Goal: Book appointment/travel/reservation

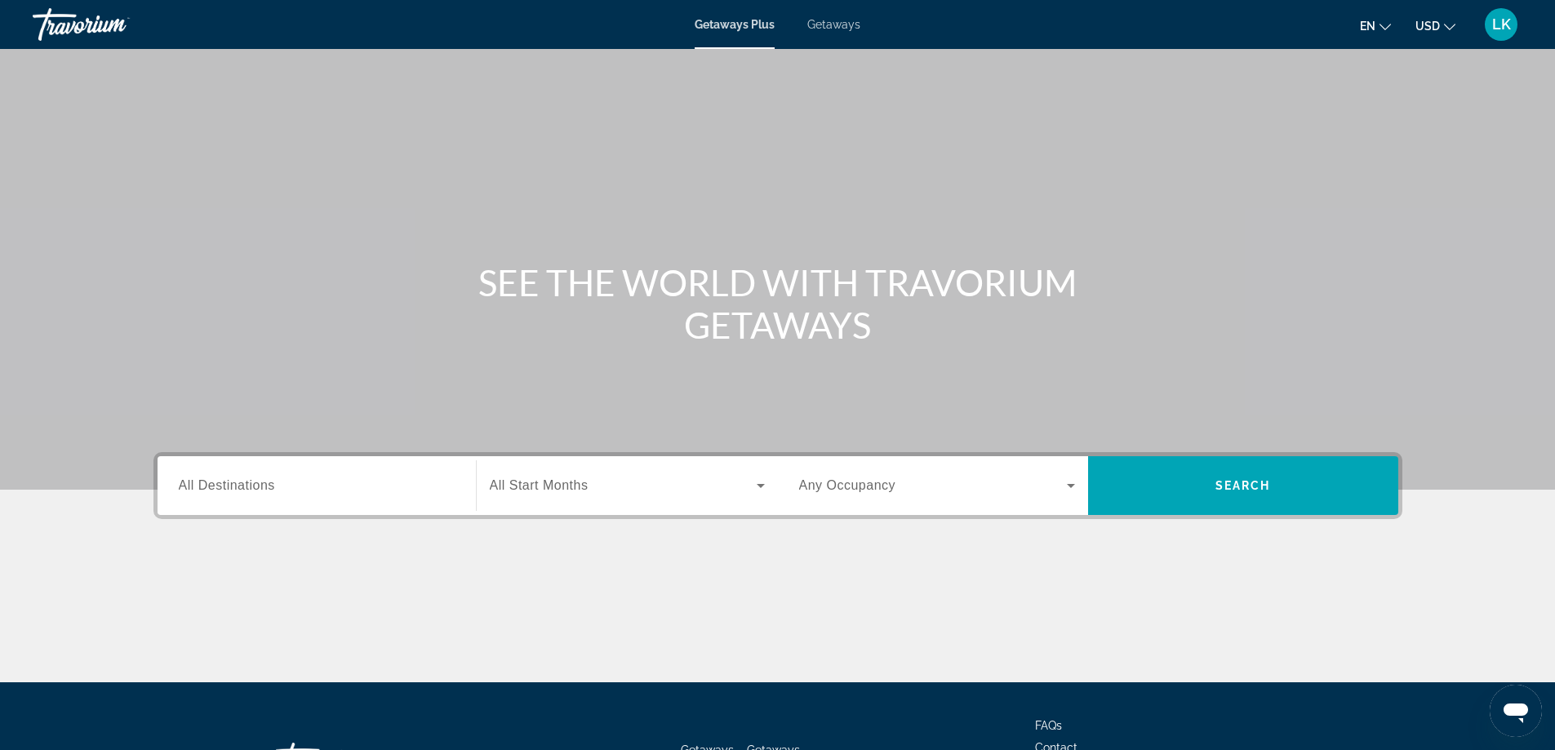
click at [349, 505] on div "Search widget" at bounding box center [317, 486] width 276 height 47
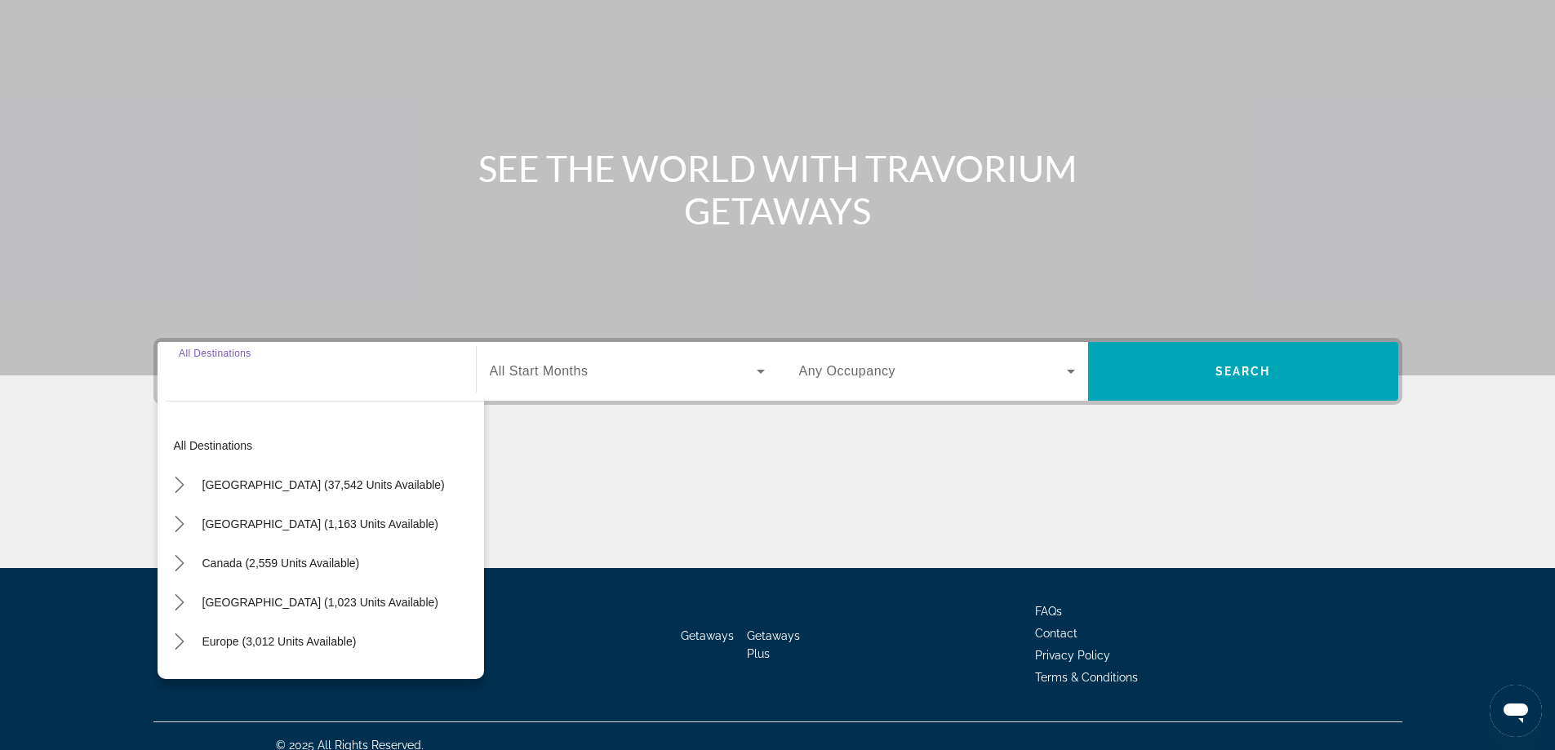
scroll to position [132, 0]
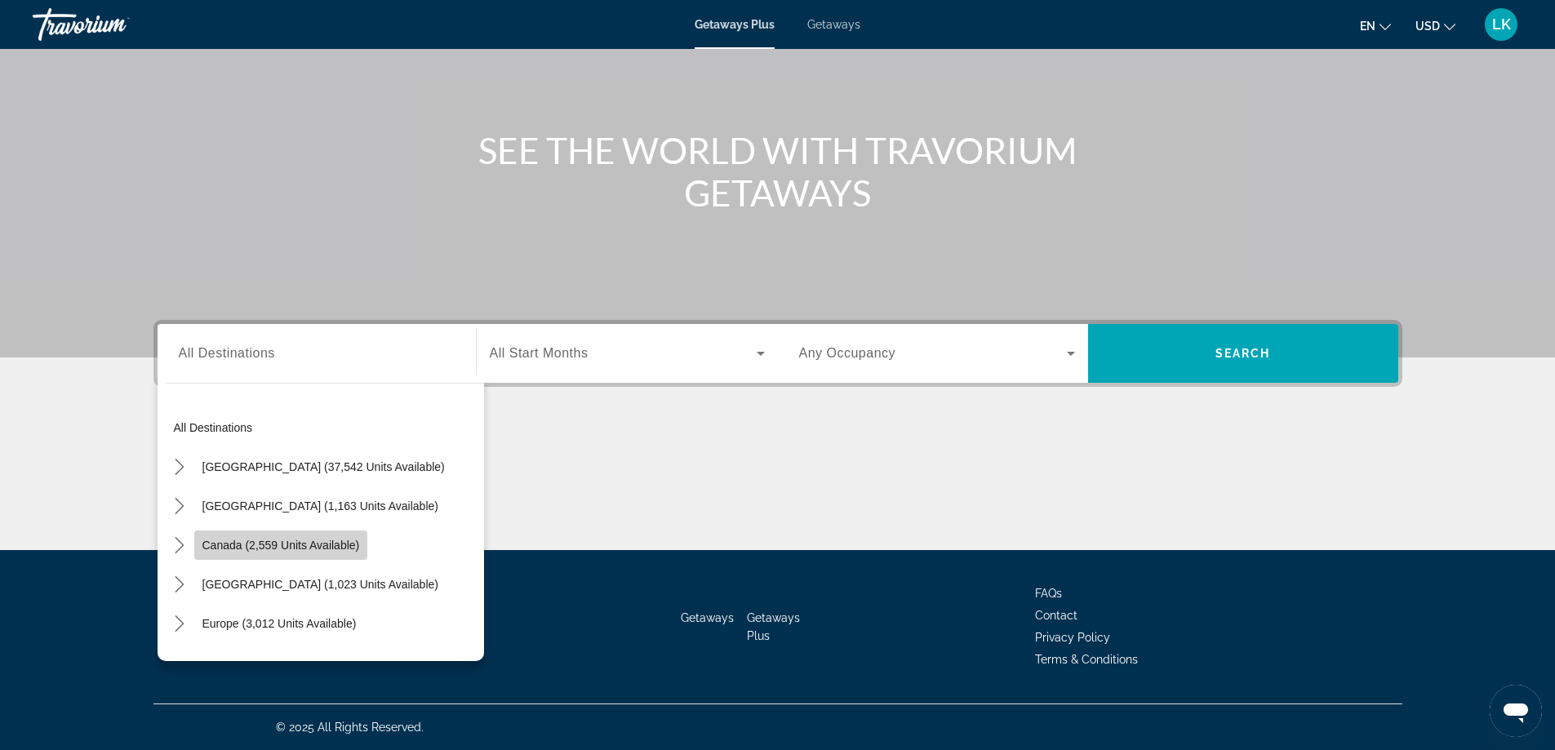
click at [322, 548] on span "Canada (2,559 units available)" at bounding box center [281, 545] width 158 height 13
type input "**********"
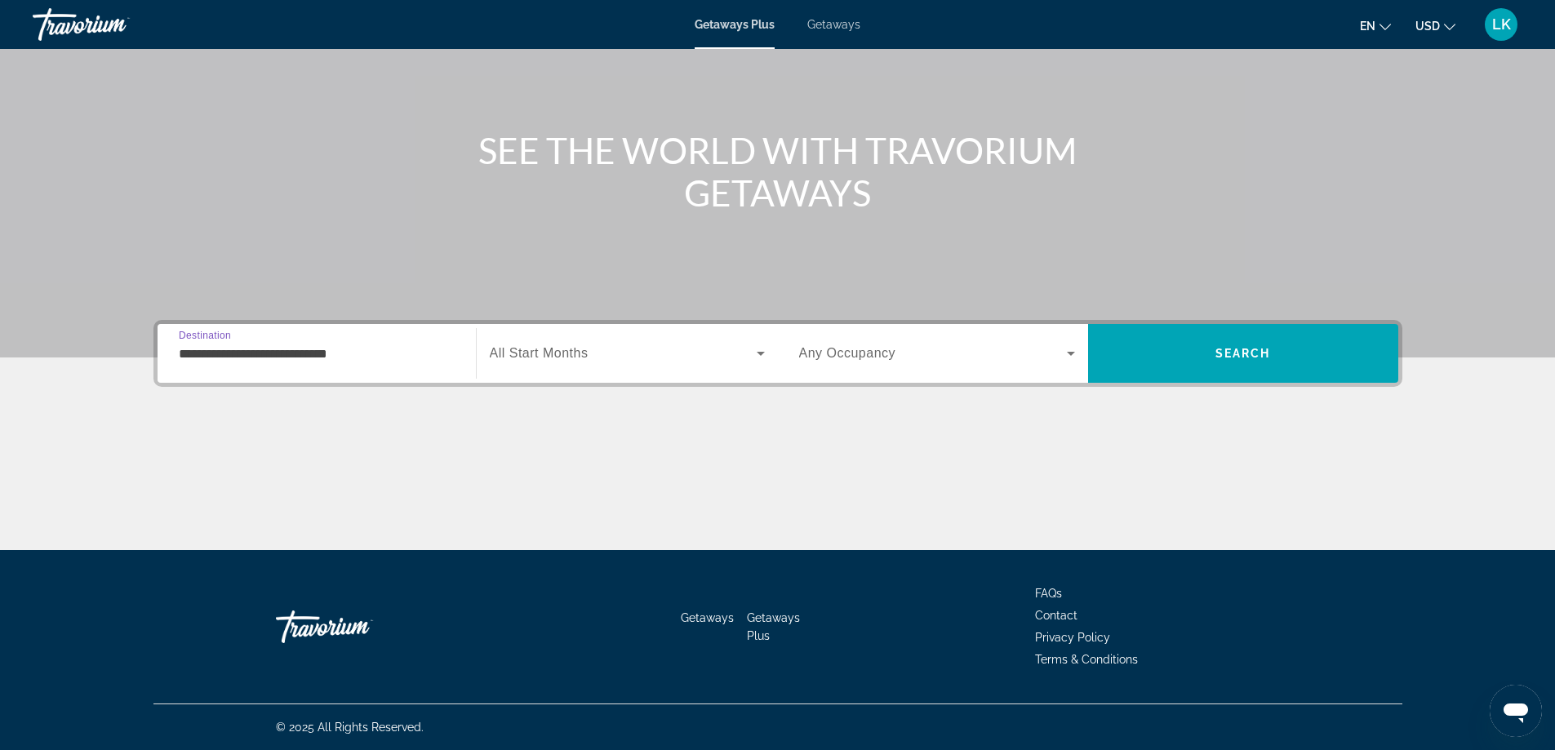
click at [637, 344] on span "Search widget" at bounding box center [623, 354] width 267 height 20
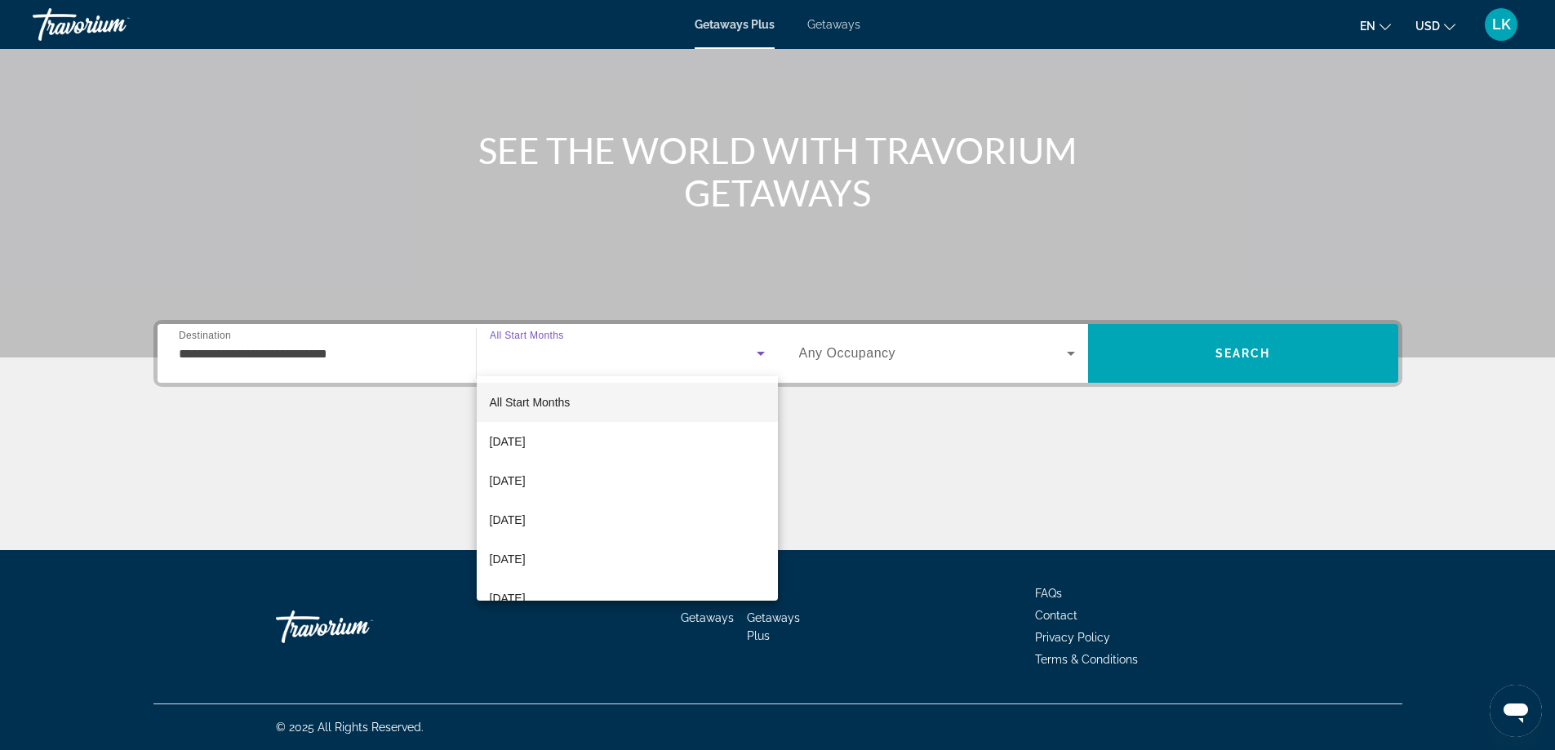
click at [637, 344] on div at bounding box center [777, 375] width 1555 height 750
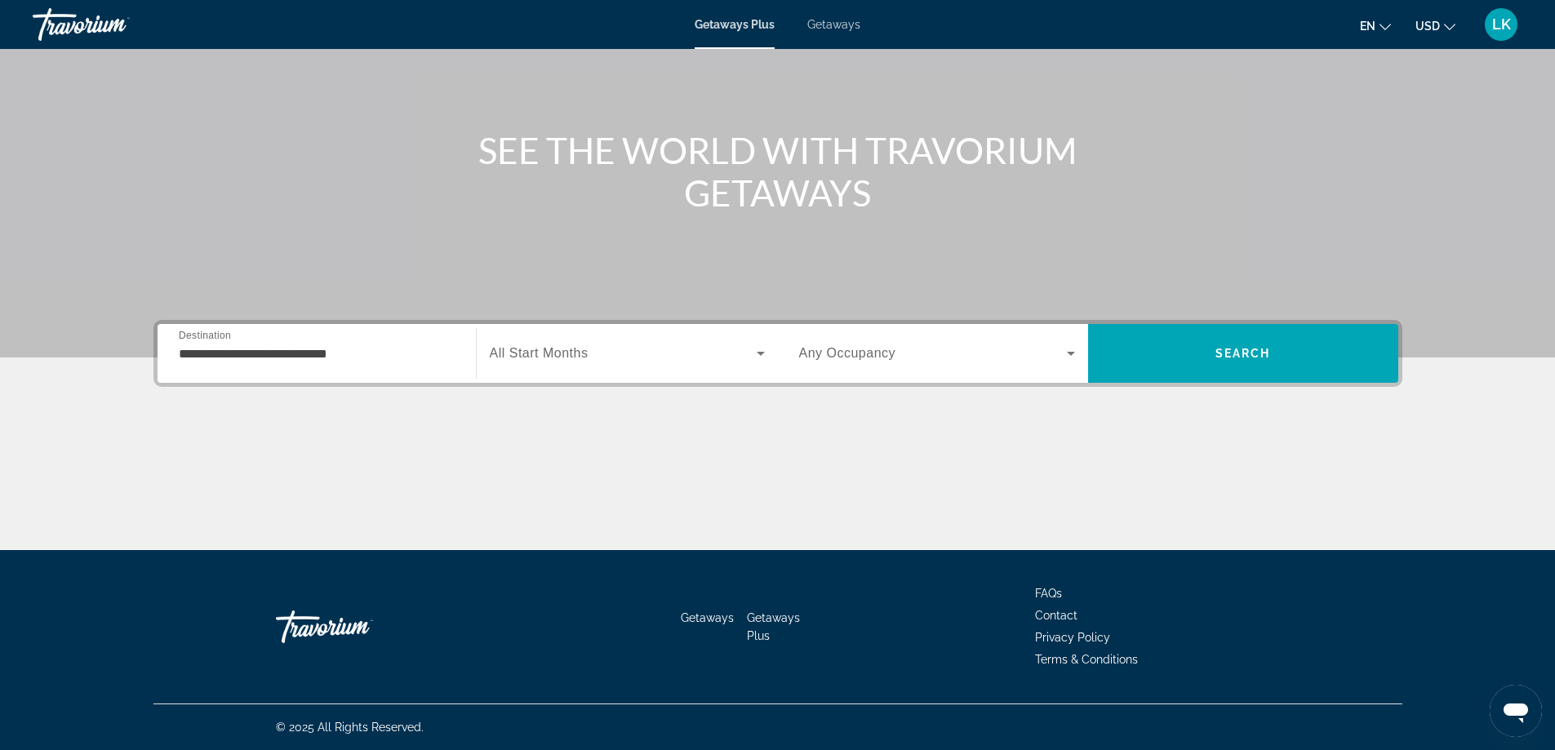
click at [871, 23] on div "Getaways Plus Getaways en English Español Français Italiano Português русский U…" at bounding box center [777, 24] width 1555 height 42
click at [585, 370] on div "Search widget" at bounding box center [627, 354] width 275 height 46
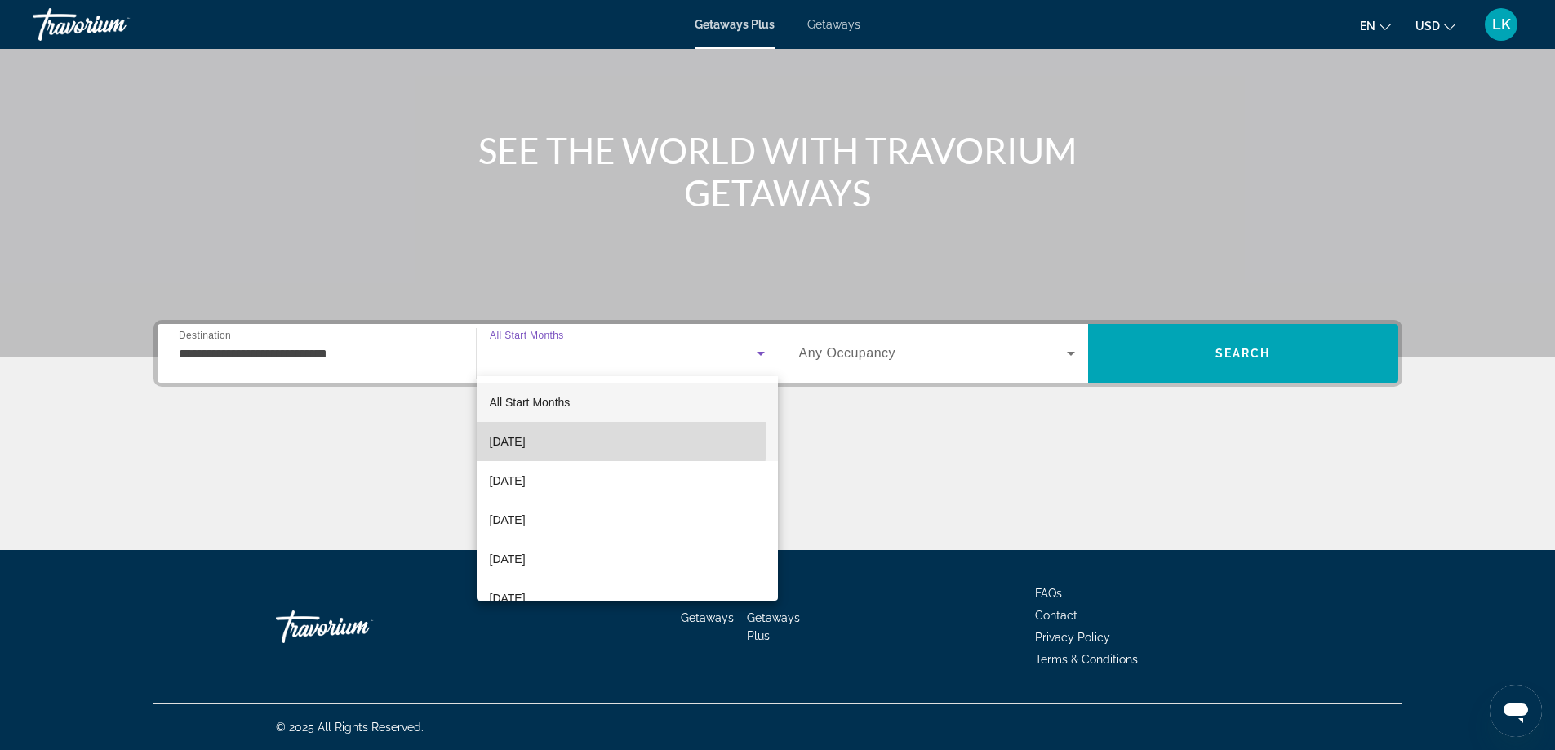
click at [569, 441] on mat-option "[DATE]" at bounding box center [627, 441] width 301 height 39
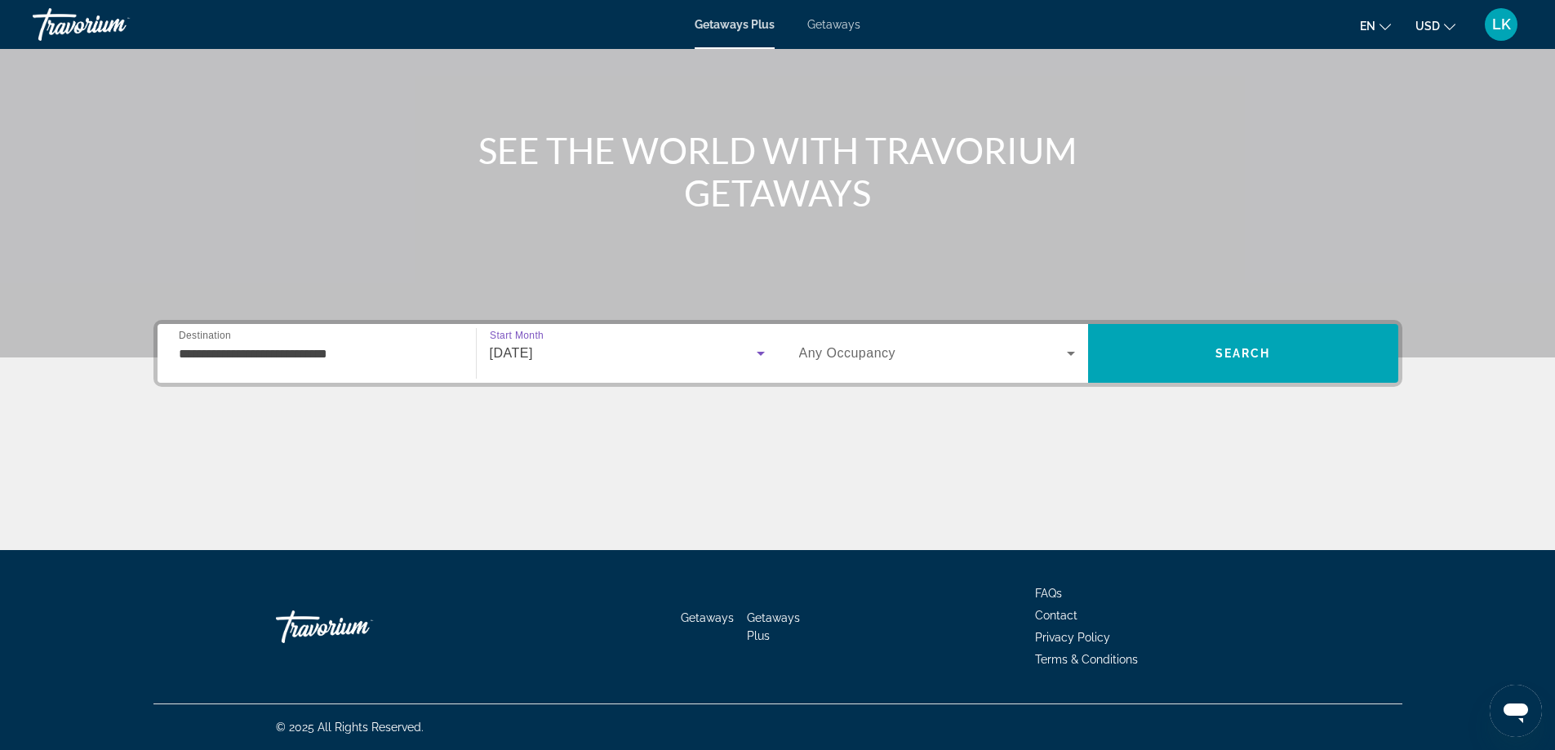
click at [990, 392] on div "**********" at bounding box center [778, 435] width 1314 height 230
click at [990, 386] on div "**********" at bounding box center [777, 353] width 1249 height 67
click at [970, 375] on div "Occupancy Any Occupancy" at bounding box center [937, 353] width 302 height 59
click at [969, 366] on div "Search widget" at bounding box center [937, 354] width 276 height 46
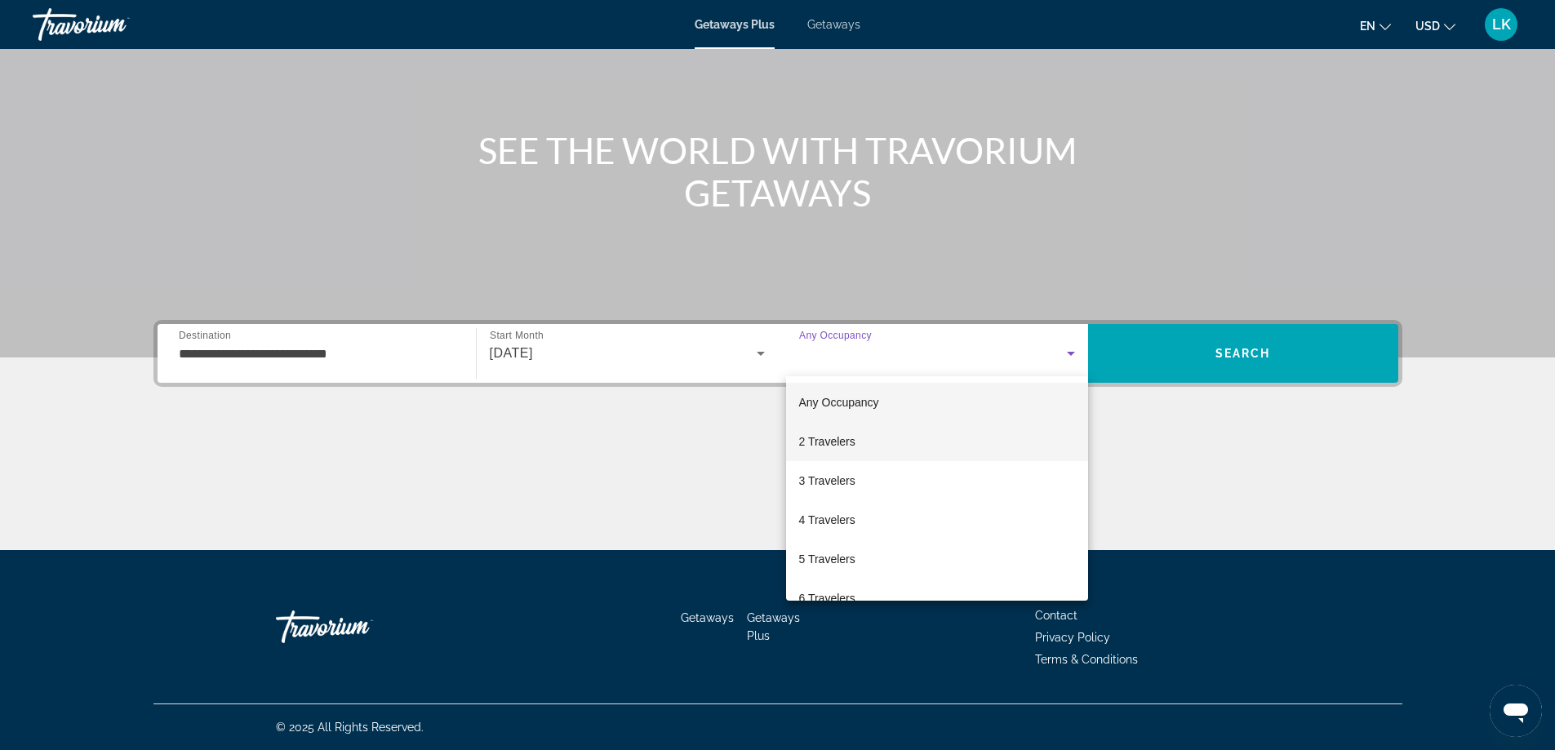
click at [948, 435] on mat-option "2 Travelers" at bounding box center [937, 441] width 302 height 39
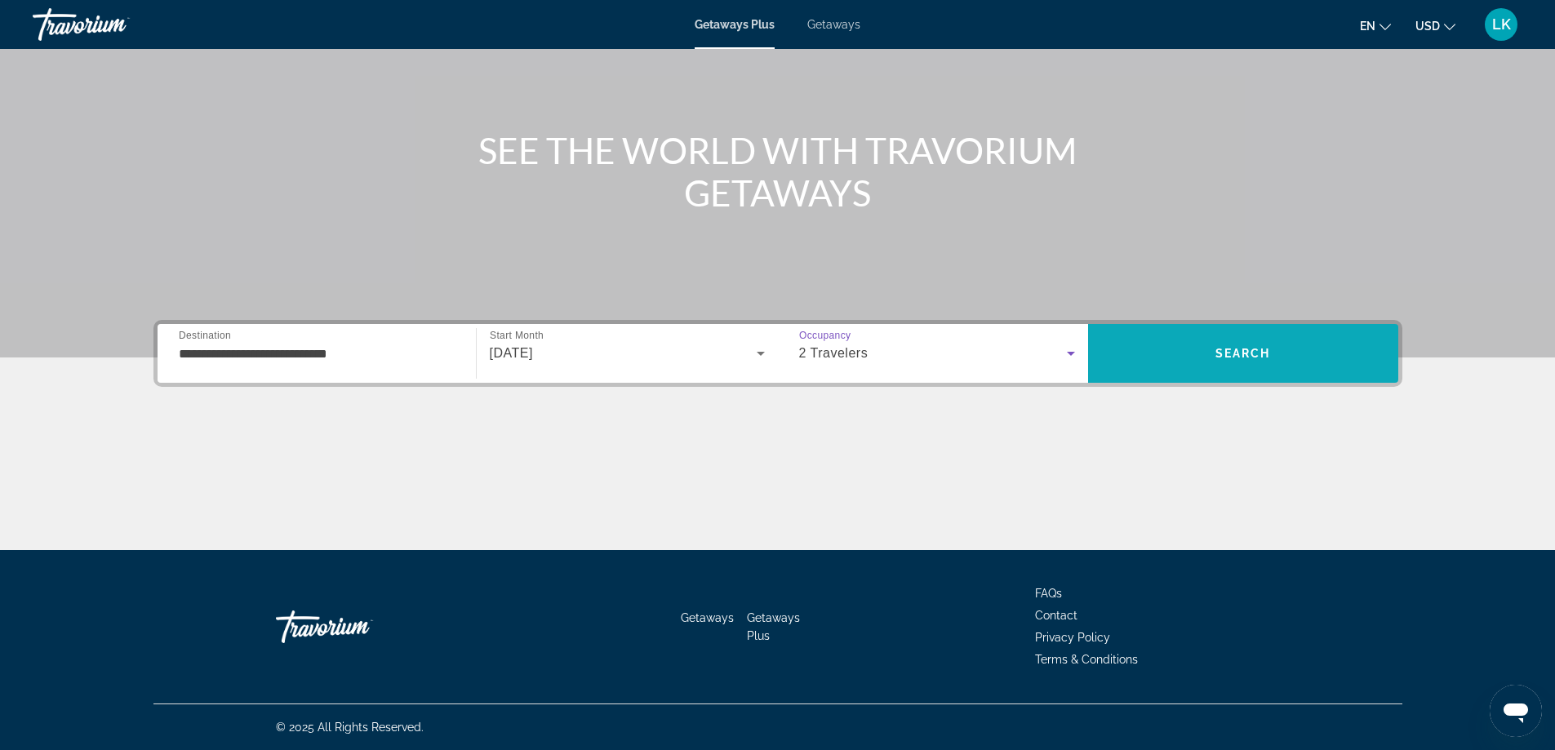
click at [1228, 336] on span "Search" at bounding box center [1243, 353] width 310 height 39
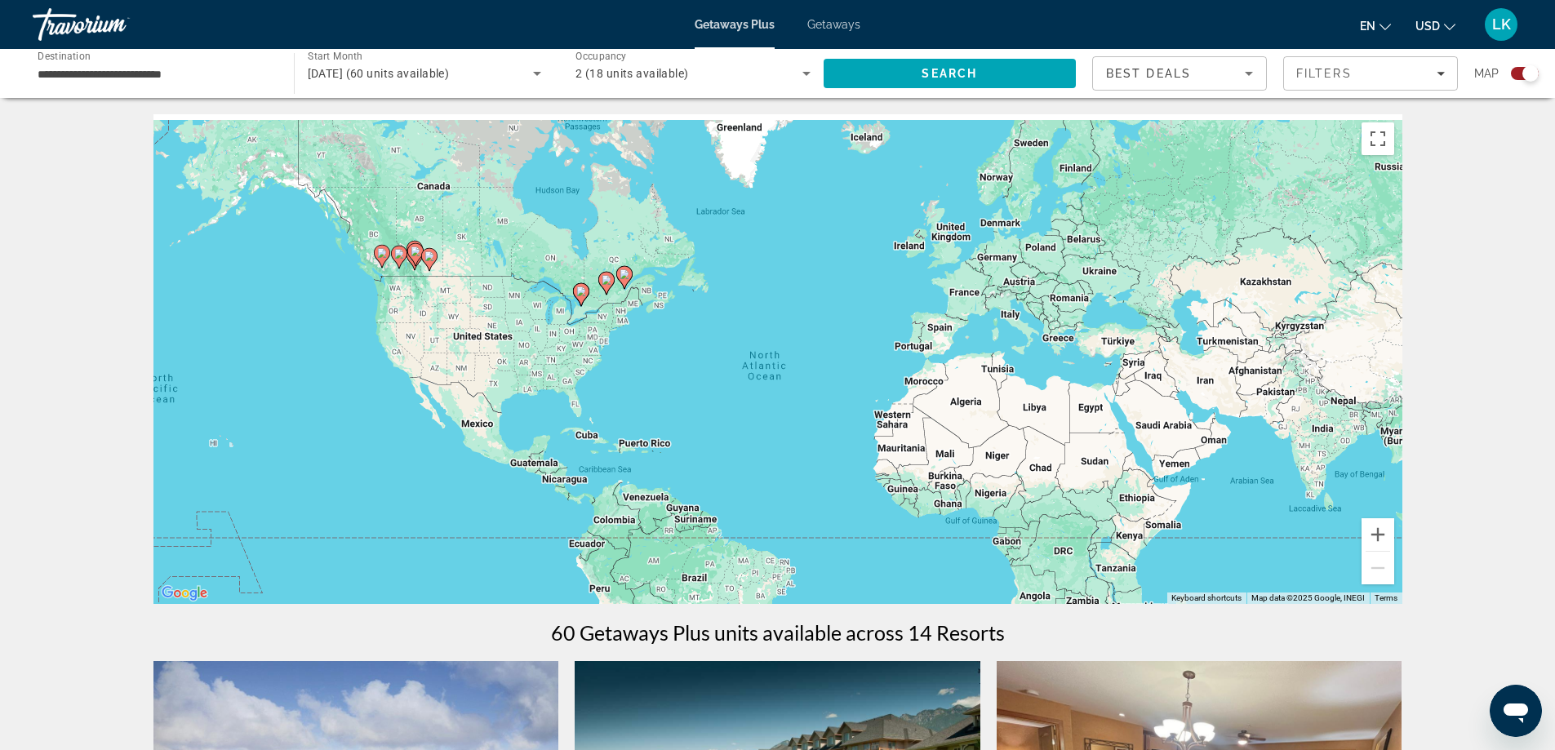
drag, startPoint x: 618, startPoint y: 346, endPoint x: 740, endPoint y: 384, distance: 128.1
click at [711, 393] on div "To activate drag with keyboard, press Alt + Enter. Once in keyboard drag state,…" at bounding box center [777, 359] width 1249 height 490
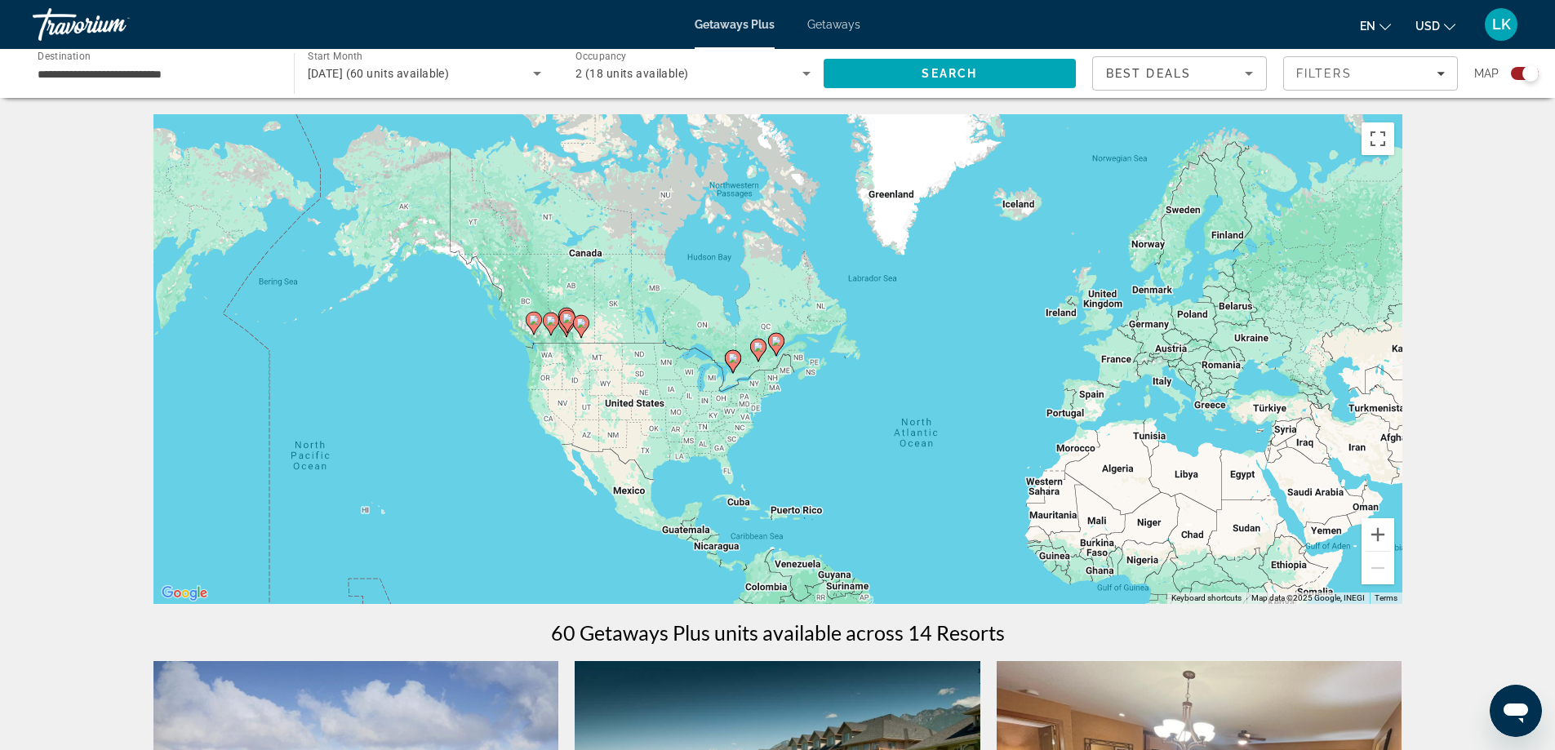
drag, startPoint x: 777, startPoint y: 372, endPoint x: 810, endPoint y: 388, distance: 36.1
click at [782, 389] on div "To activate drag with keyboard, press Alt + Enter. Once in keyboard drag state,…" at bounding box center [777, 359] width 1249 height 490
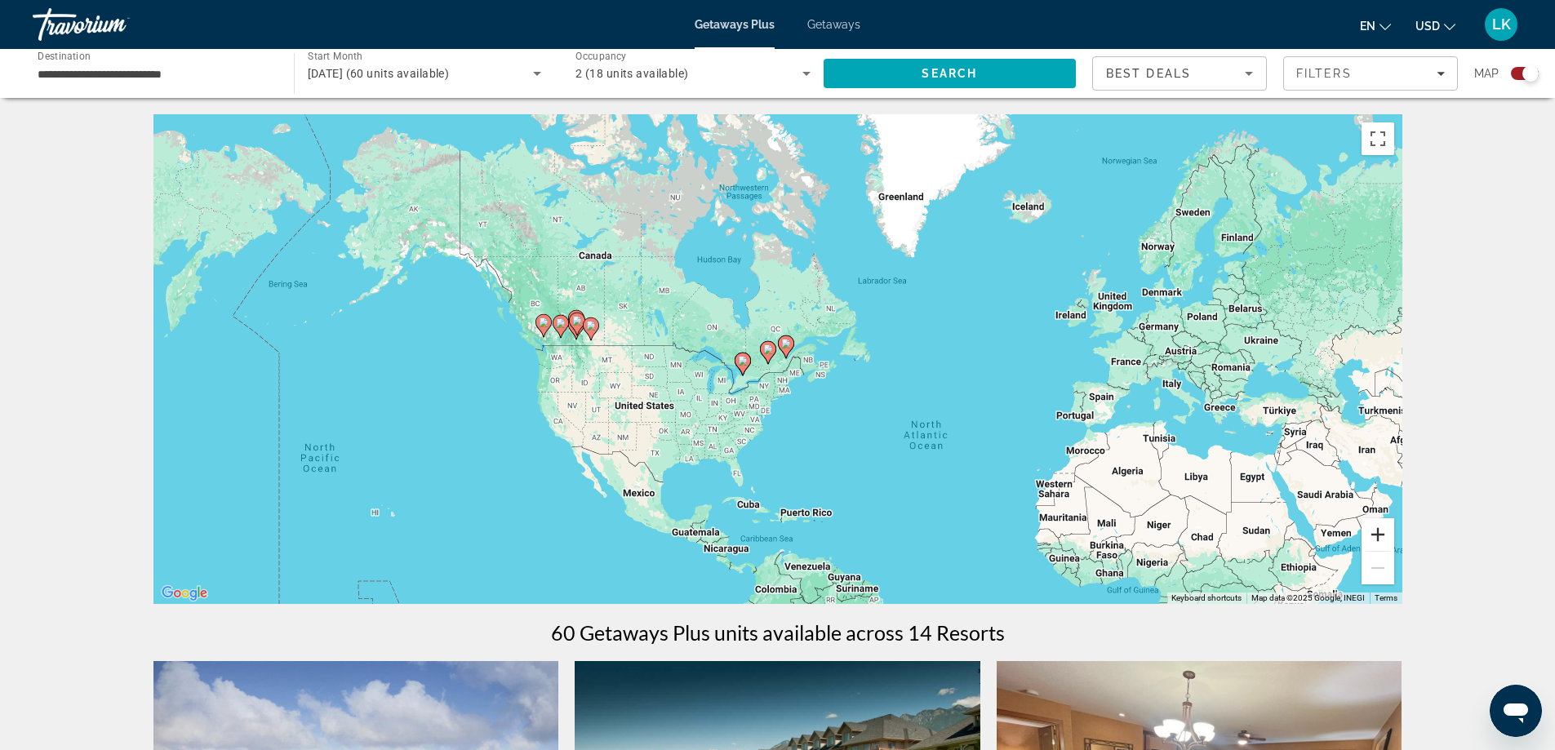
click at [1379, 526] on button "Zoom in" at bounding box center [1377, 534] width 33 height 33
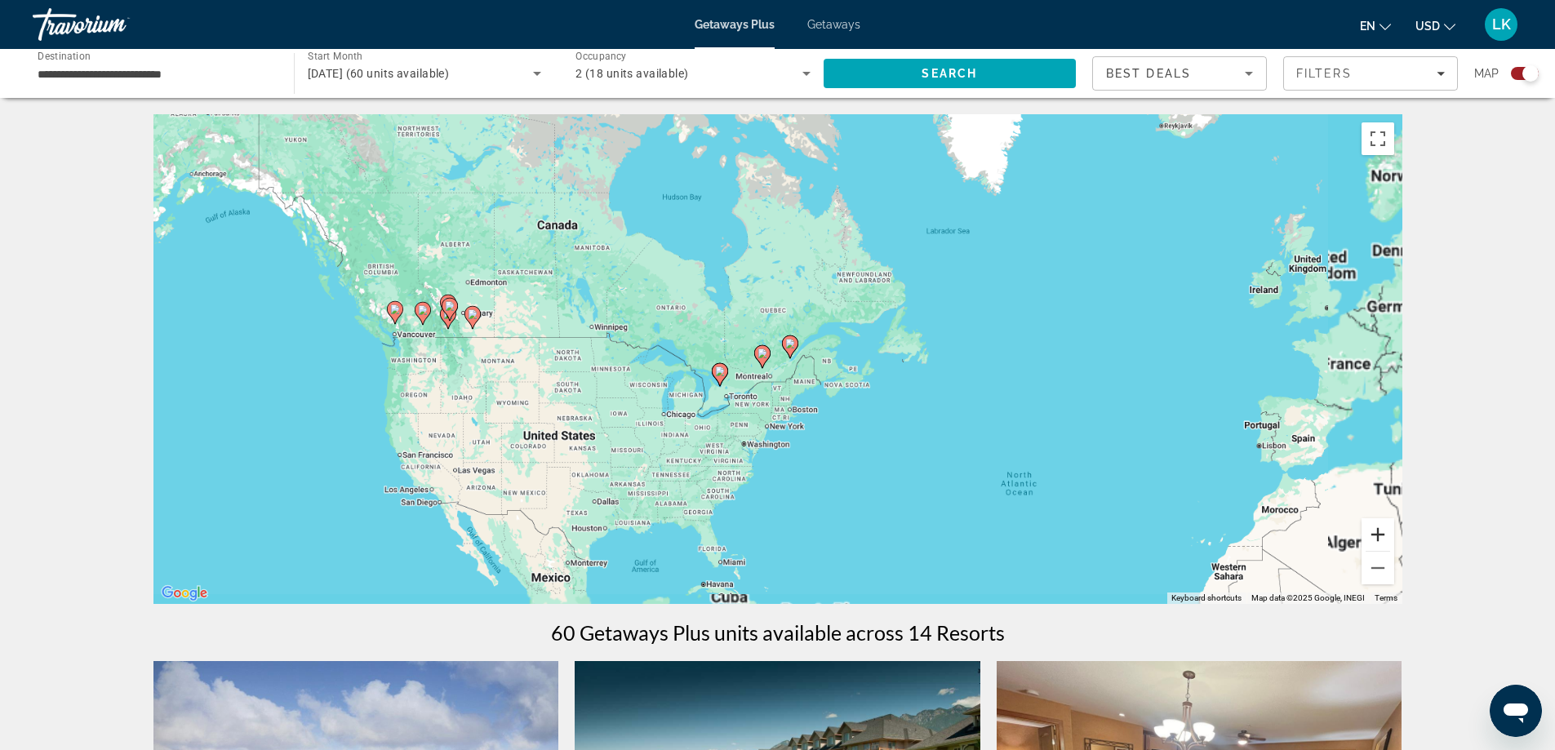
click at [1379, 526] on button "Zoom in" at bounding box center [1377, 534] width 33 height 33
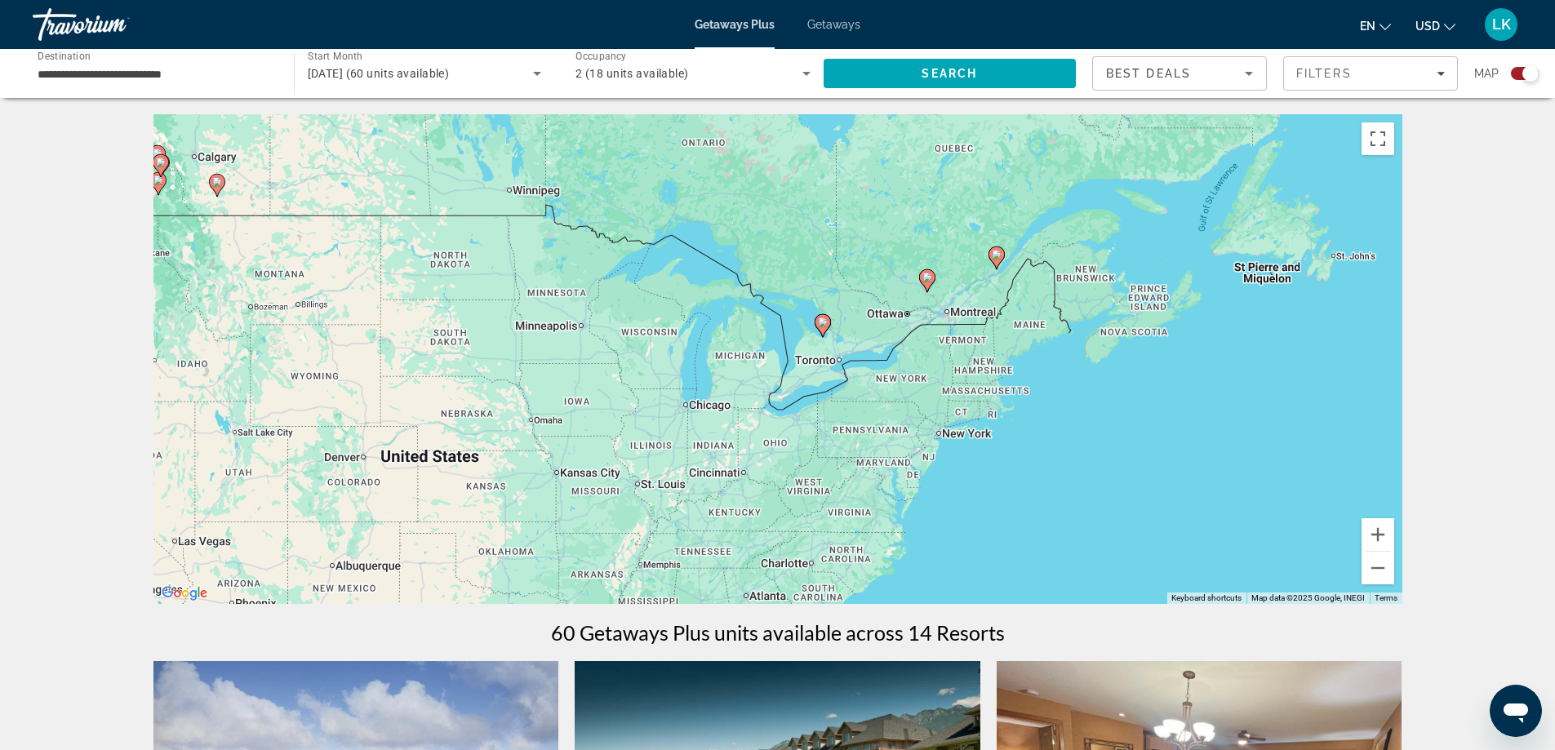
drag, startPoint x: 770, startPoint y: 519, endPoint x: 854, endPoint y: 472, distance: 95.8
click at [859, 471] on div "To activate drag with keyboard, press Alt + Enter. Once in keyboard drag state,…" at bounding box center [777, 359] width 1249 height 490
click at [1393, 534] on div "To activate drag with keyboard, press Alt + Enter. Once in keyboard drag state,…" at bounding box center [777, 359] width 1249 height 490
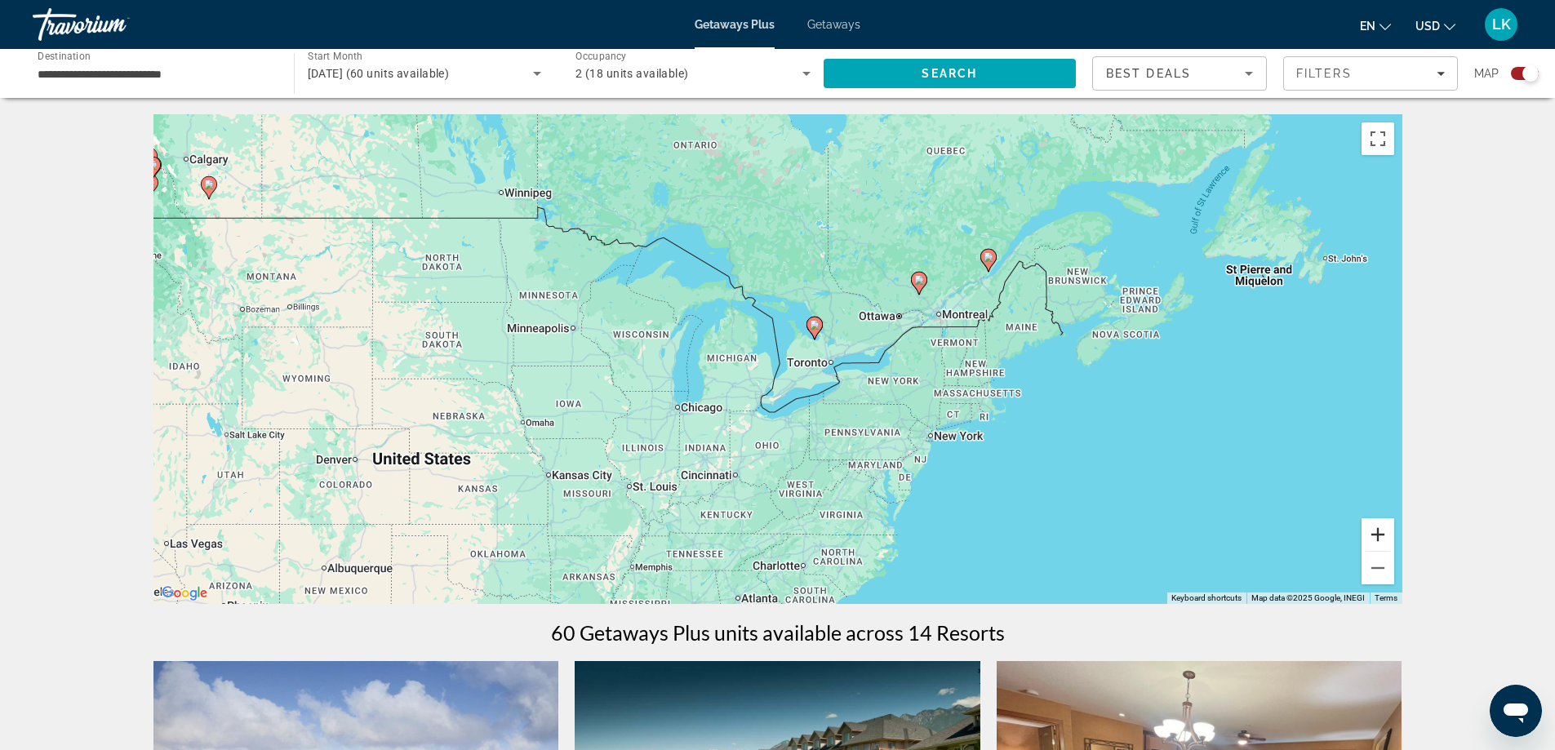
click at [1389, 531] on button "Zoom in" at bounding box center [1377, 534] width 33 height 33
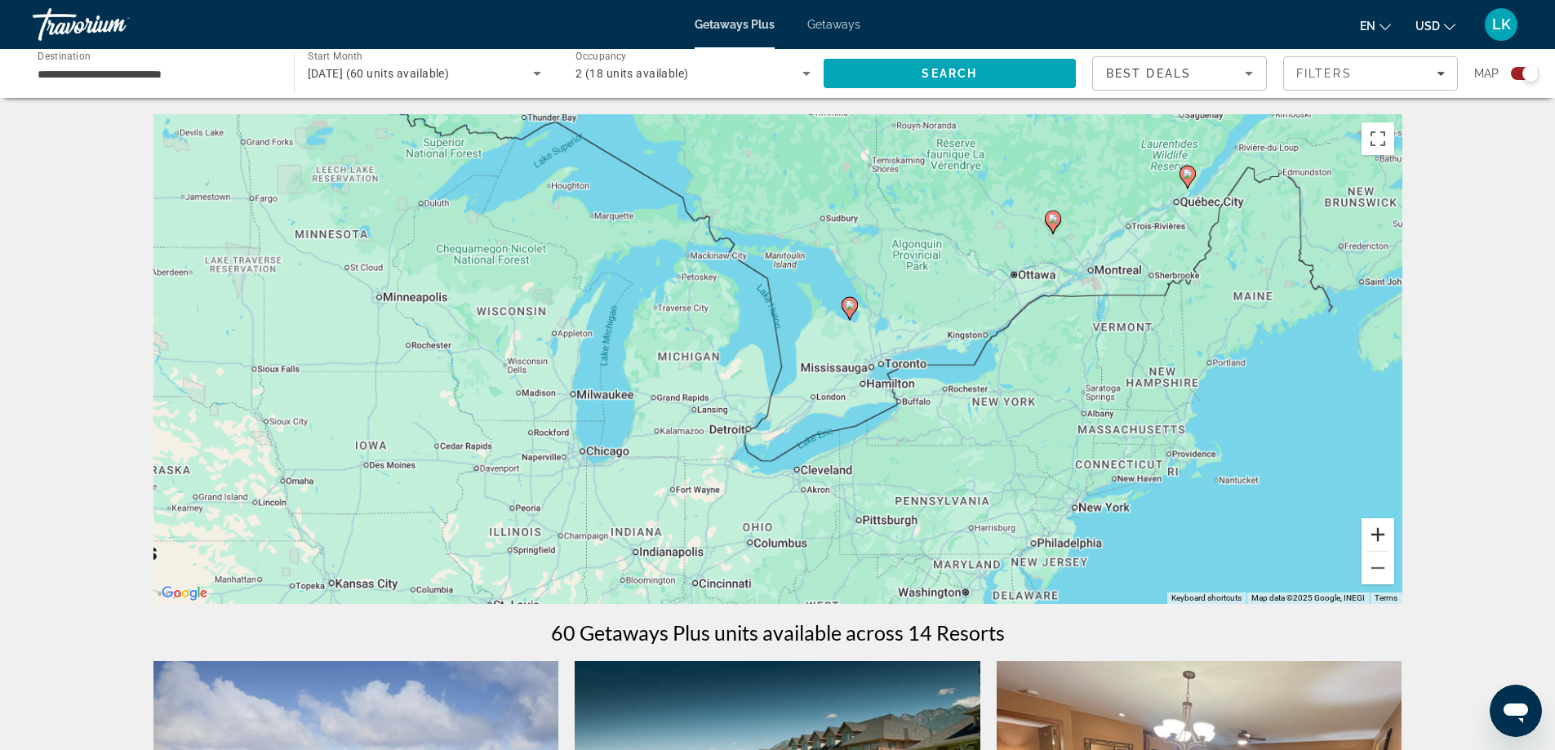
click at [1389, 531] on button "Zoom in" at bounding box center [1377, 534] width 33 height 33
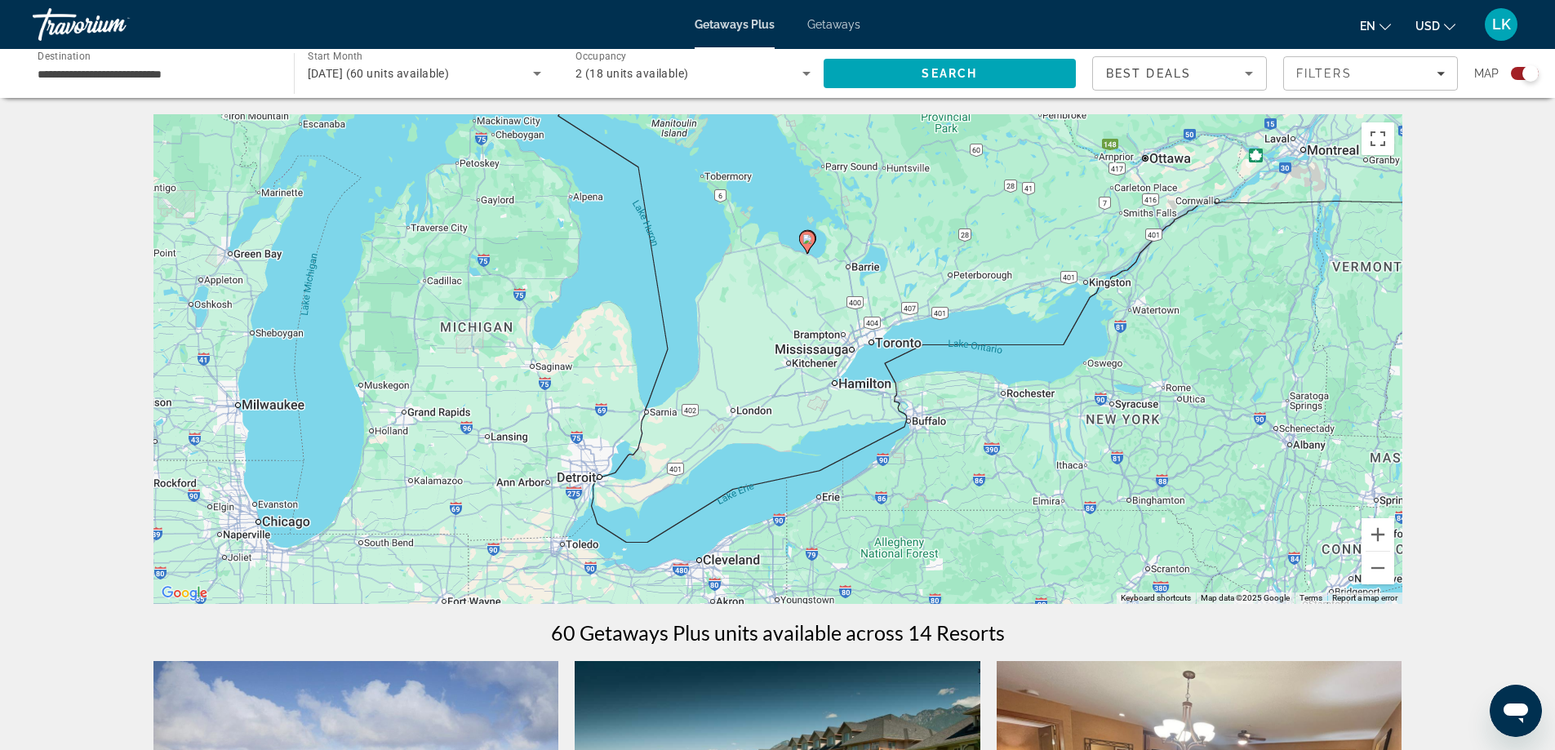
drag, startPoint x: 1134, startPoint y: 502, endPoint x: 1034, endPoint y: 478, distance: 103.1
click at [1034, 478] on div "To activate drag with keyboard, press Alt + Enter. Once in keyboard drag state,…" at bounding box center [777, 359] width 1249 height 490
click at [1370, 531] on button "Zoom in" at bounding box center [1377, 534] width 33 height 33
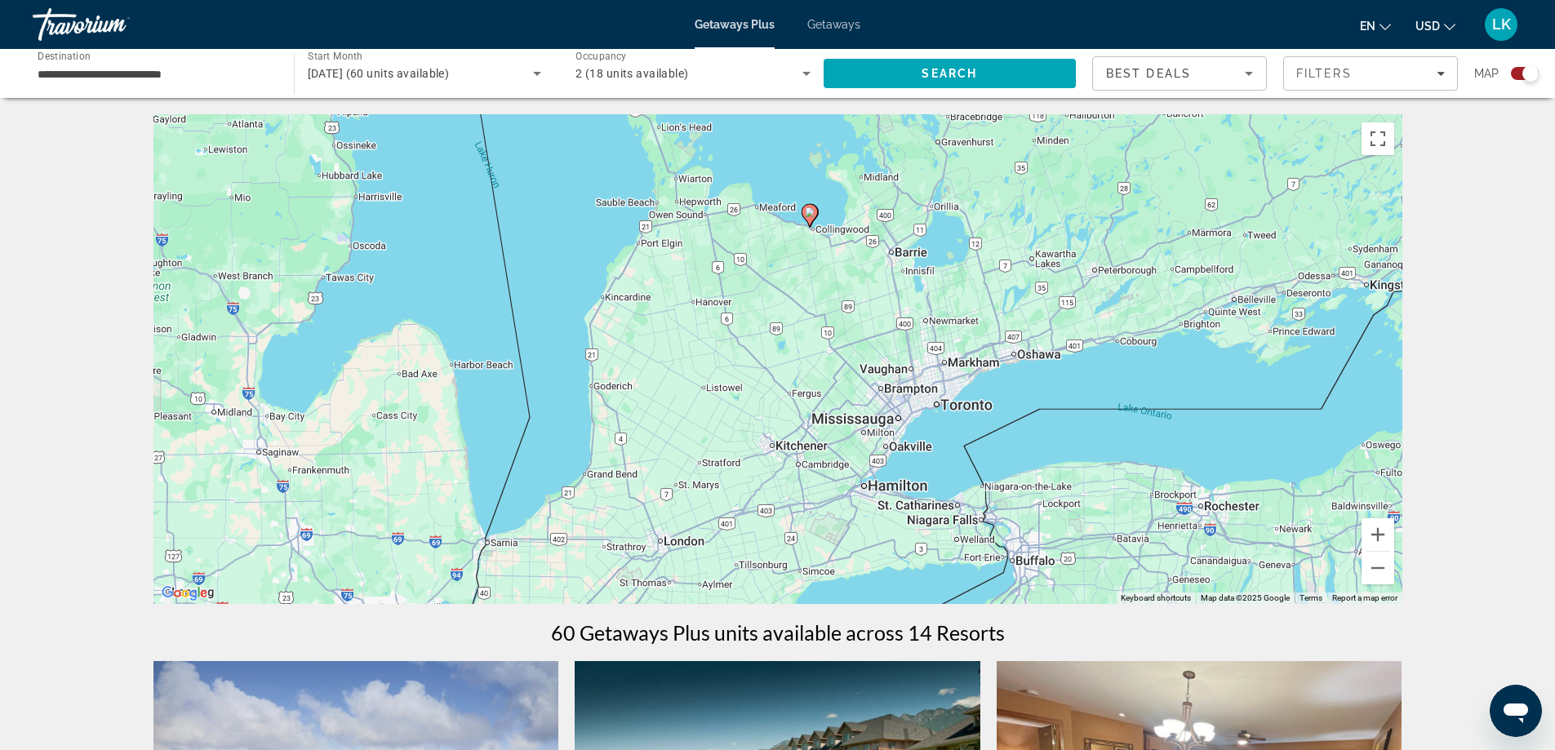
drag, startPoint x: 1040, startPoint y: 416, endPoint x: 1012, endPoint y: 495, distance: 83.1
click at [1012, 495] on div "To activate drag with keyboard, press Alt + Enter. Once in keyboard drag state,…" at bounding box center [777, 359] width 1249 height 490
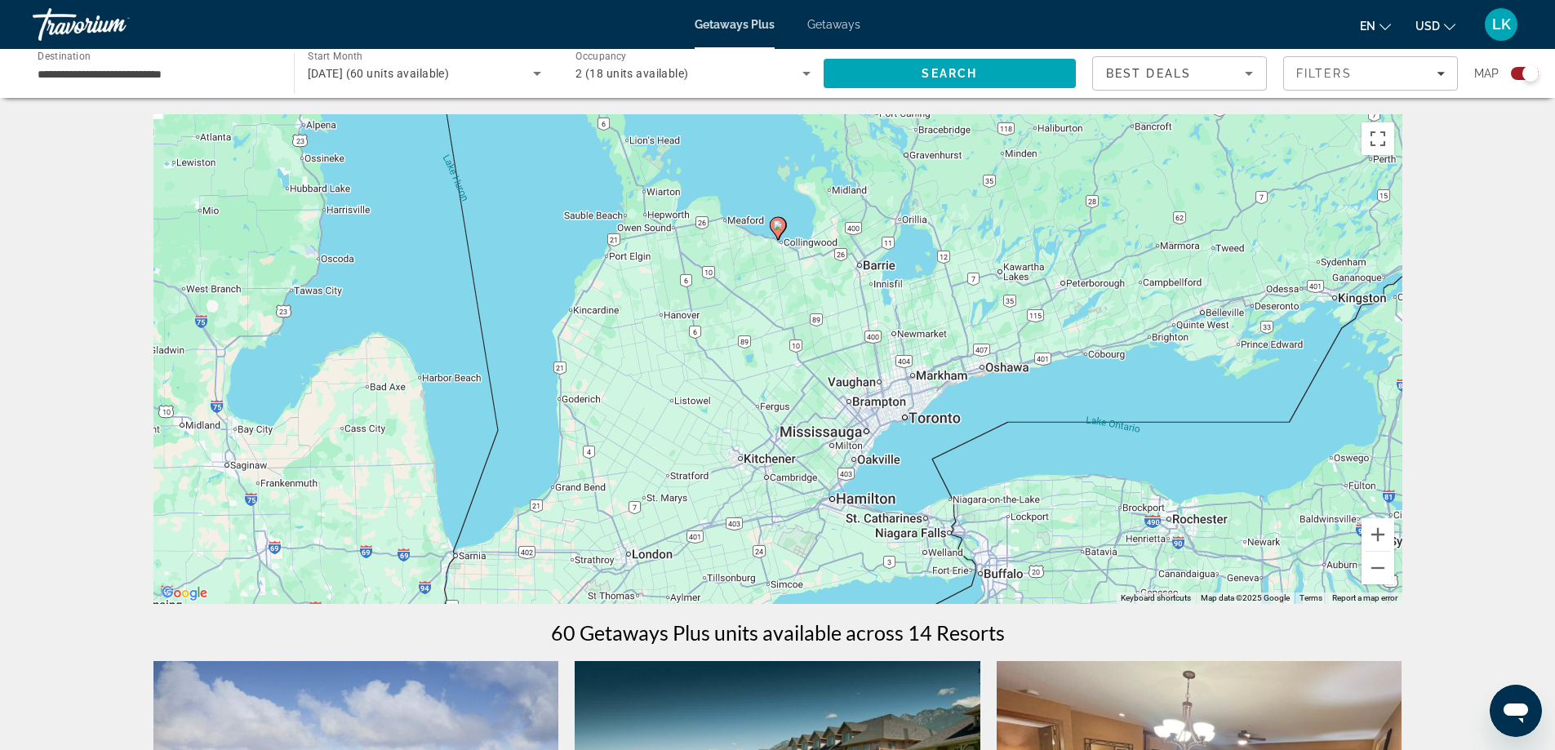
click at [948, 478] on div "To activate drag with keyboard, press Alt + Enter. Once in keyboard drag state,…" at bounding box center [777, 359] width 1249 height 490
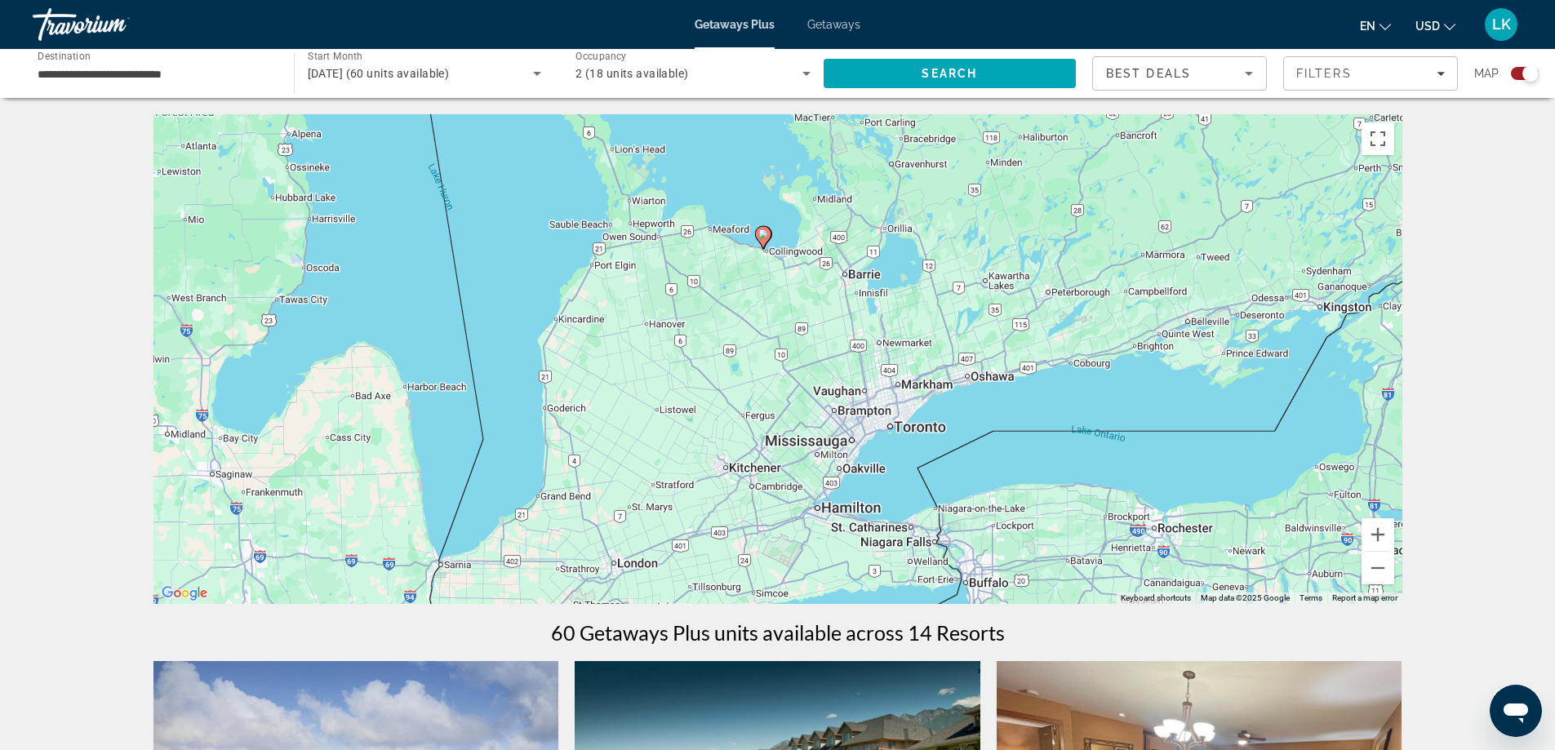
click at [833, 22] on span "Getaways" at bounding box center [833, 24] width 53 height 13
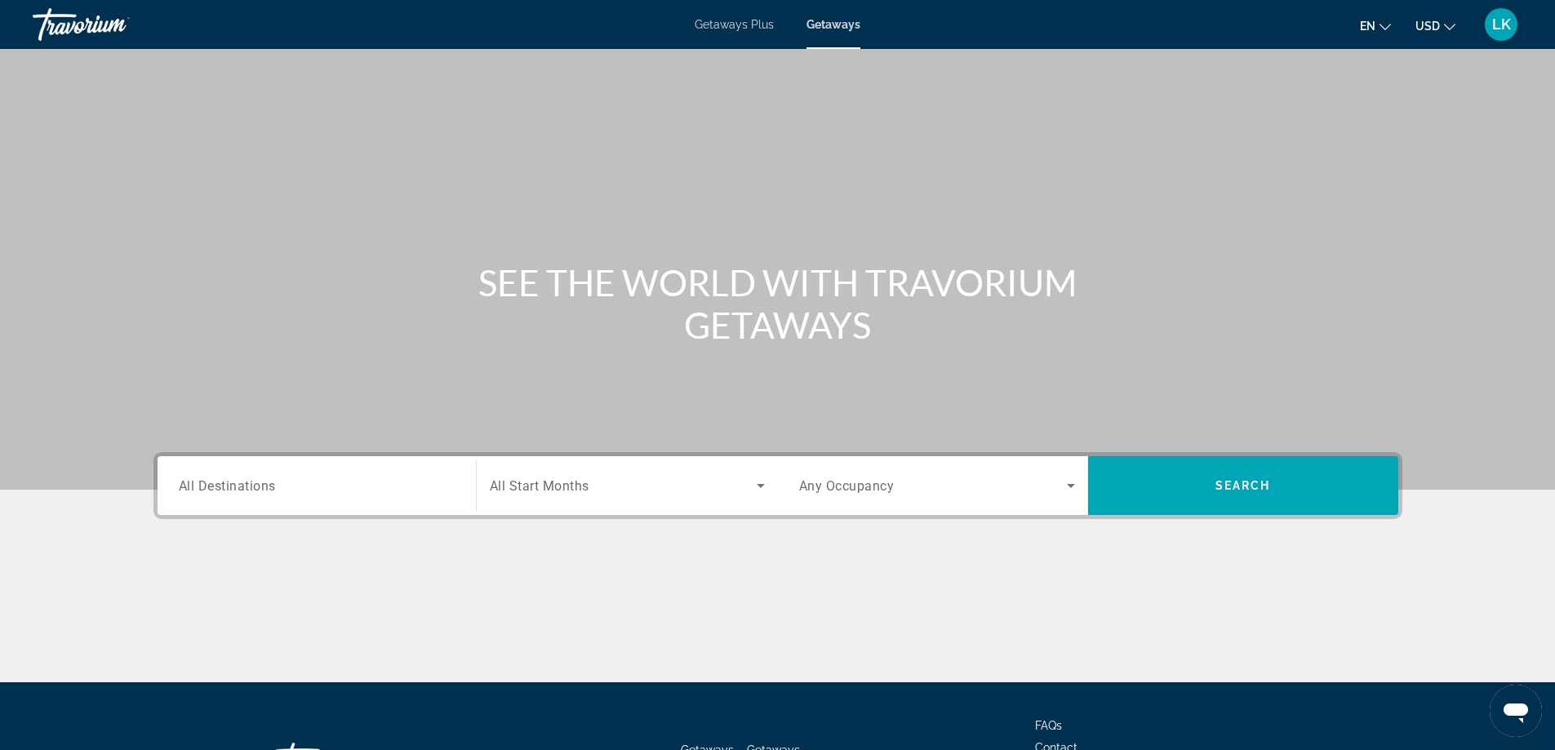
drag, startPoint x: 267, startPoint y: 511, endPoint x: 282, endPoint y: 515, distance: 16.0
click at [267, 511] on div "Destination All Destinations" at bounding box center [317, 485] width 302 height 59
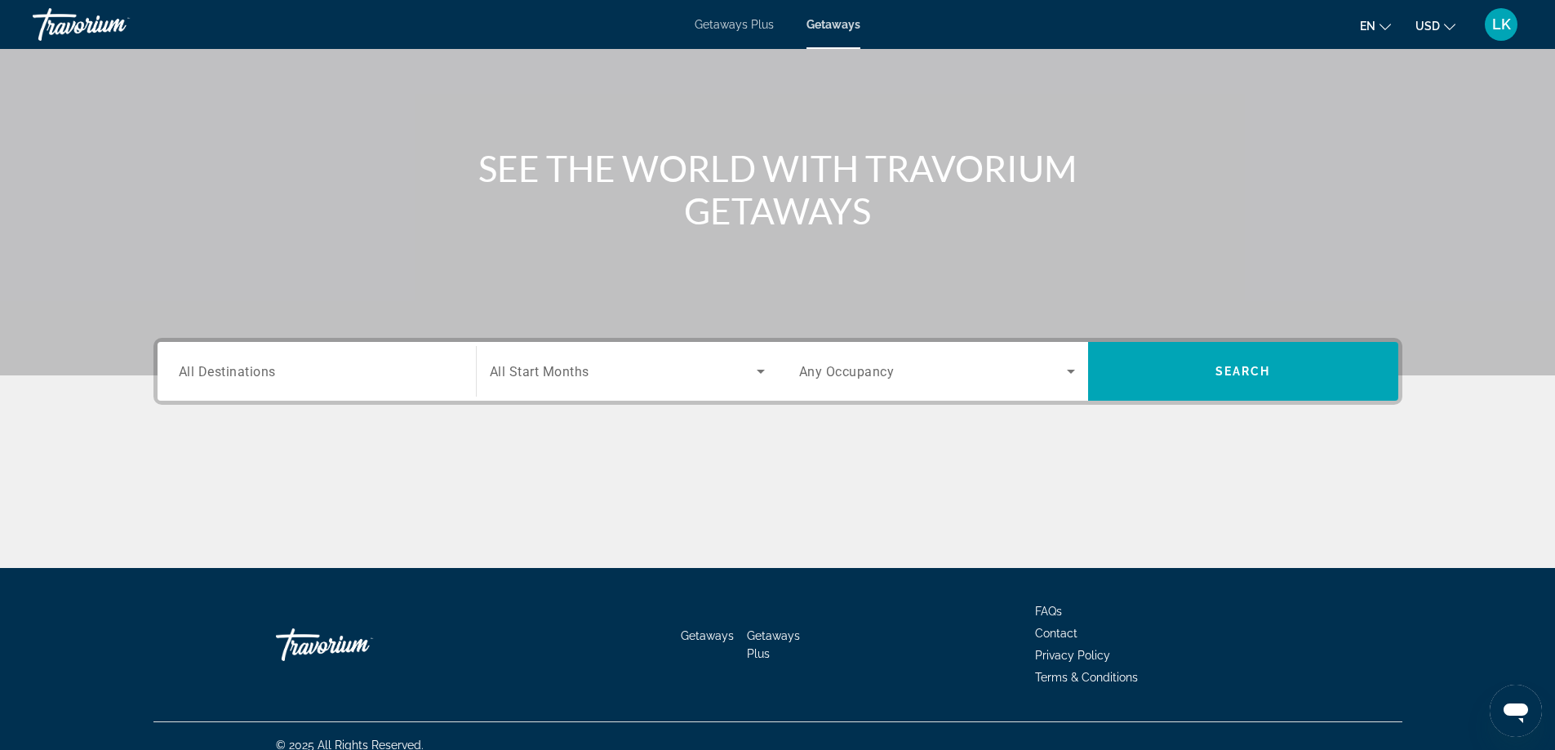
scroll to position [132, 0]
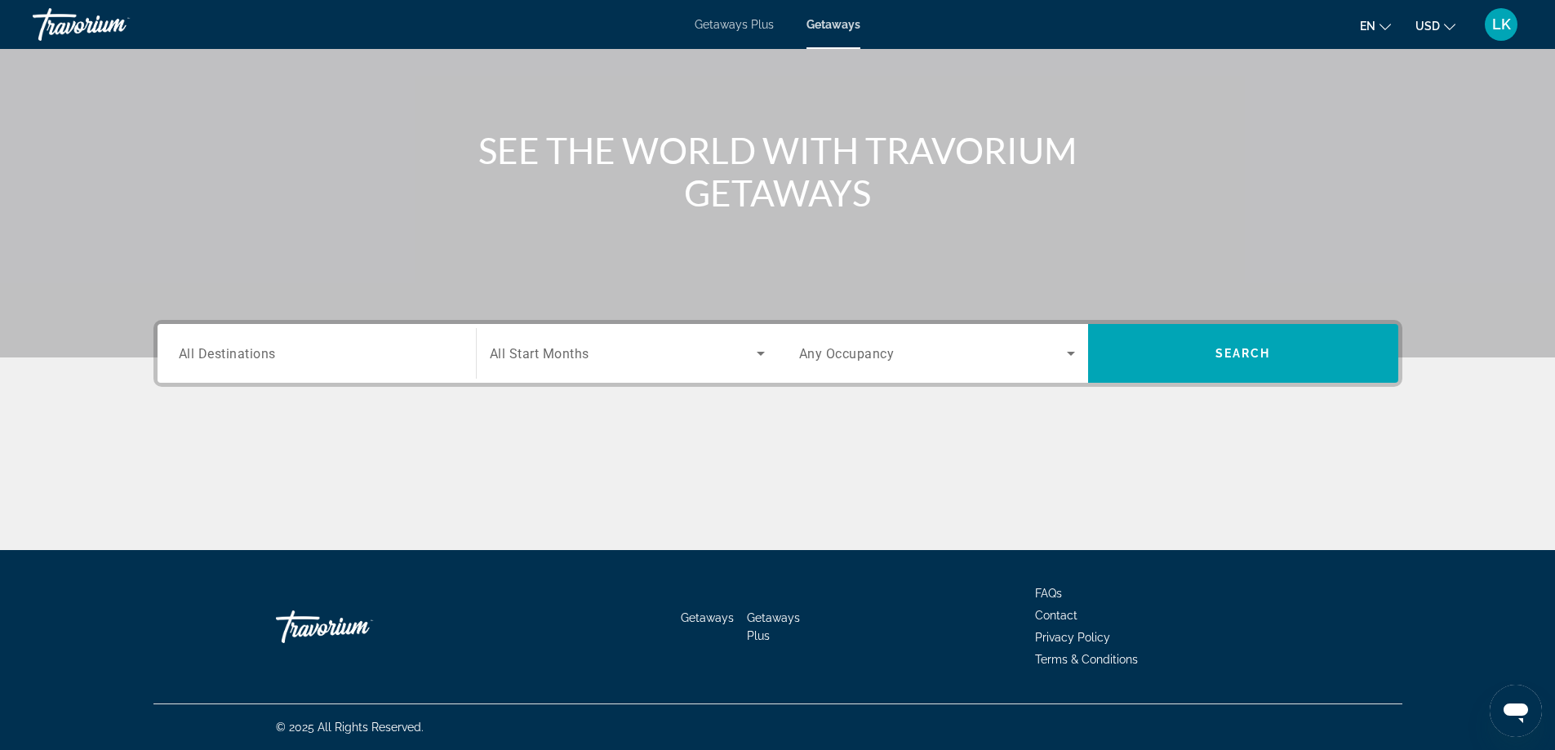
click at [295, 378] on div "Destination All Destinations" at bounding box center [317, 353] width 302 height 59
click at [299, 362] on input "Destination All Destinations" at bounding box center [317, 354] width 276 height 20
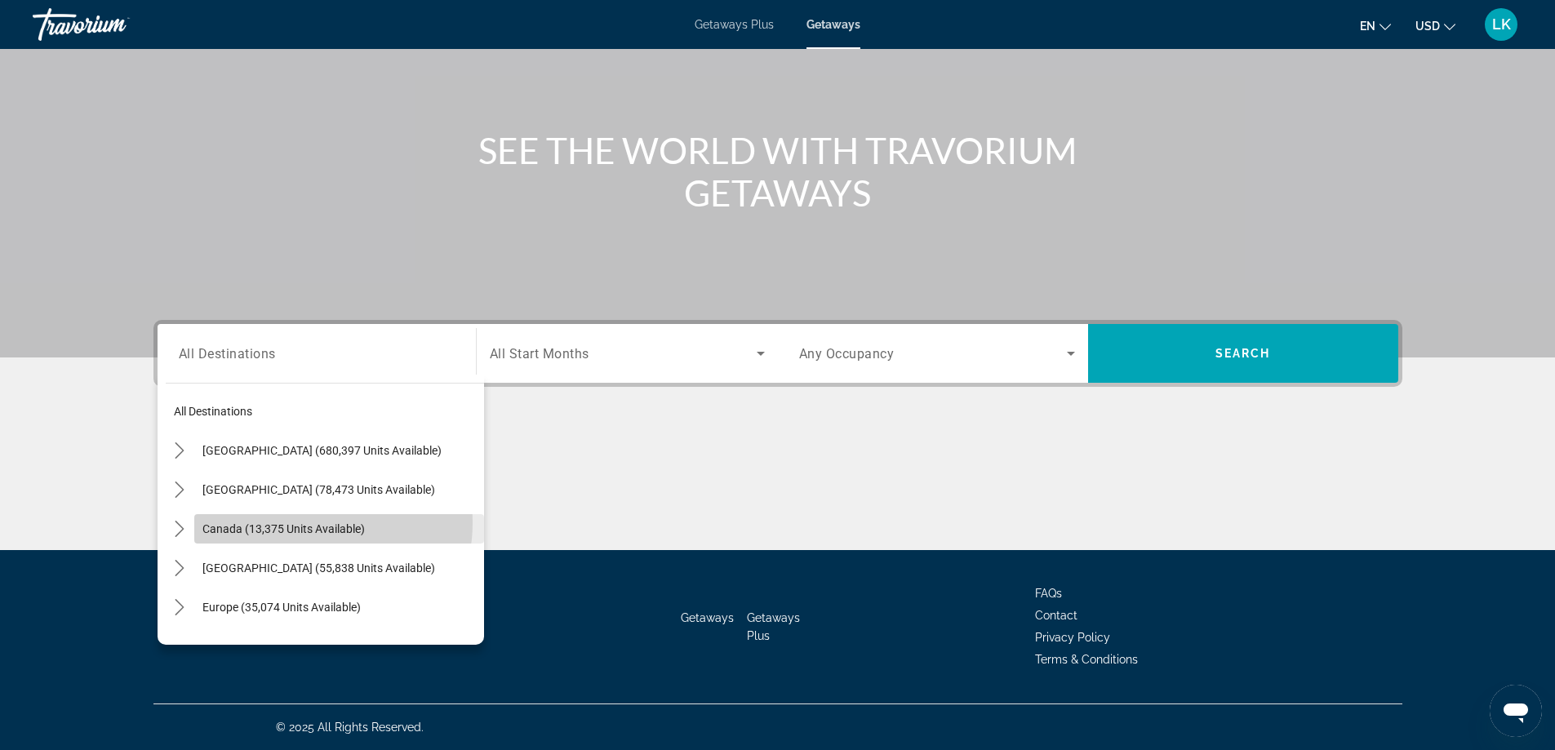
click at [298, 522] on span "Canada (13,375 units available)" at bounding box center [283, 528] width 162 height 13
type input "**********"
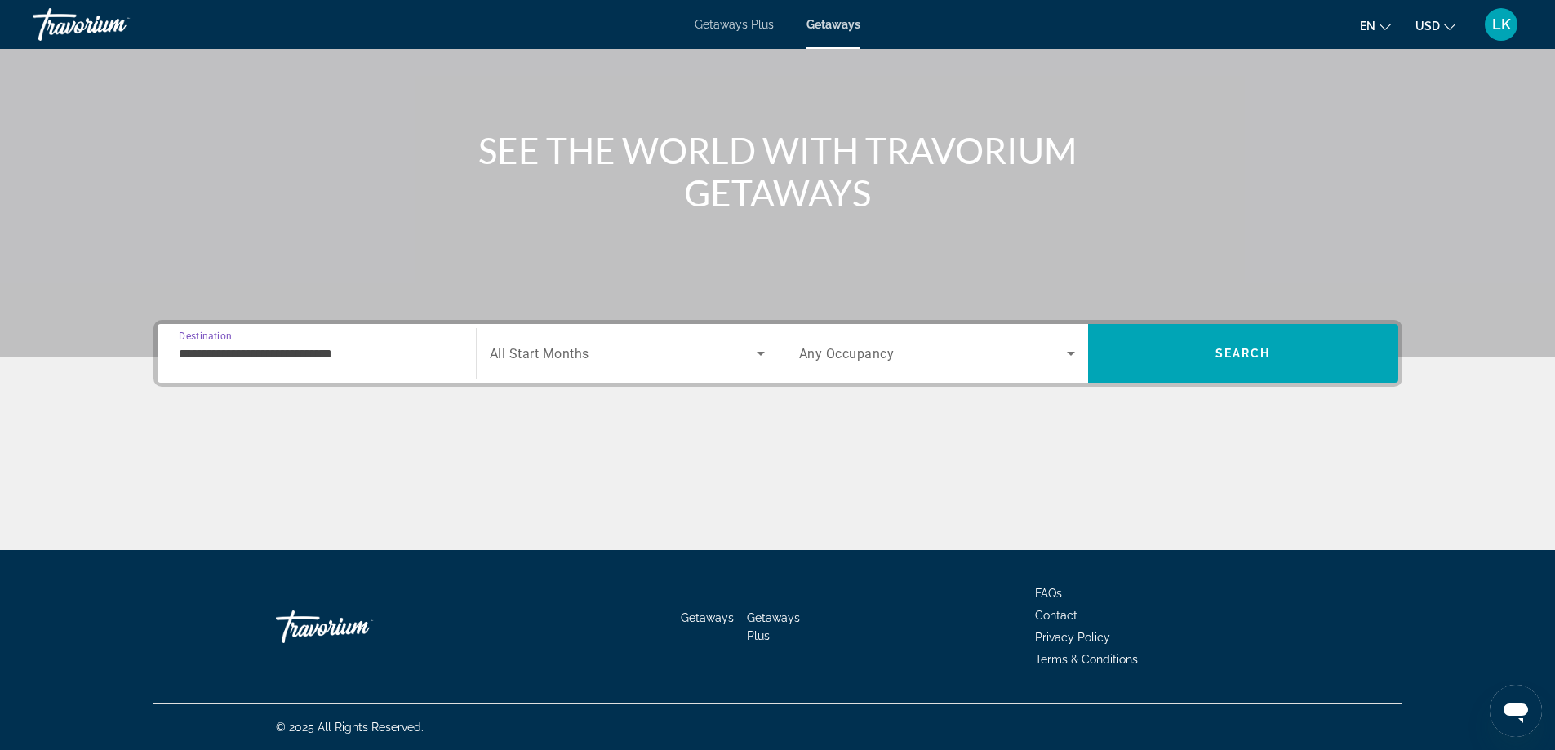
click at [519, 379] on div "Start Month All Start Months" at bounding box center [627, 353] width 302 height 59
click at [555, 361] on span "All Start Months" at bounding box center [540, 354] width 100 height 16
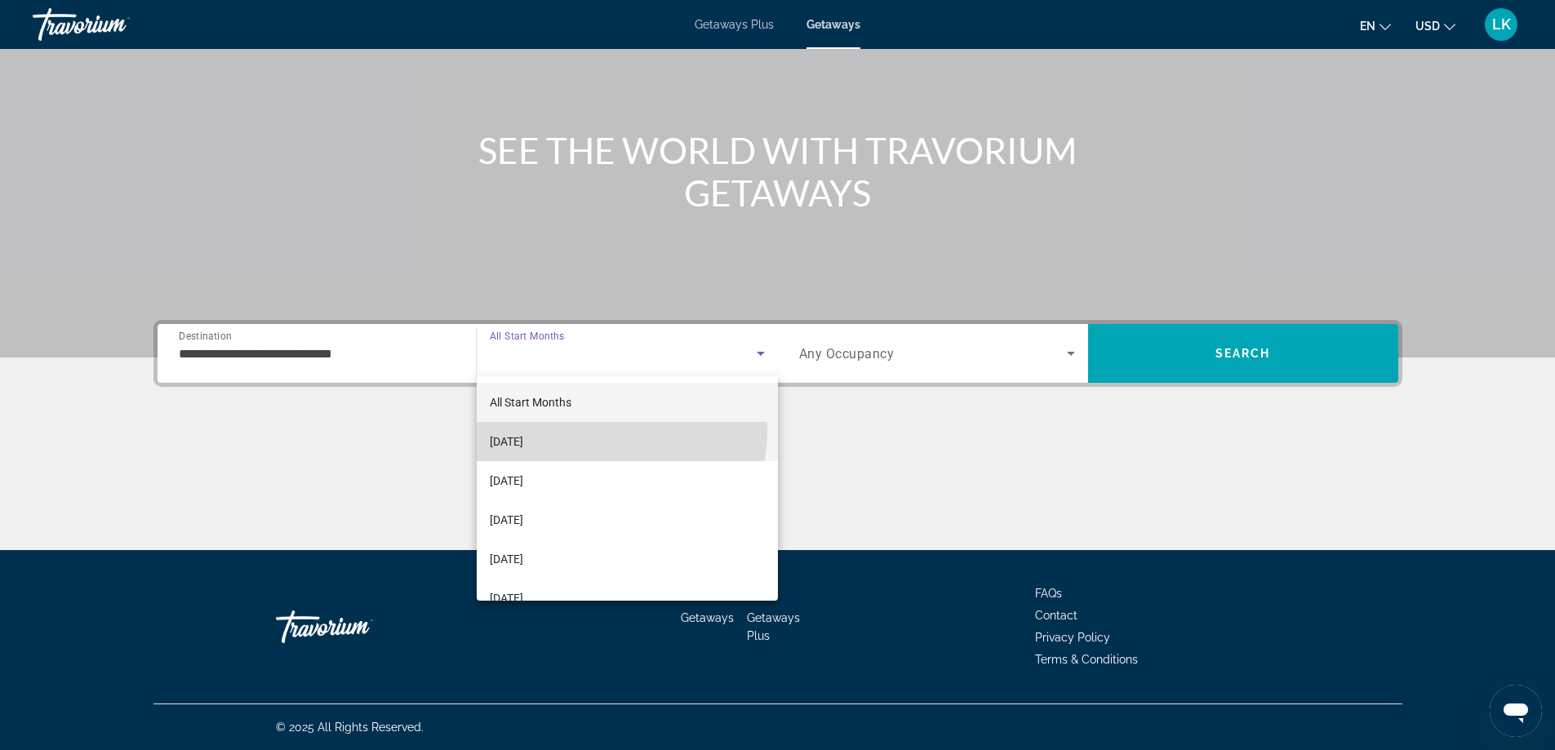
click at [583, 431] on mat-option "[DATE]" at bounding box center [627, 441] width 301 height 39
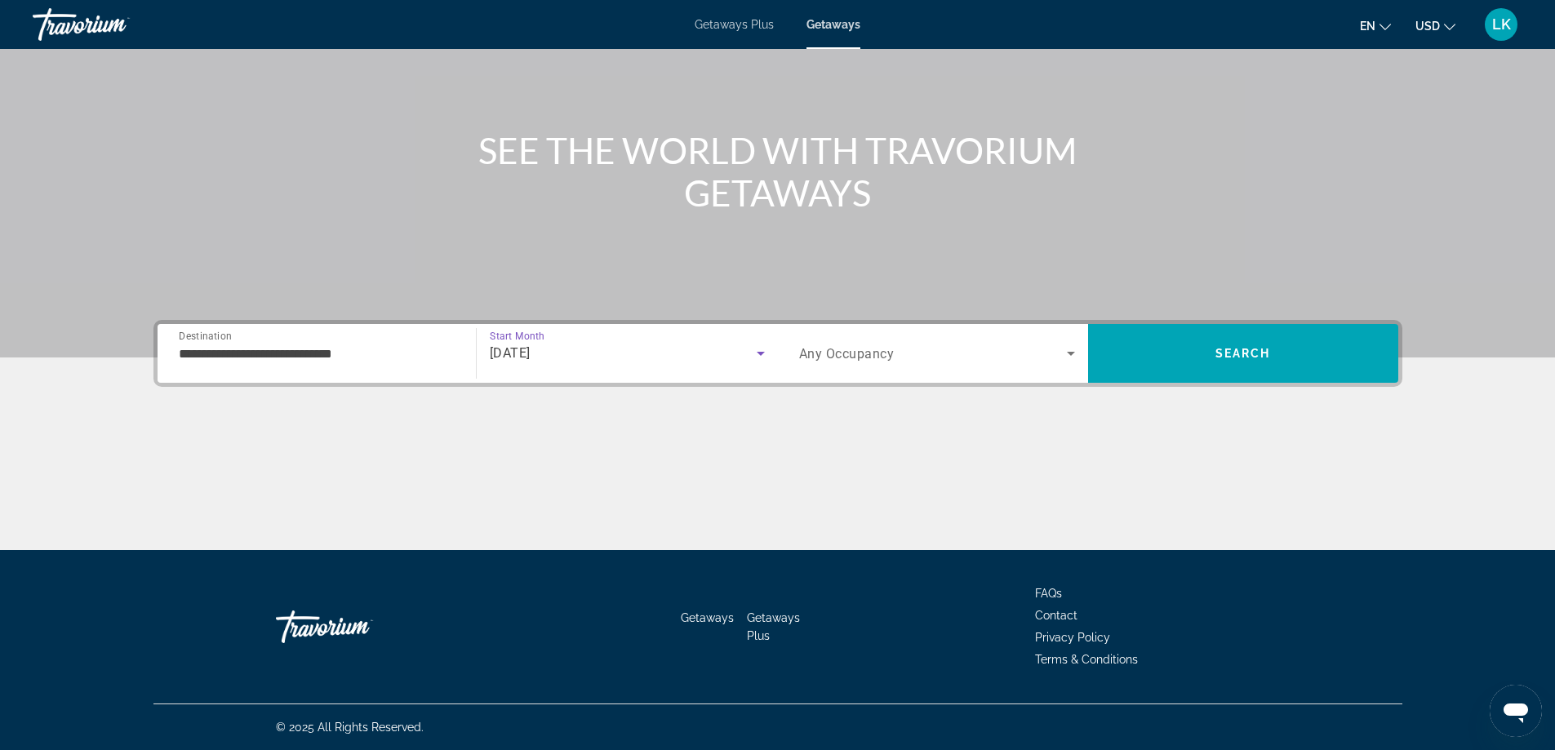
click at [943, 287] on div "Main content" at bounding box center [777, 113] width 1555 height 490
click at [878, 352] on span "Any Occupancy" at bounding box center [846, 354] width 95 height 16
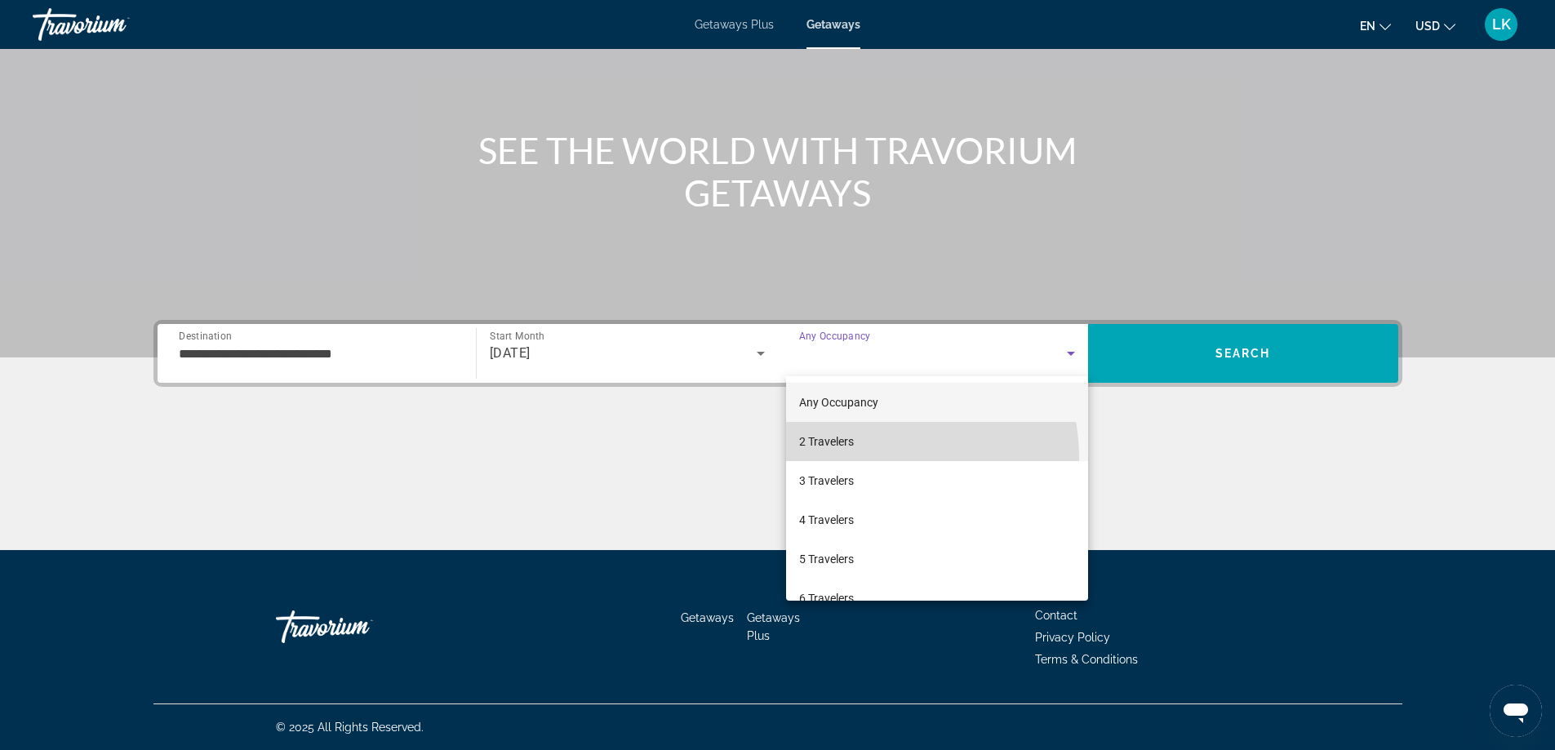
click at [852, 459] on mat-option "2 Travelers" at bounding box center [937, 441] width 302 height 39
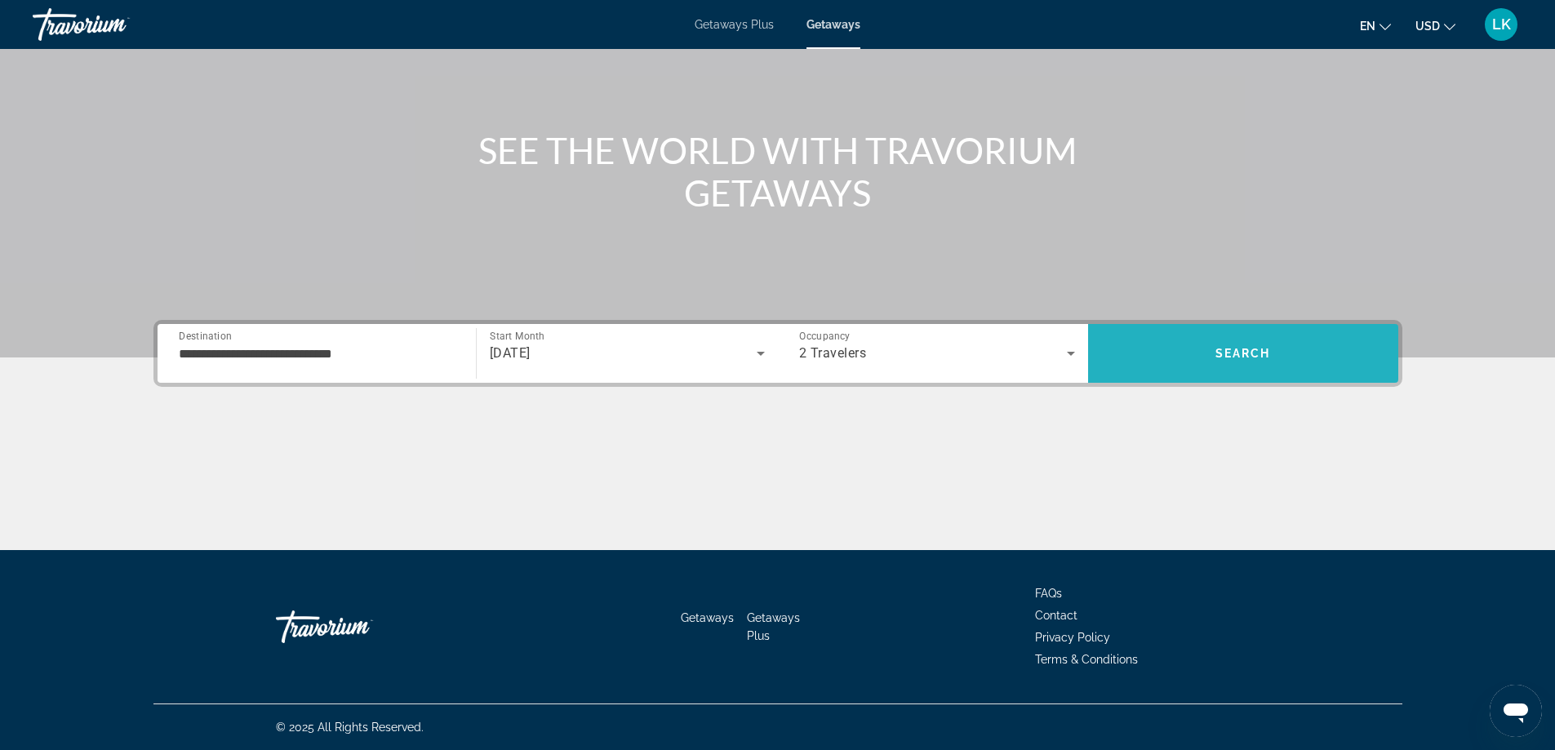
click at [1195, 345] on span "Search" at bounding box center [1243, 353] width 310 height 39
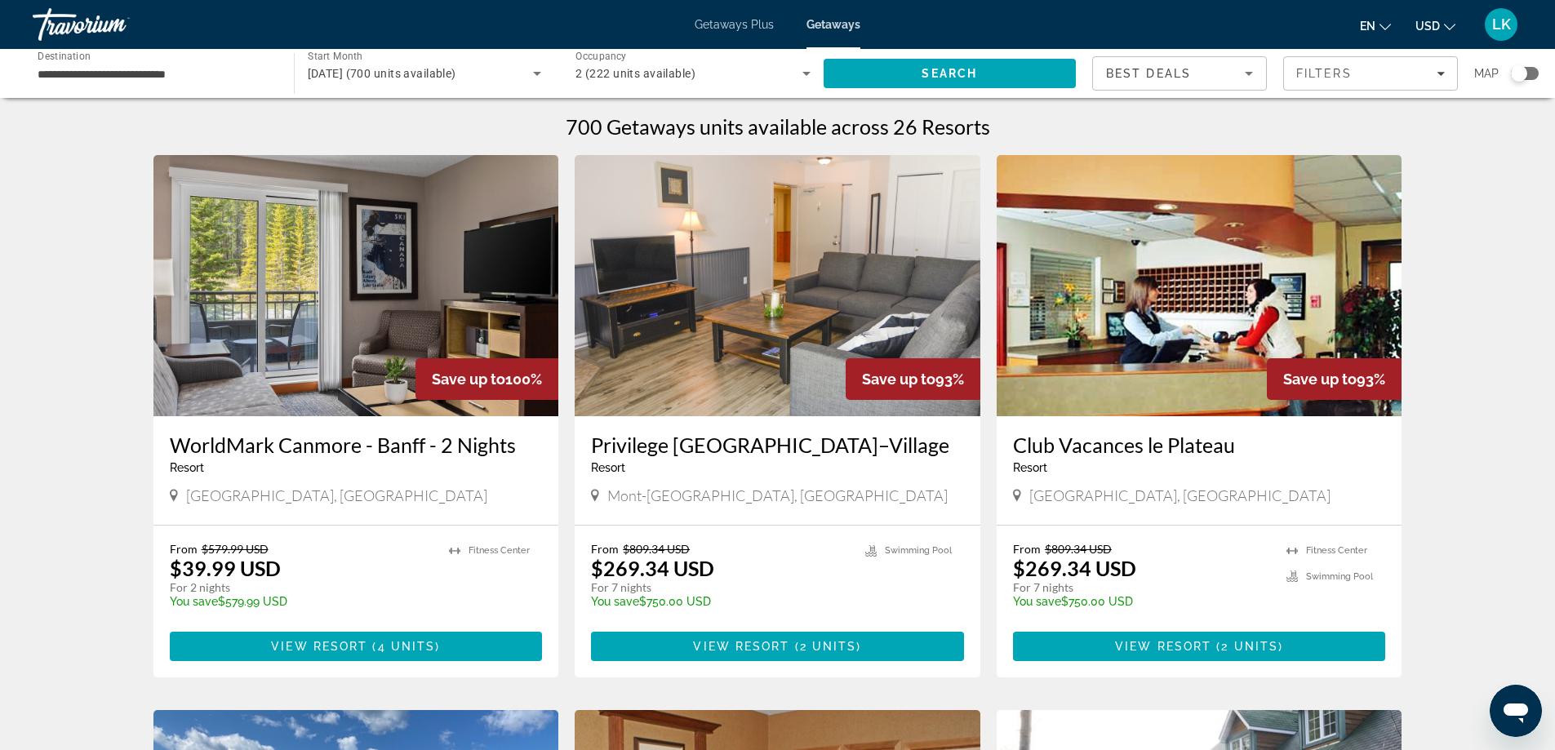
click at [1523, 67] on div "Search widget" at bounding box center [1519, 73] width 16 height 16
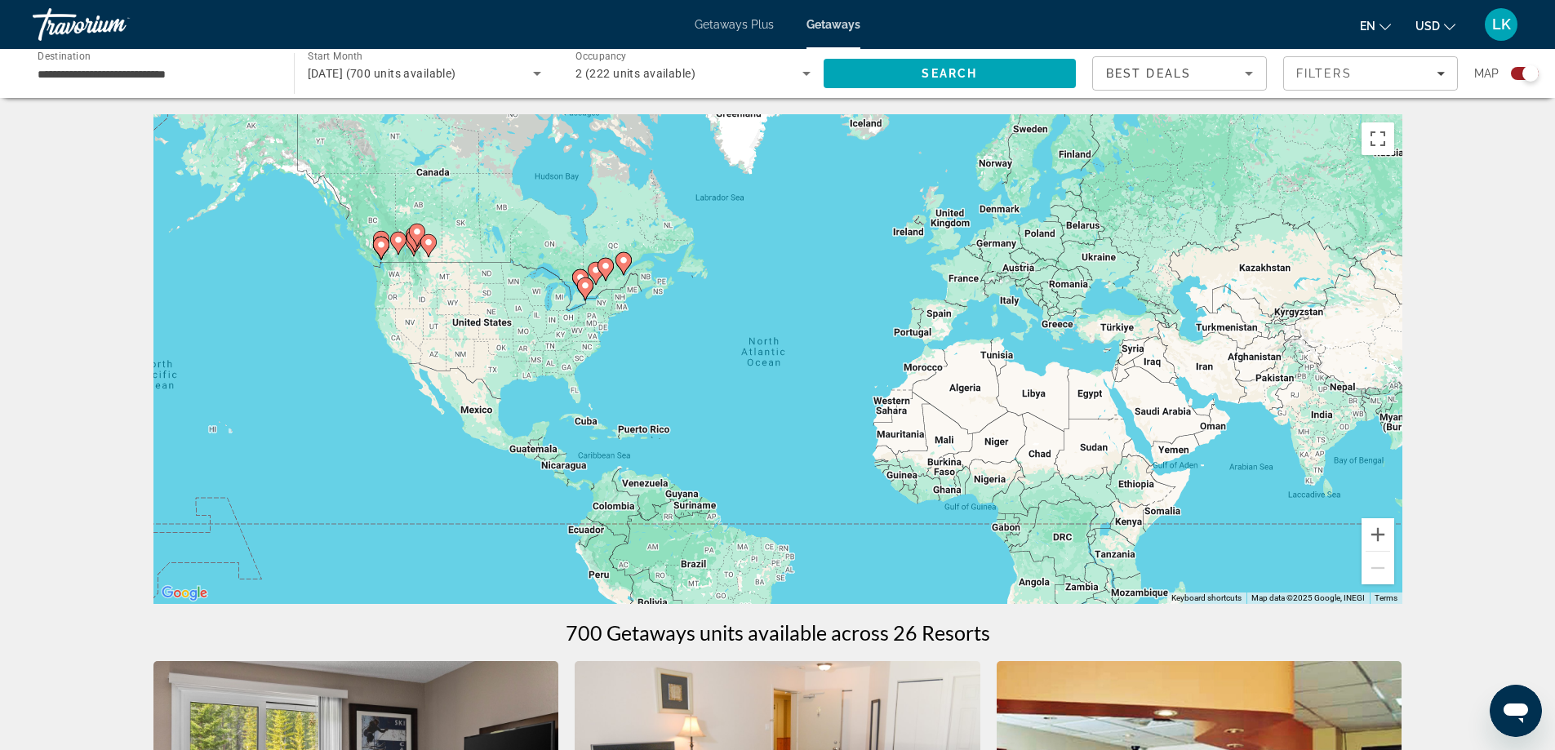
drag, startPoint x: 896, startPoint y: 433, endPoint x: 914, endPoint y: 443, distance: 20.9
click at [913, 443] on div "To activate drag with keyboard, press Alt + Enter. Once in keyboard drag state,…" at bounding box center [777, 359] width 1249 height 490
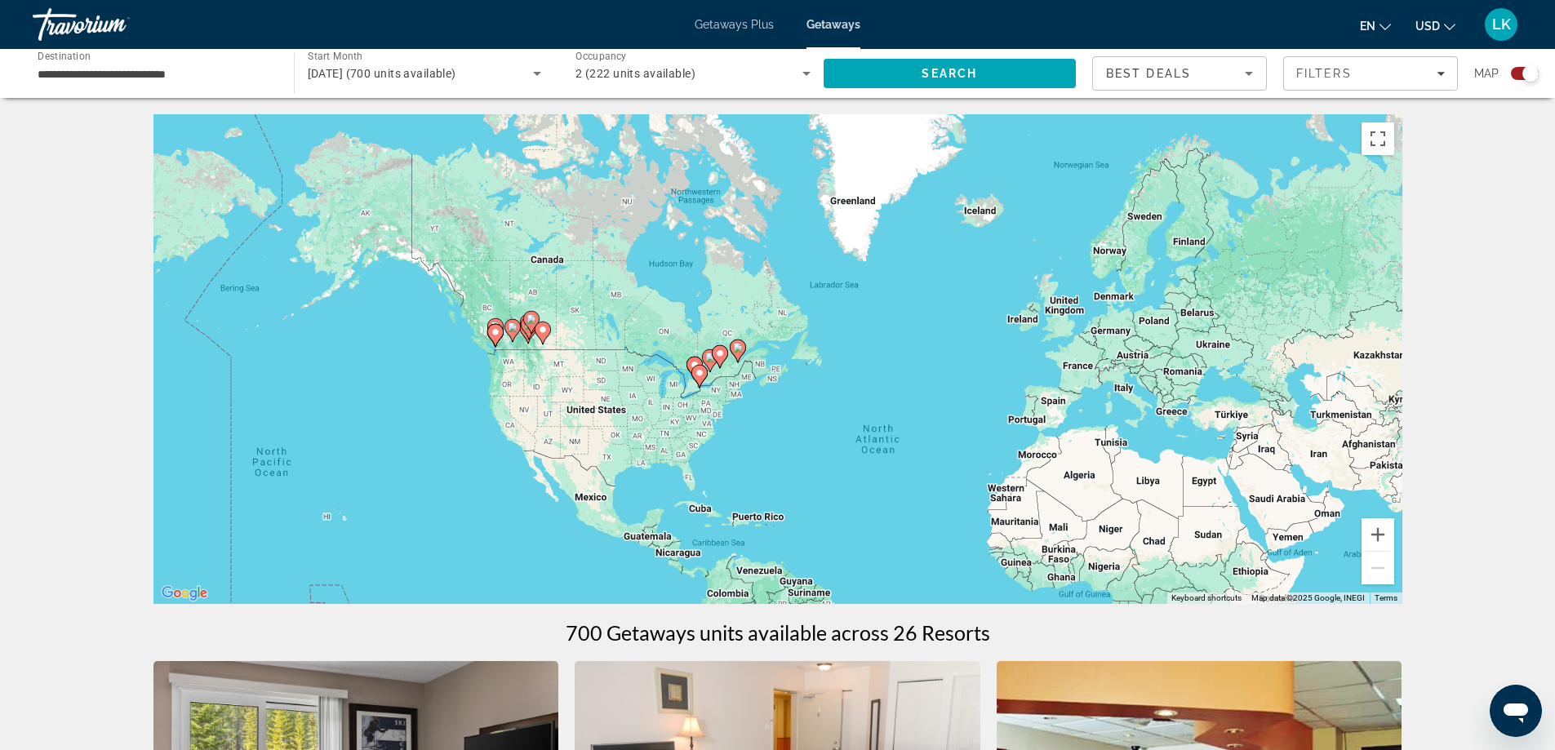
drag, startPoint x: 775, startPoint y: 411, endPoint x: 825, endPoint y: 413, distance: 49.8
click at [790, 415] on div "To activate drag with keyboard, press Alt + Enter. Once in keyboard drag state,…" at bounding box center [777, 359] width 1249 height 490
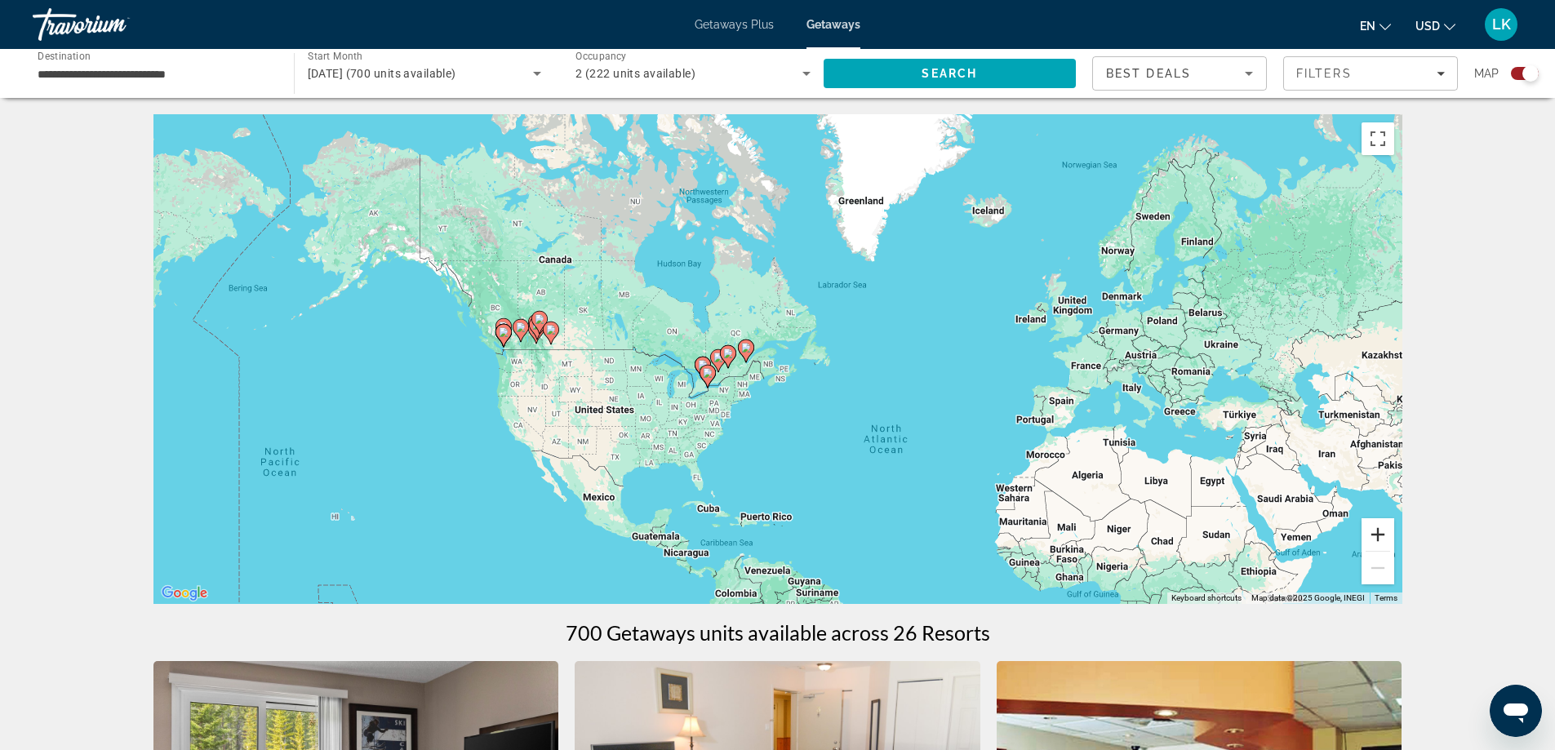
click at [1375, 540] on button "Zoom in" at bounding box center [1377, 534] width 33 height 33
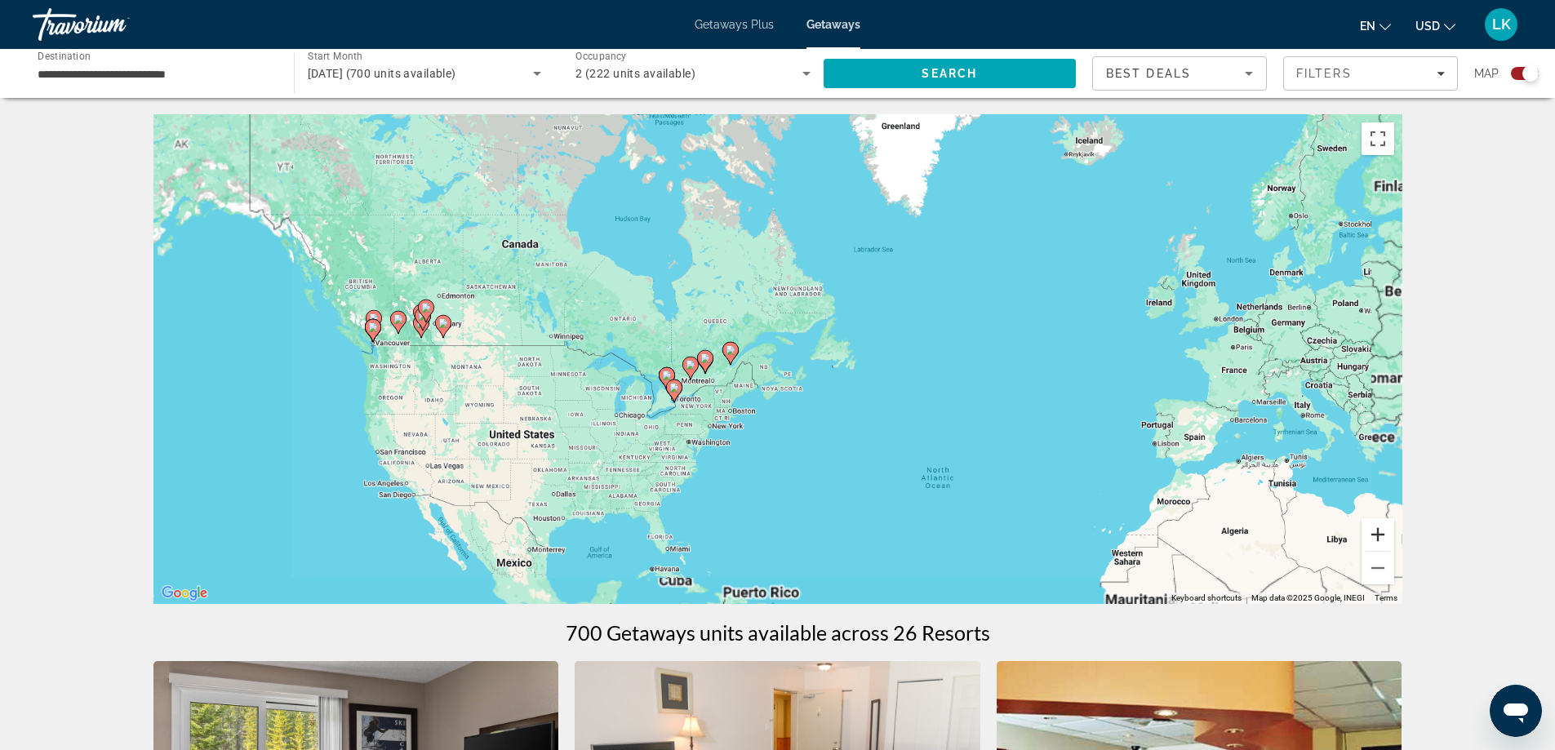
click at [1375, 535] on button "Zoom in" at bounding box center [1377, 534] width 33 height 33
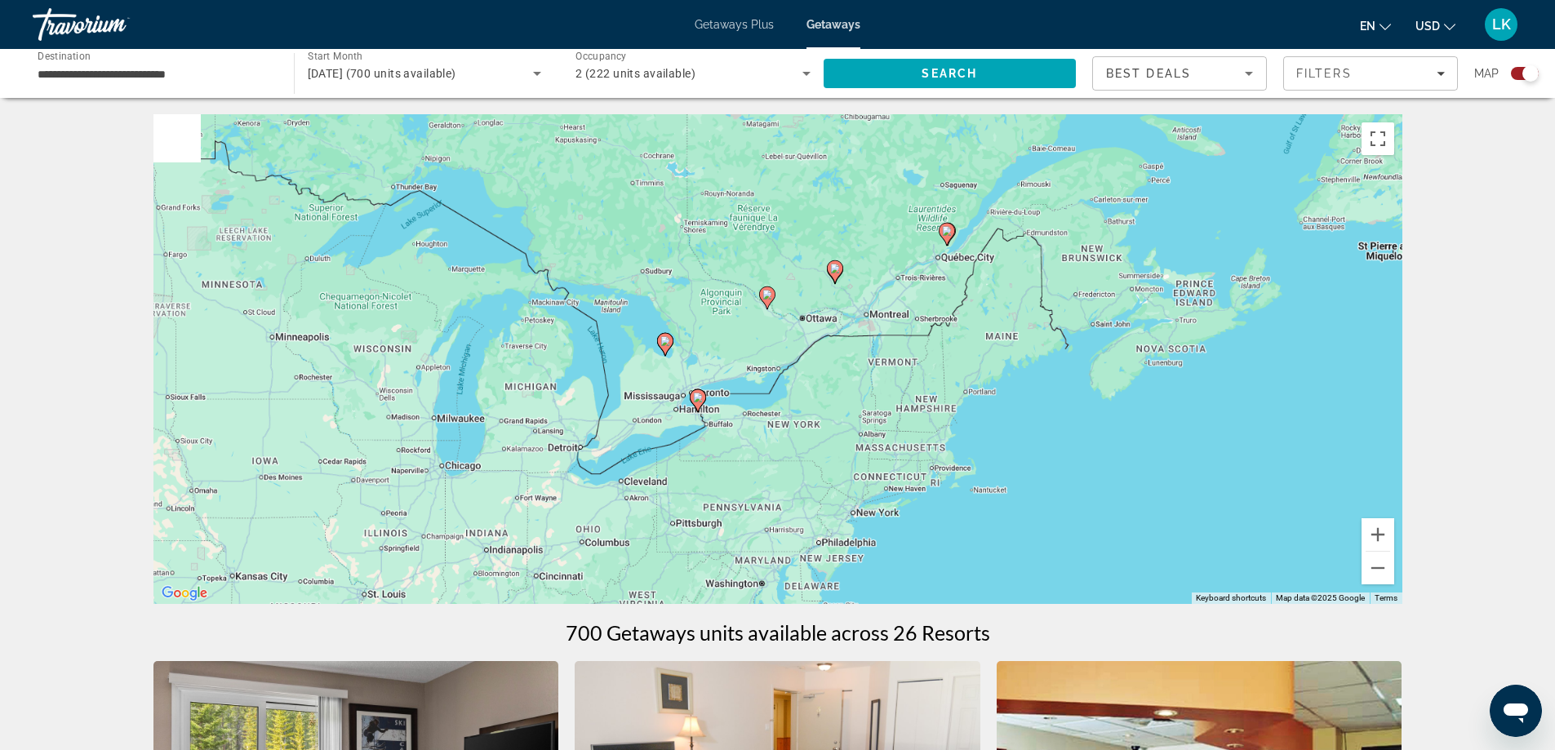
drag, startPoint x: 735, startPoint y: 486, endPoint x: 1077, endPoint y: 362, distance: 362.7
click at [1074, 362] on div "To activate drag with keyboard, press Alt + Enter. Once in keyboard drag state,…" at bounding box center [777, 359] width 1249 height 490
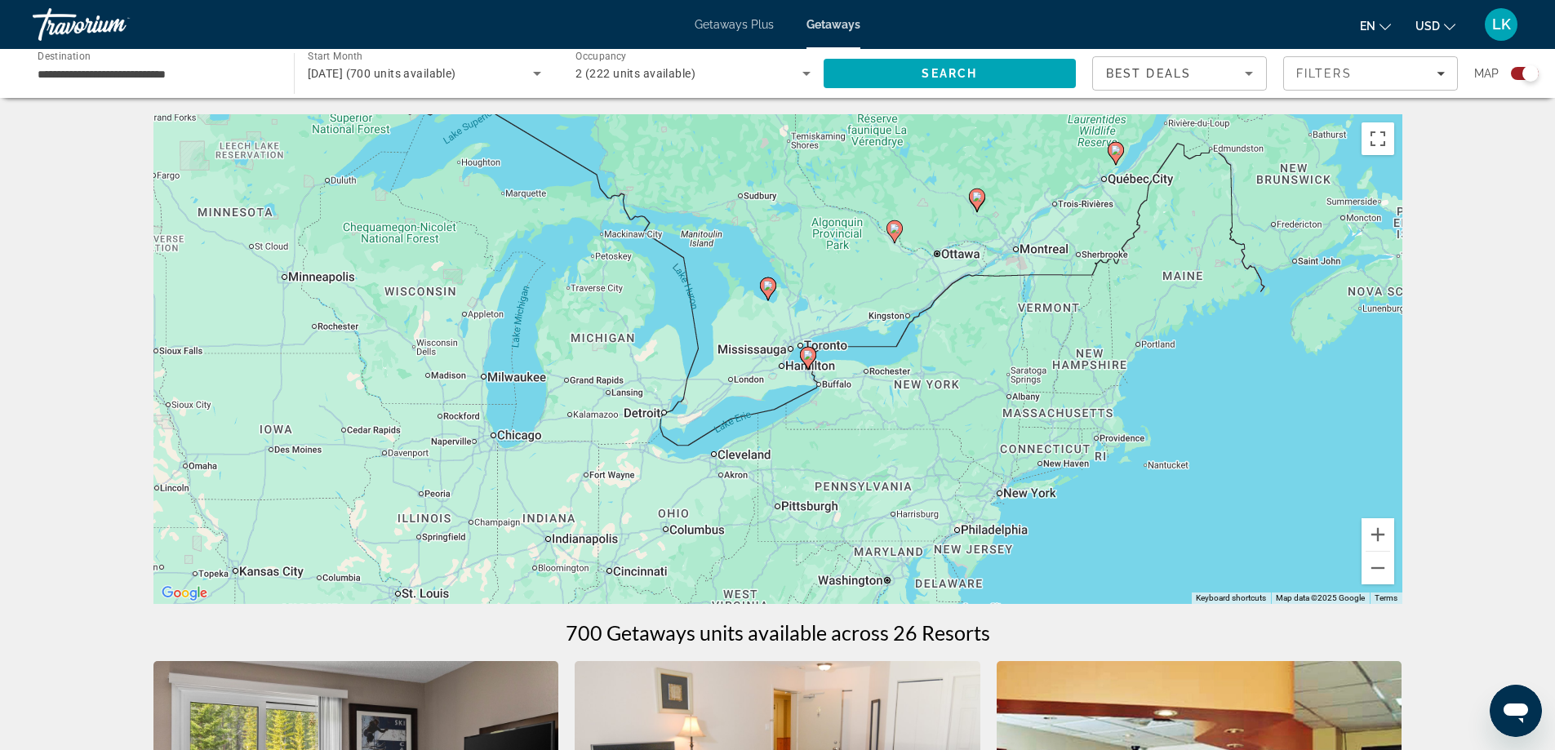
drag, startPoint x: 882, startPoint y: 460, endPoint x: 997, endPoint y: 410, distance: 124.6
click at [997, 410] on div "To activate drag with keyboard, press Alt + Enter. Once in keyboard drag state,…" at bounding box center [777, 359] width 1249 height 490
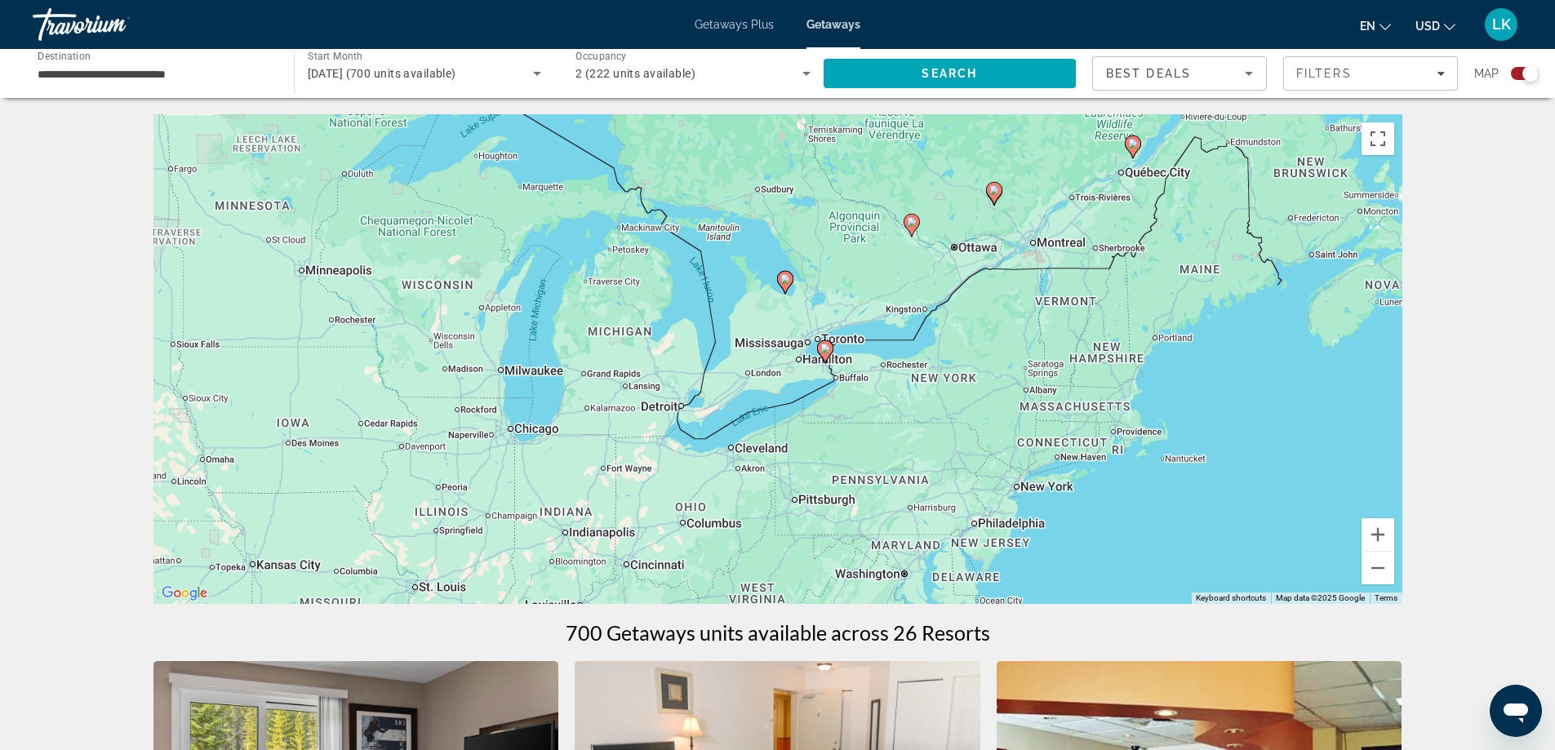
click at [1395, 520] on div "To activate drag with keyboard, press Alt + Enter. Once in keyboard drag state,…" at bounding box center [777, 359] width 1249 height 490
click at [1387, 521] on button "Zoom in" at bounding box center [1377, 534] width 33 height 33
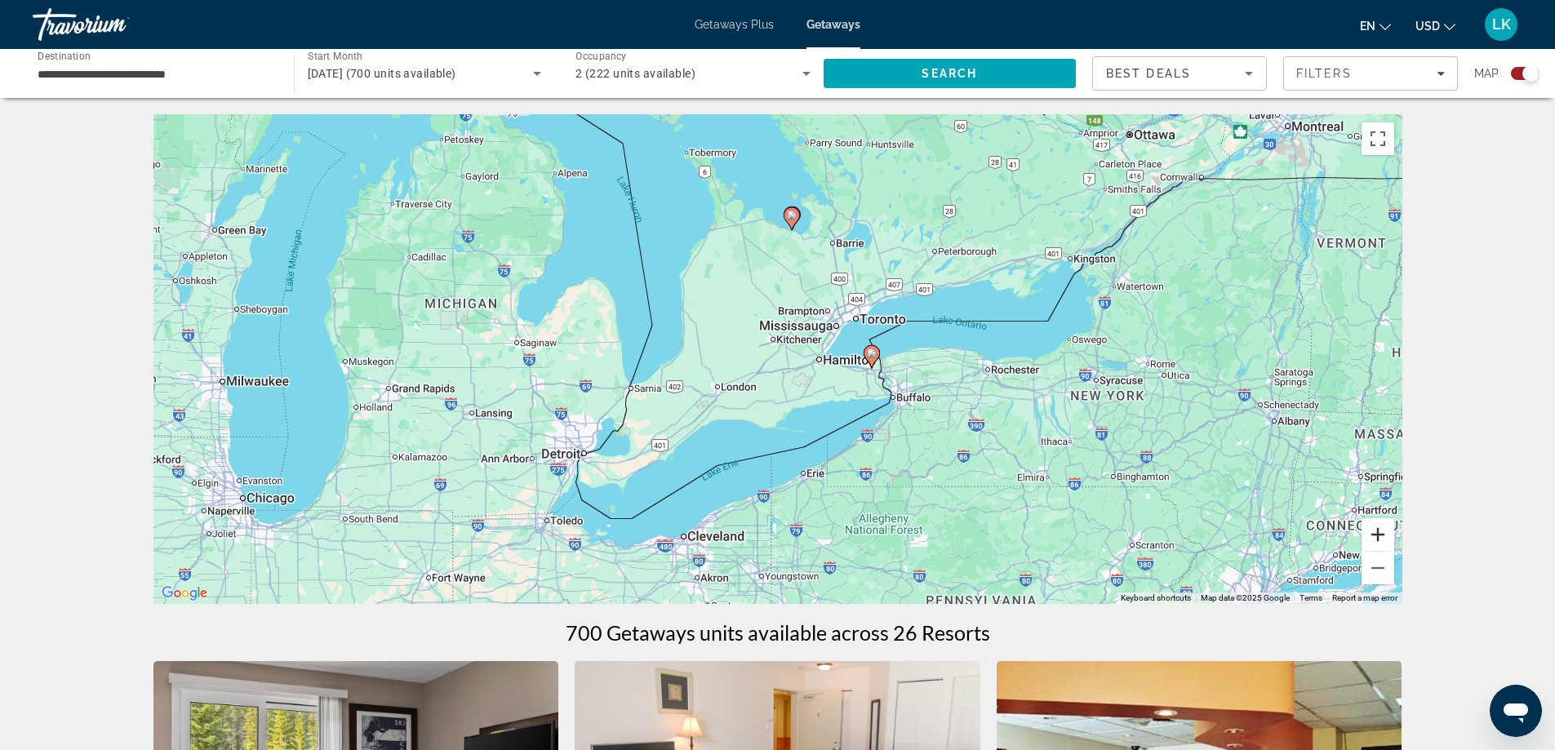
click at [1387, 521] on button "Zoom in" at bounding box center [1377, 534] width 33 height 33
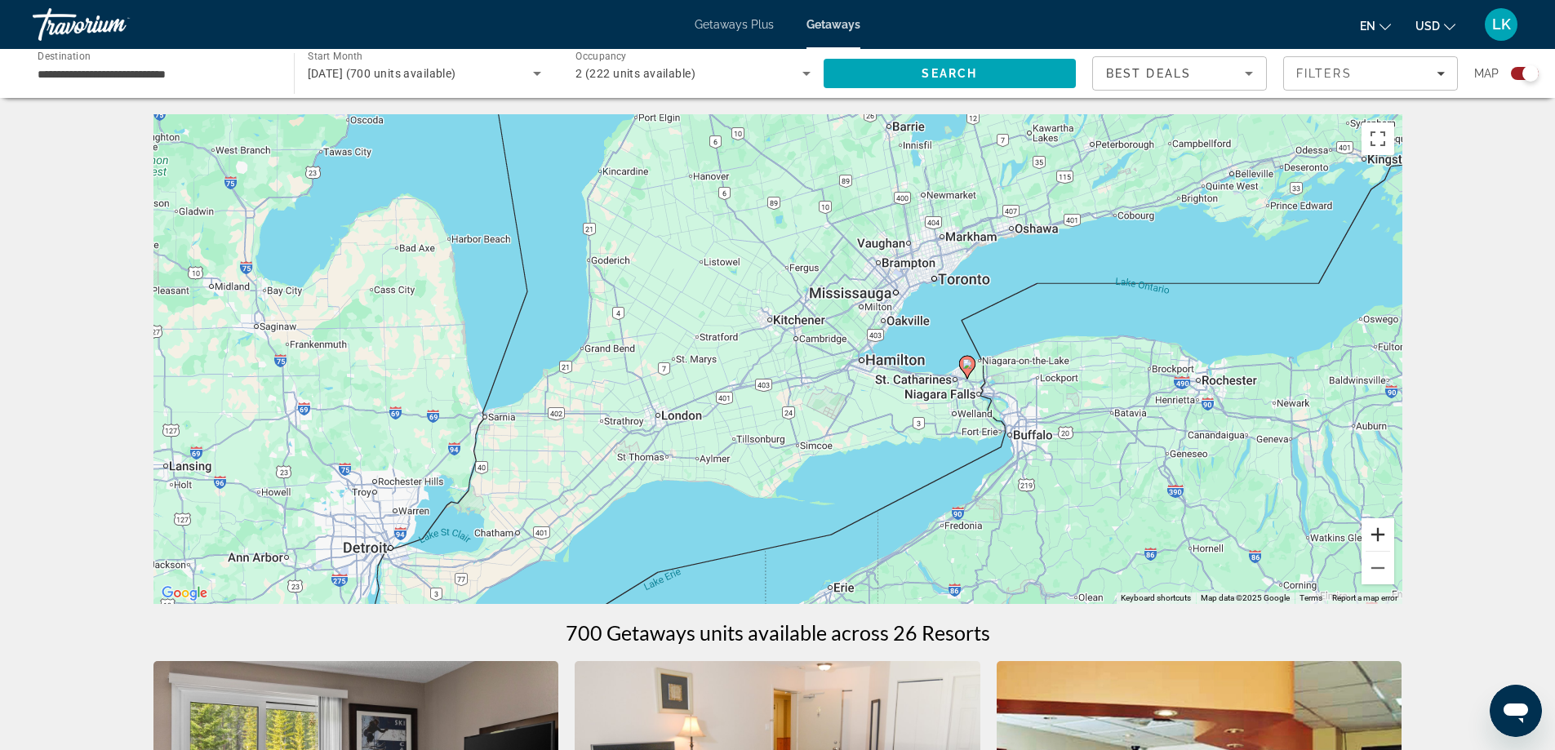
click at [1387, 521] on button "Zoom in" at bounding box center [1377, 534] width 33 height 33
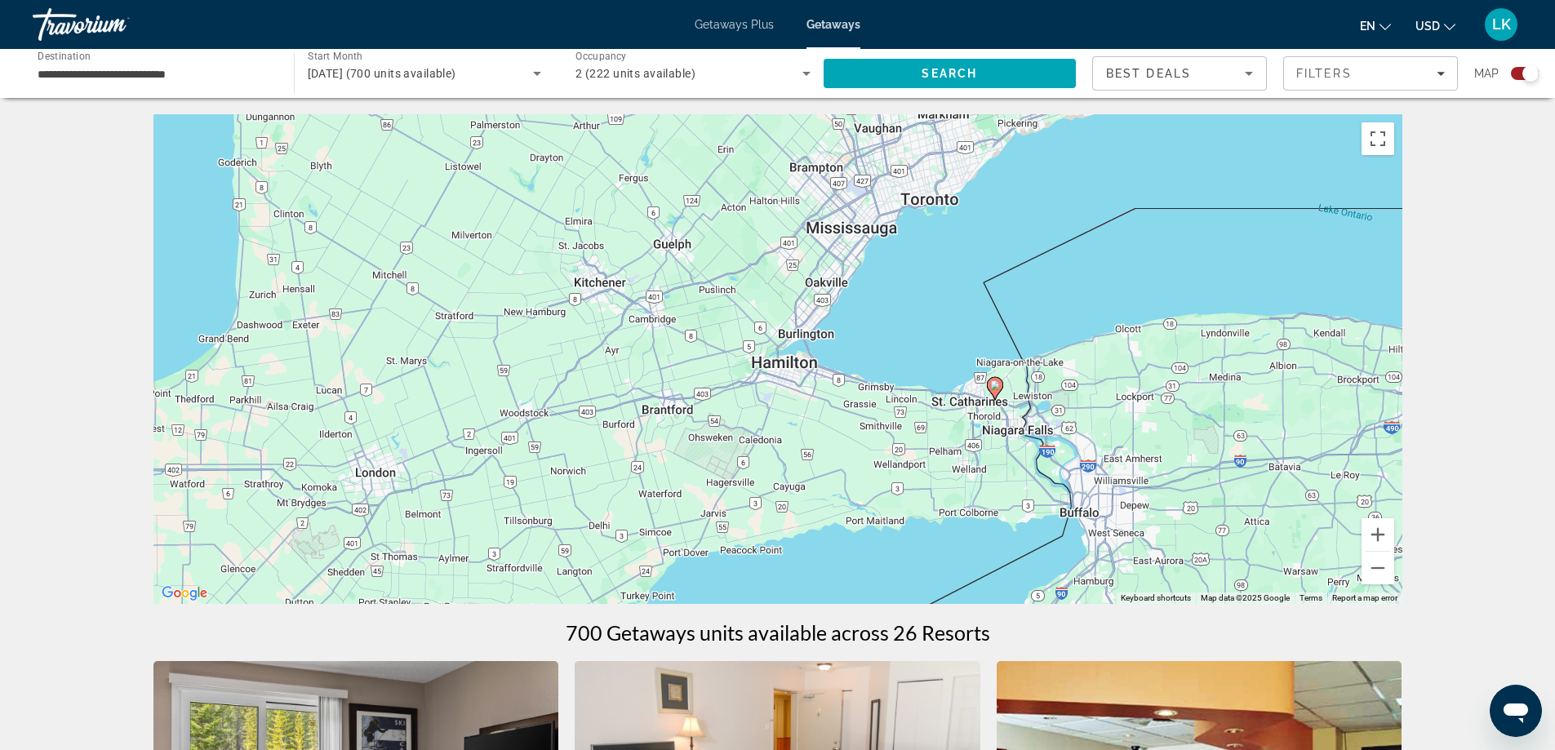
drag, startPoint x: 1094, startPoint y: 456, endPoint x: 979, endPoint y: 457, distance: 115.1
click at [979, 460] on div "To activate drag with keyboard, press Alt + Enter. Once in keyboard drag state,…" at bounding box center [777, 359] width 1249 height 490
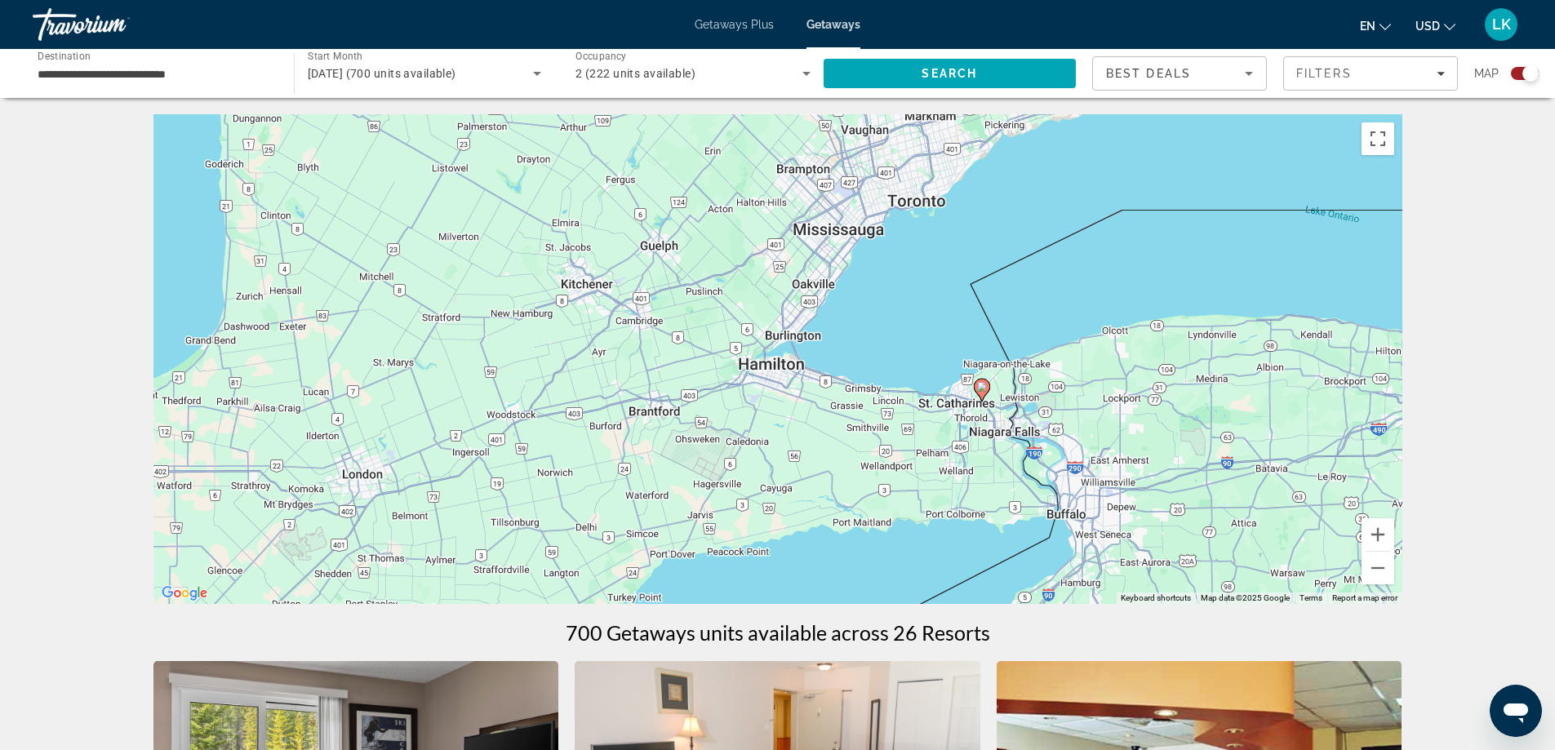
click at [972, 398] on div "To activate drag with keyboard, press Alt + Enter. Once in keyboard drag state,…" at bounding box center [777, 359] width 1249 height 490
click at [977, 389] on icon "Main content" at bounding box center [981, 390] width 15 height 21
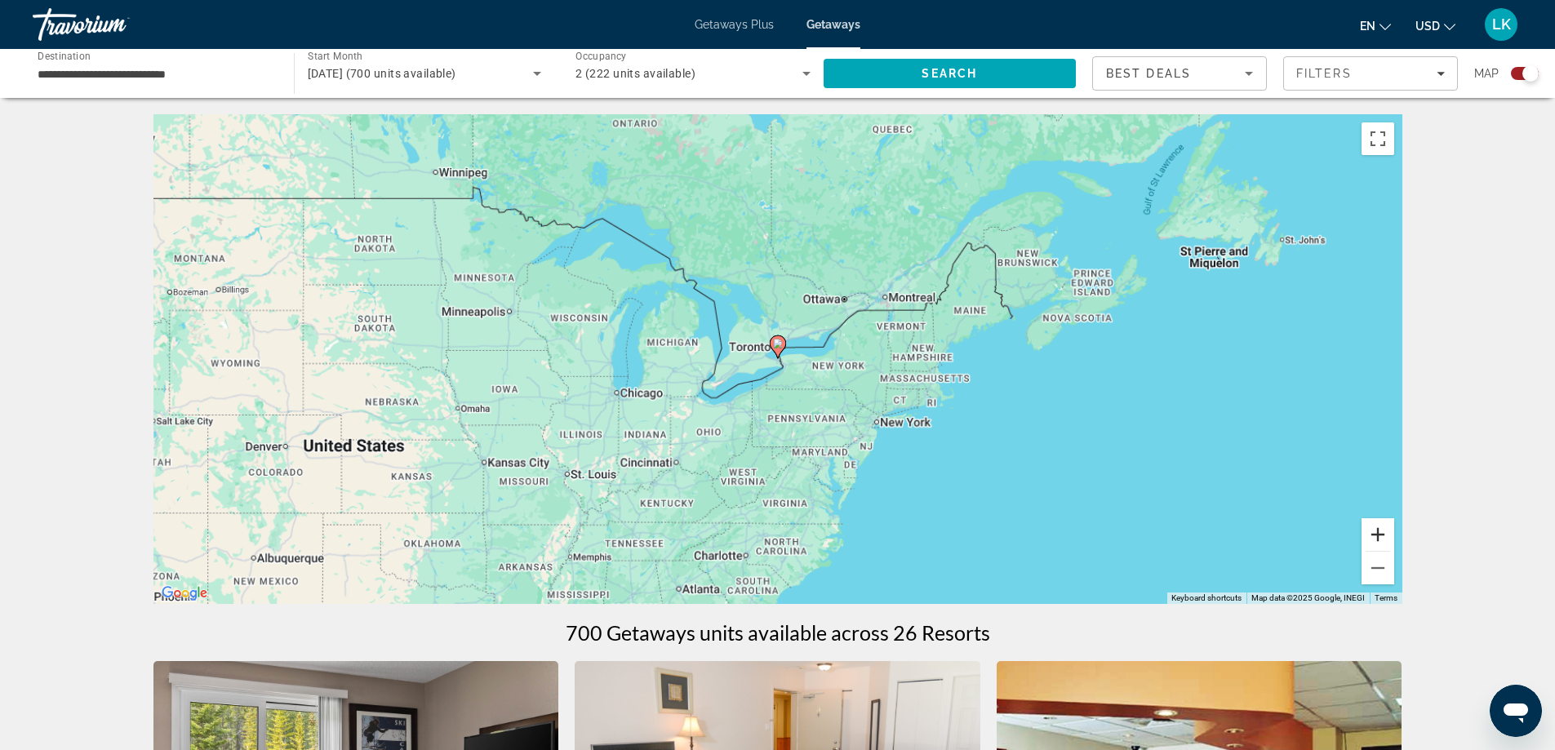
click at [1374, 542] on button "Zoom in" at bounding box center [1377, 534] width 33 height 33
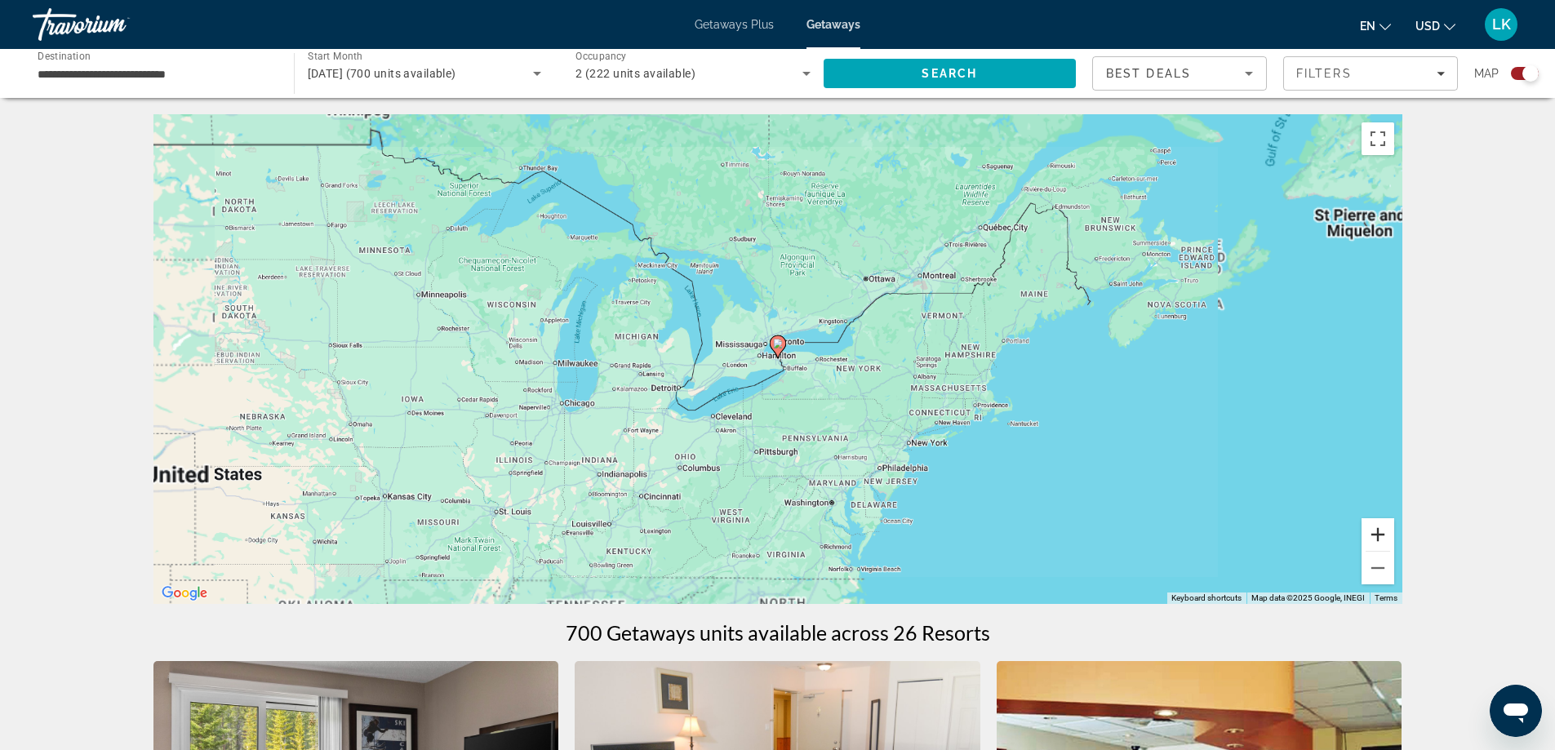
click at [1374, 542] on button "Zoom in" at bounding box center [1377, 534] width 33 height 33
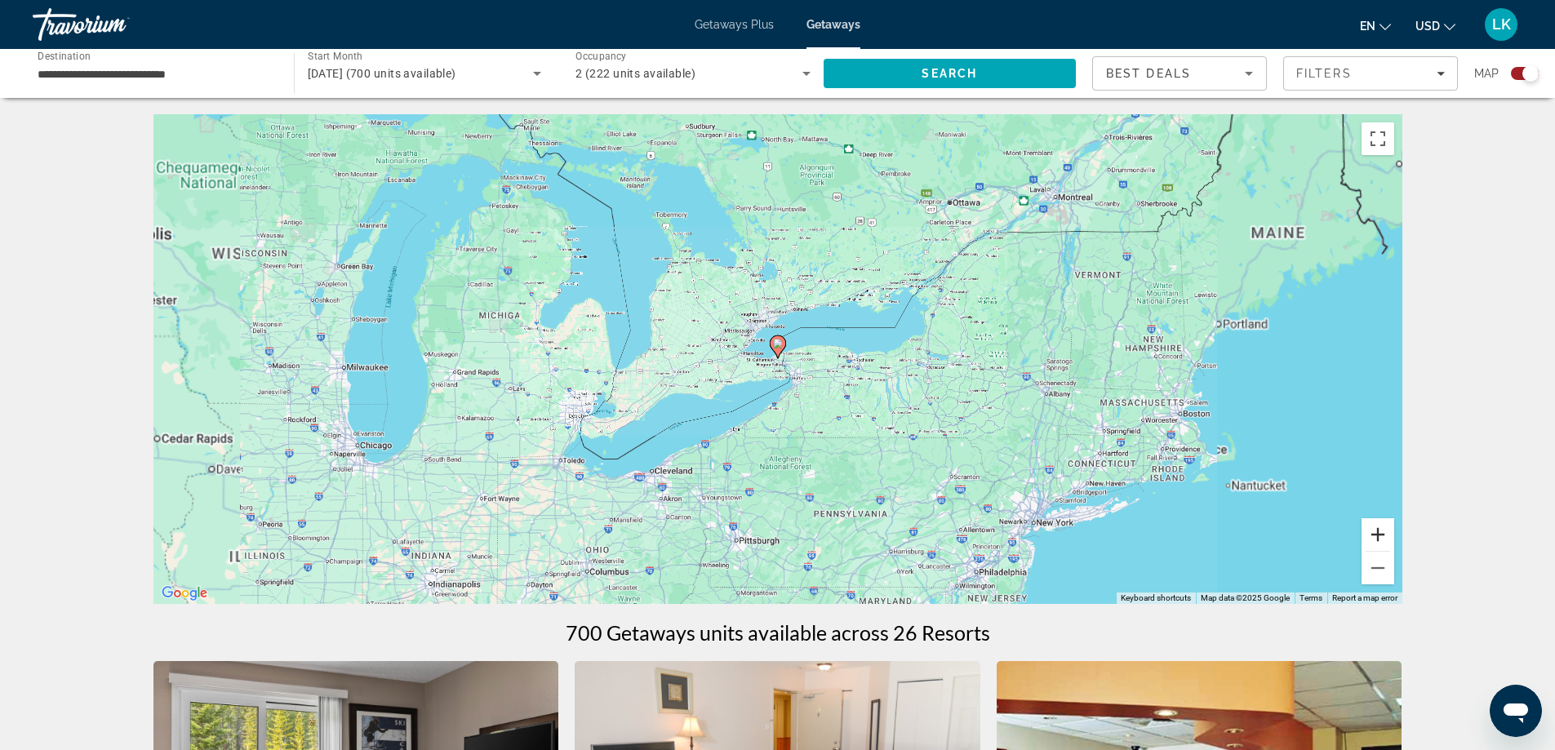
click at [1379, 538] on button "Zoom in" at bounding box center [1377, 534] width 33 height 33
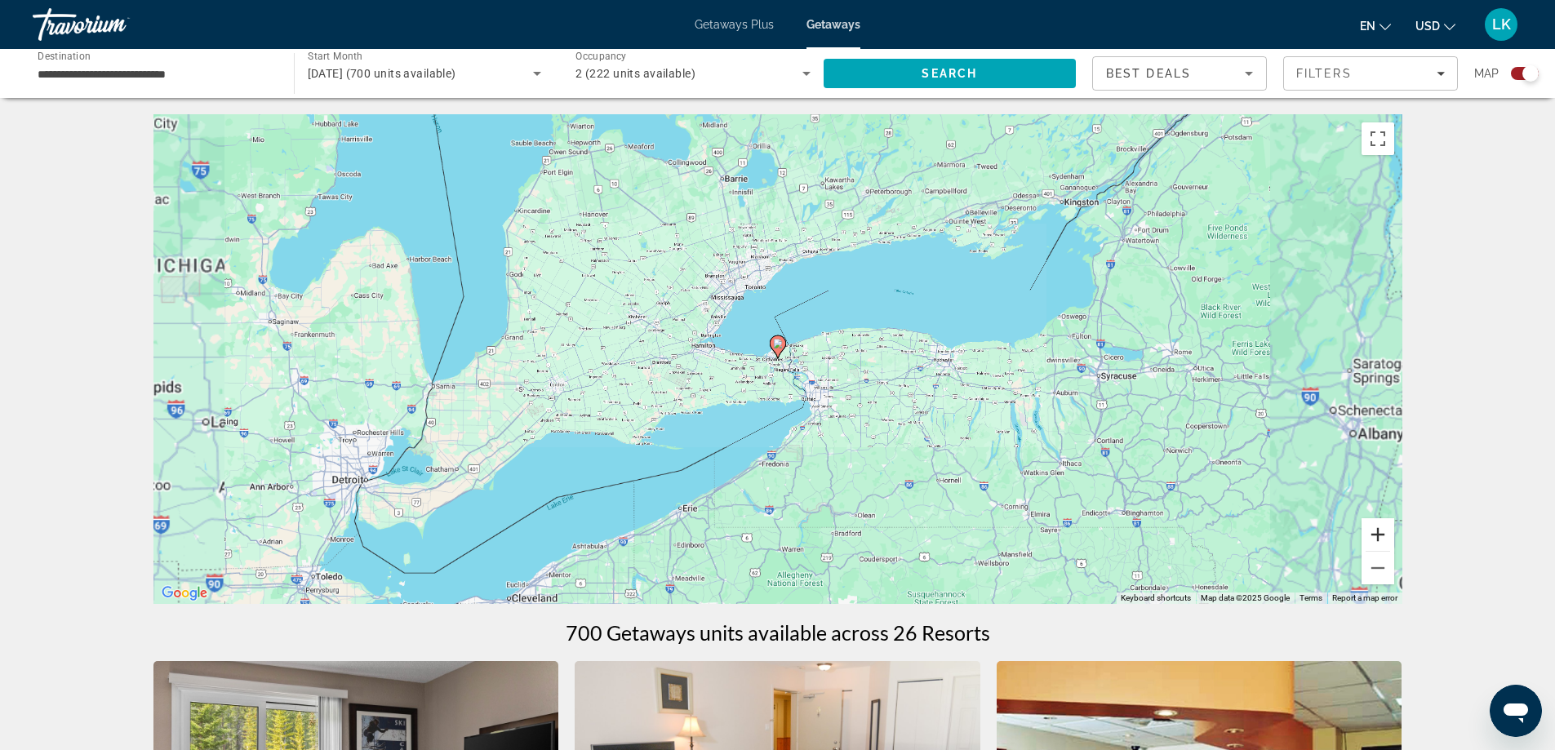
click at [1379, 538] on button "Zoom in" at bounding box center [1377, 534] width 33 height 33
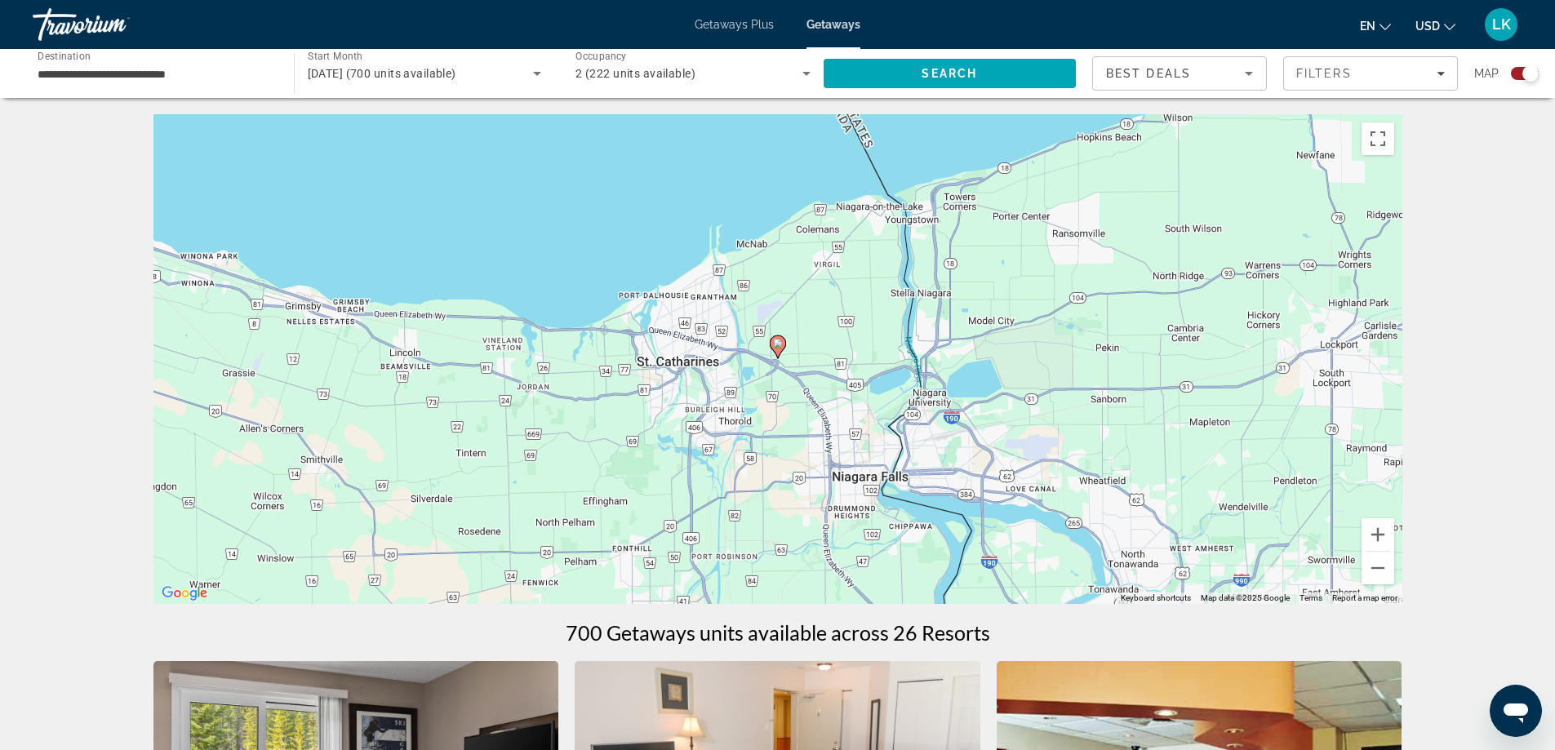
click at [779, 353] on icon "Main content" at bounding box center [777, 346] width 15 height 21
type input "**********"
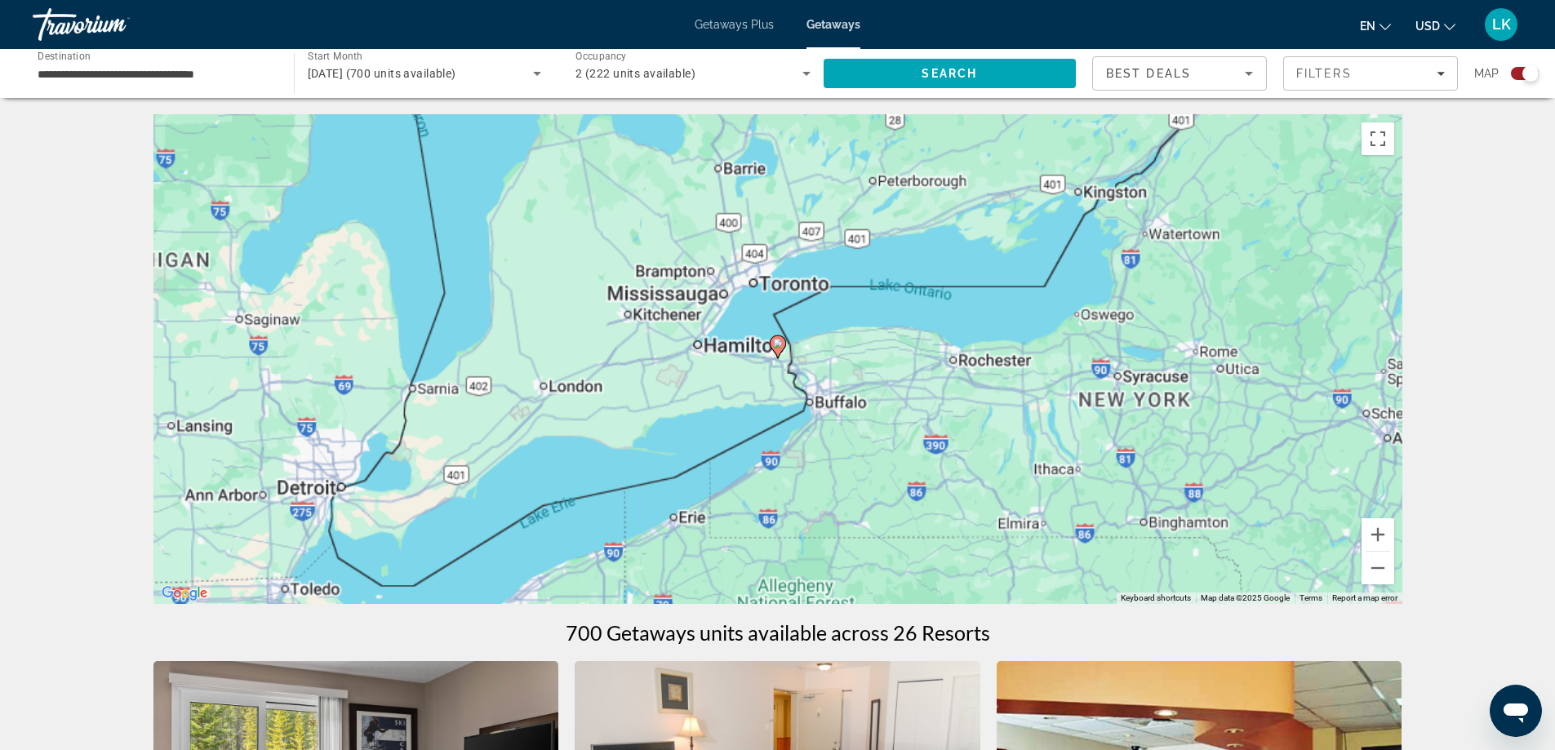
click at [775, 349] on icon "Main content" at bounding box center [777, 346] width 15 height 21
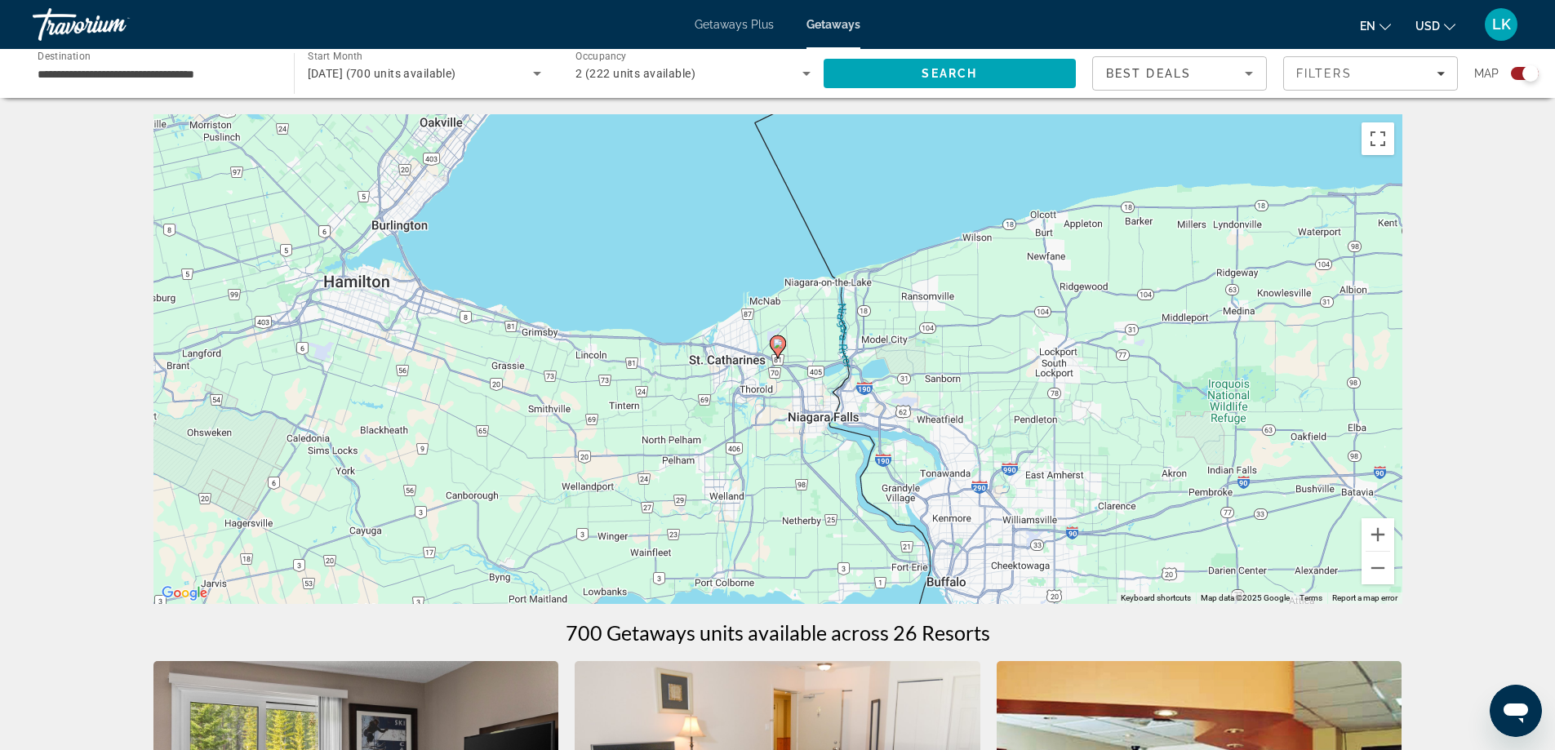
click at [781, 335] on gmp-advanced-marker "Main content" at bounding box center [778, 347] width 16 height 24
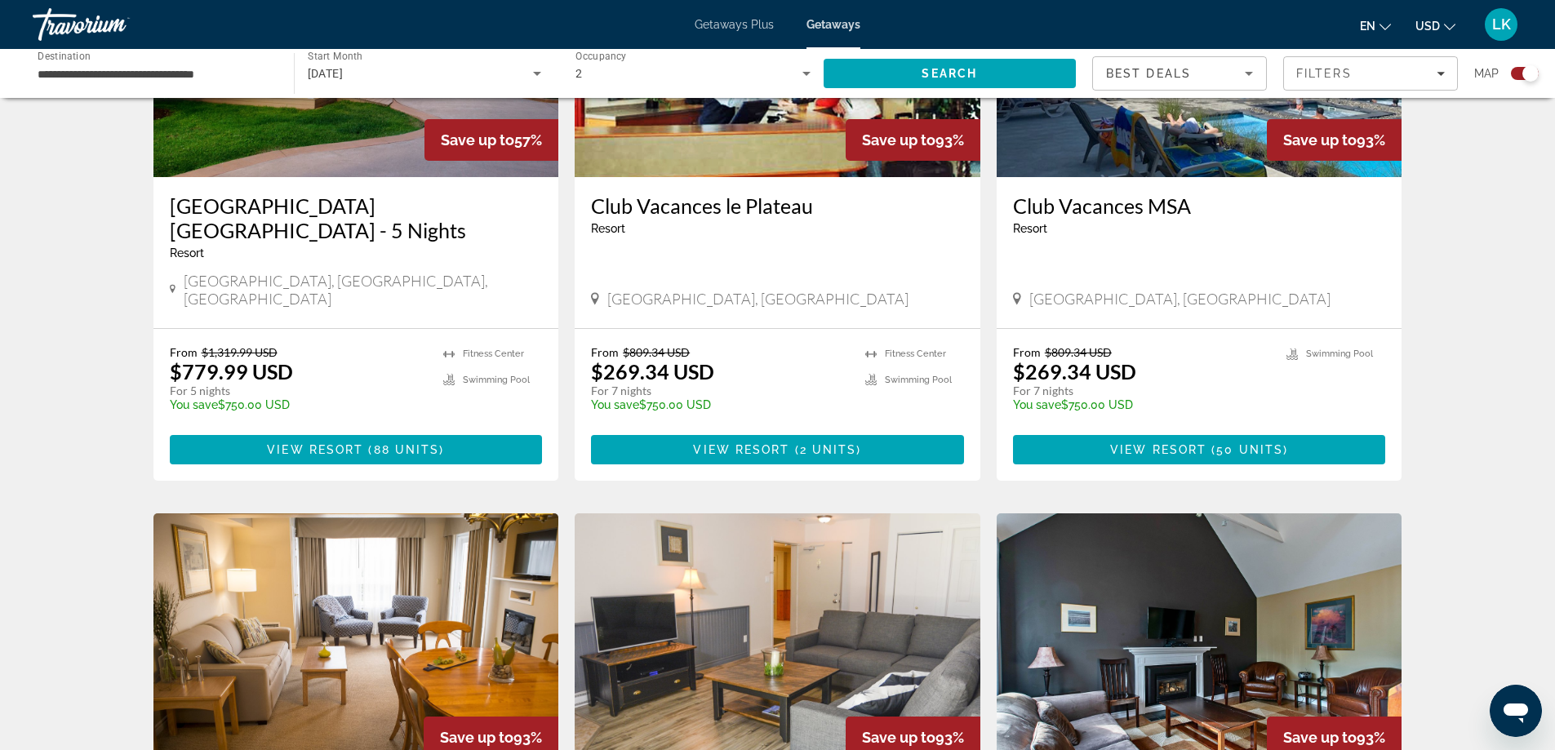
scroll to position [816, 0]
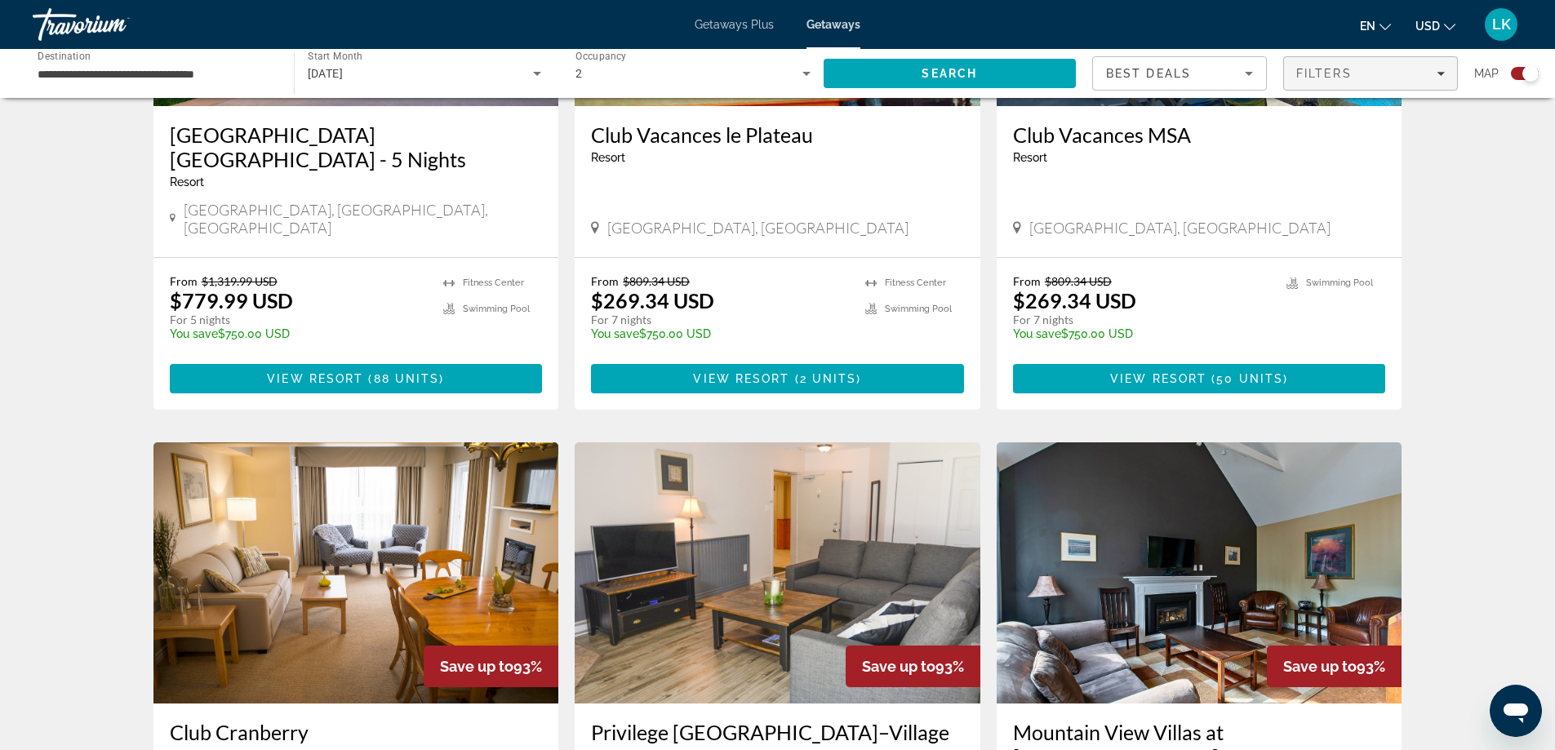
click at [1410, 74] on div "Filters" at bounding box center [1370, 73] width 149 height 13
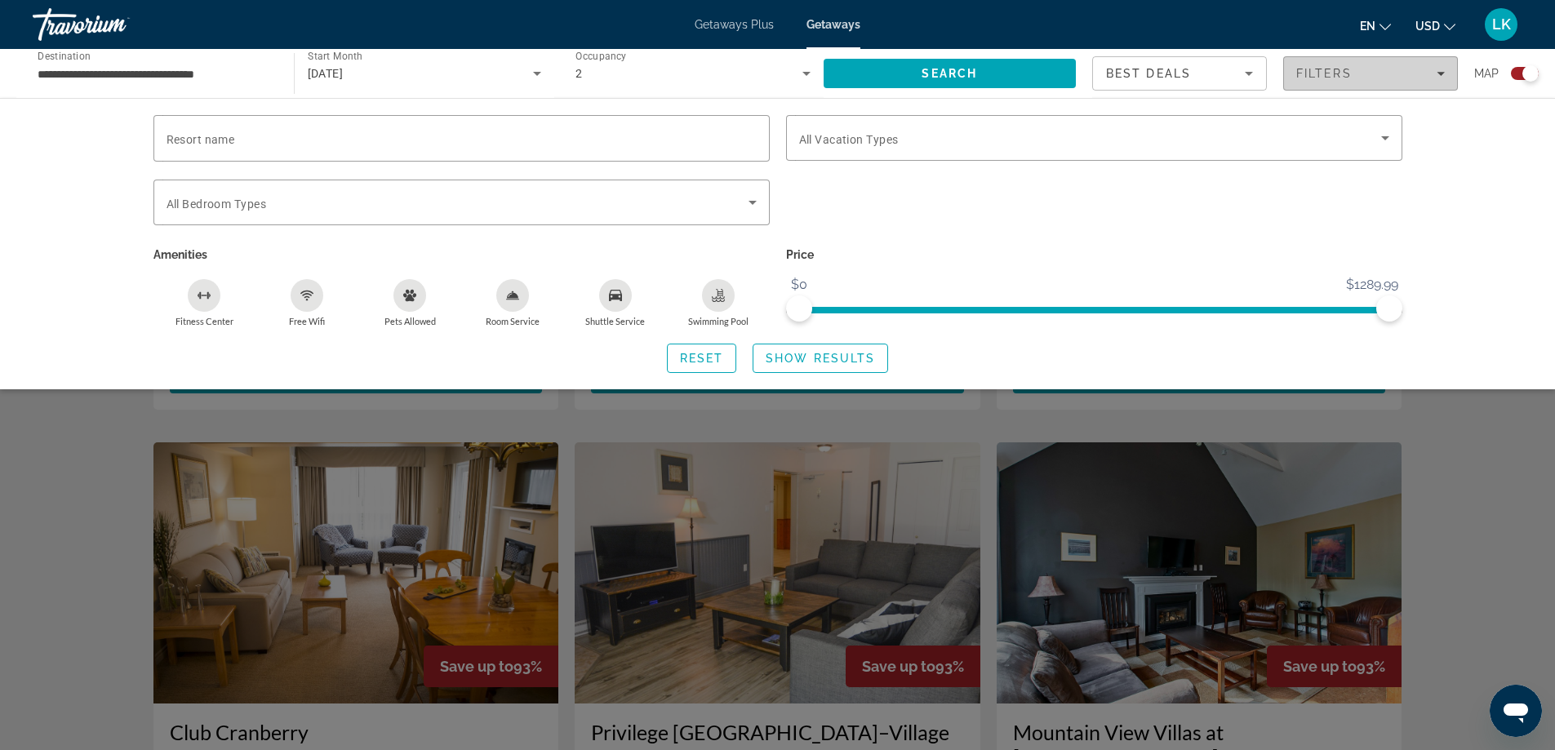
click at [1410, 74] on div "Filters" at bounding box center [1370, 73] width 149 height 13
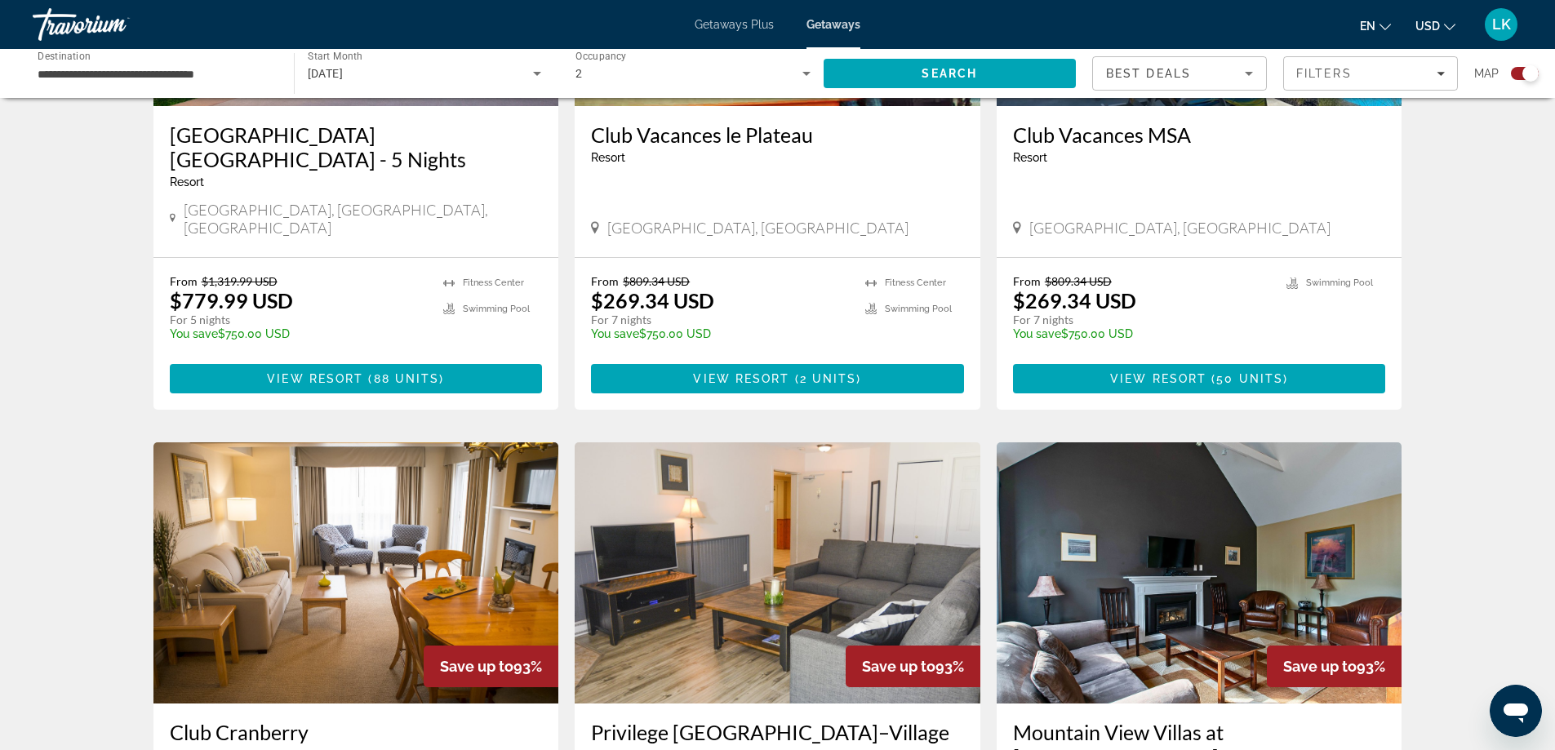
click at [1379, 27] on button "en English Español Français Italiano Português русский" at bounding box center [1375, 26] width 31 height 24
click at [1420, 22] on span "USD" at bounding box center [1427, 26] width 24 height 13
click at [1417, 113] on button "CAD (Can$)" at bounding box center [1402, 107] width 81 height 21
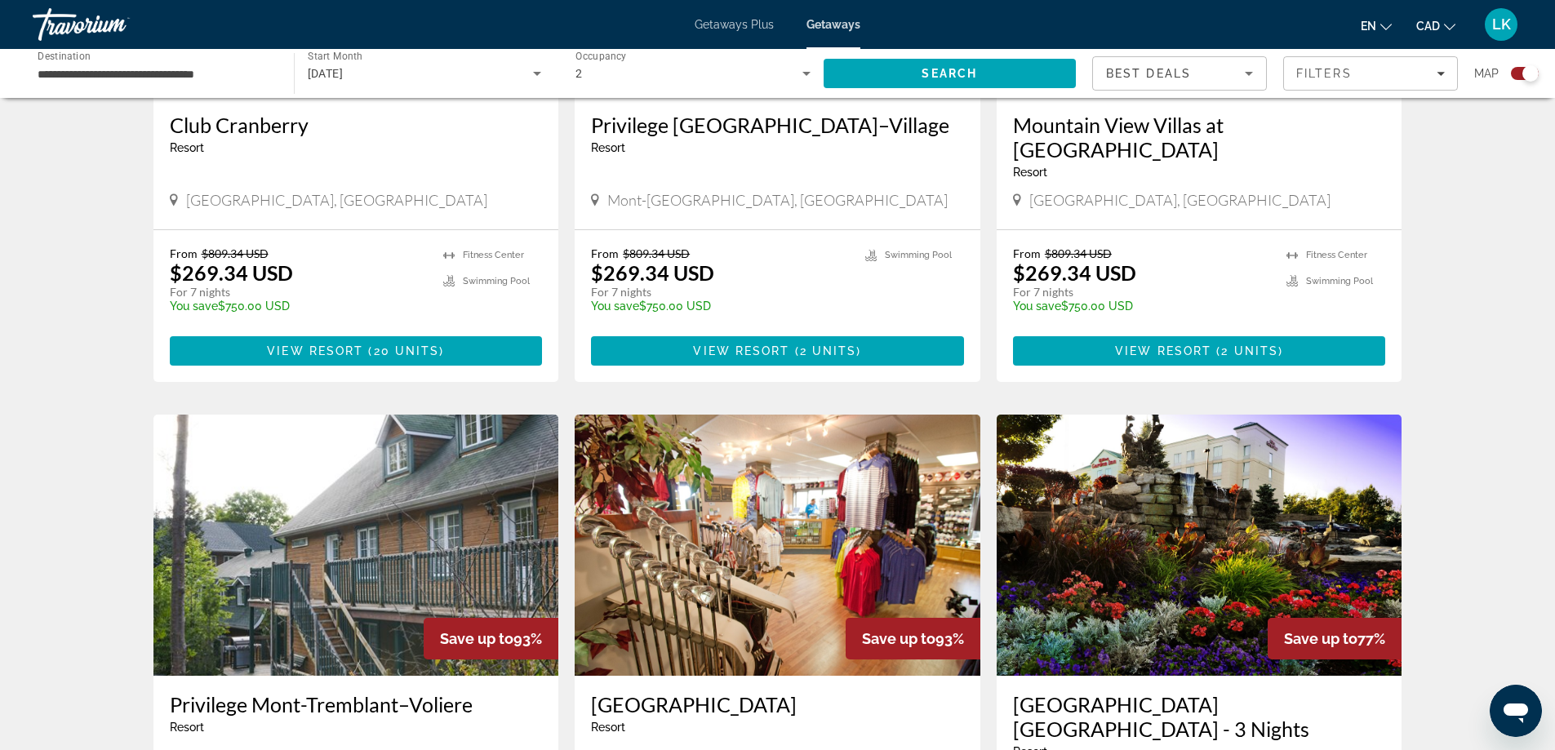
scroll to position [1388, 0]
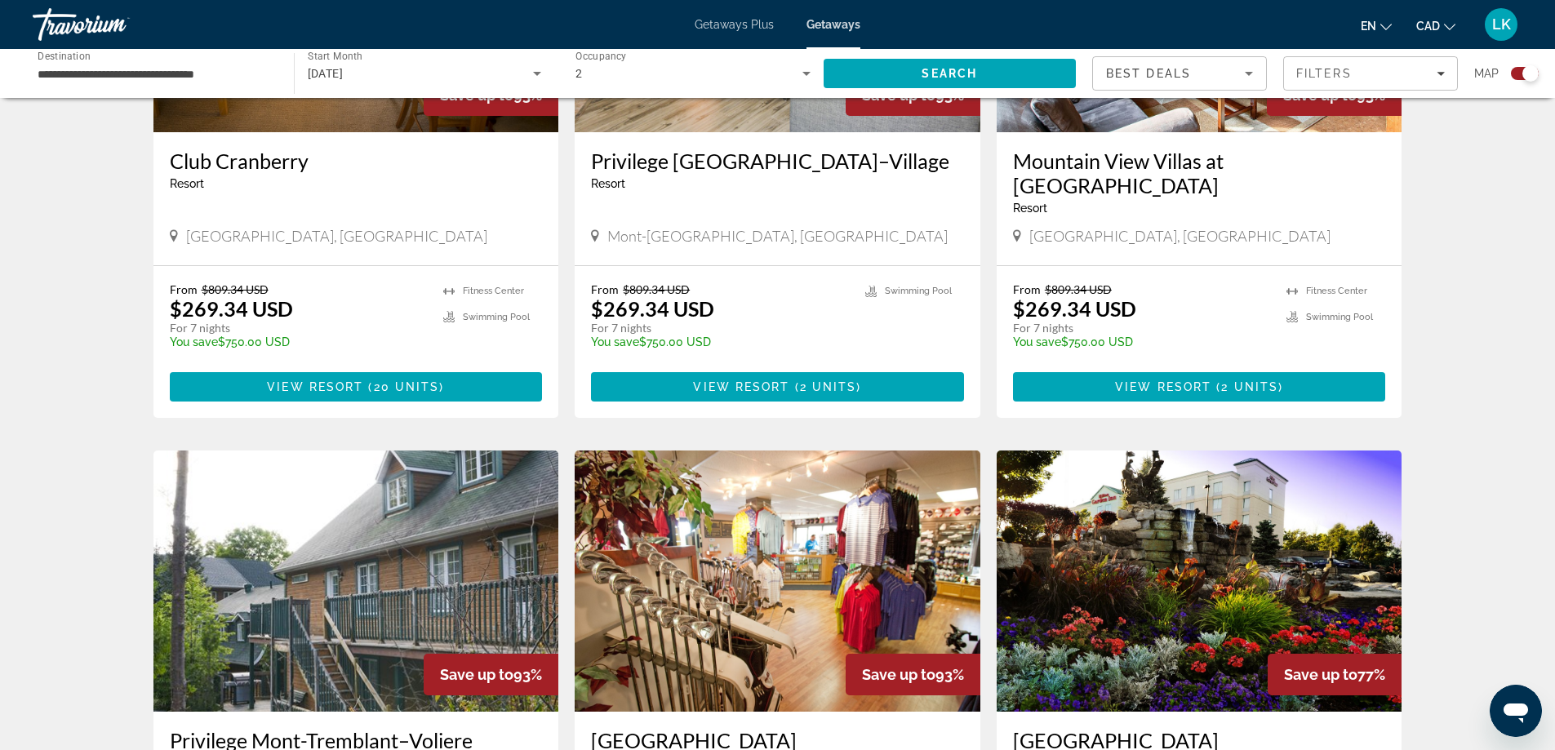
click at [1419, 16] on button "CAD USD ($) MXN (Mex$) CAD (Can$) GBP (£) EUR (€) AUD (A$) NZD (NZ$) CNY (CN¥)" at bounding box center [1435, 26] width 39 height 24
click at [948, 73] on span "Search" at bounding box center [949, 73] width 56 height 13
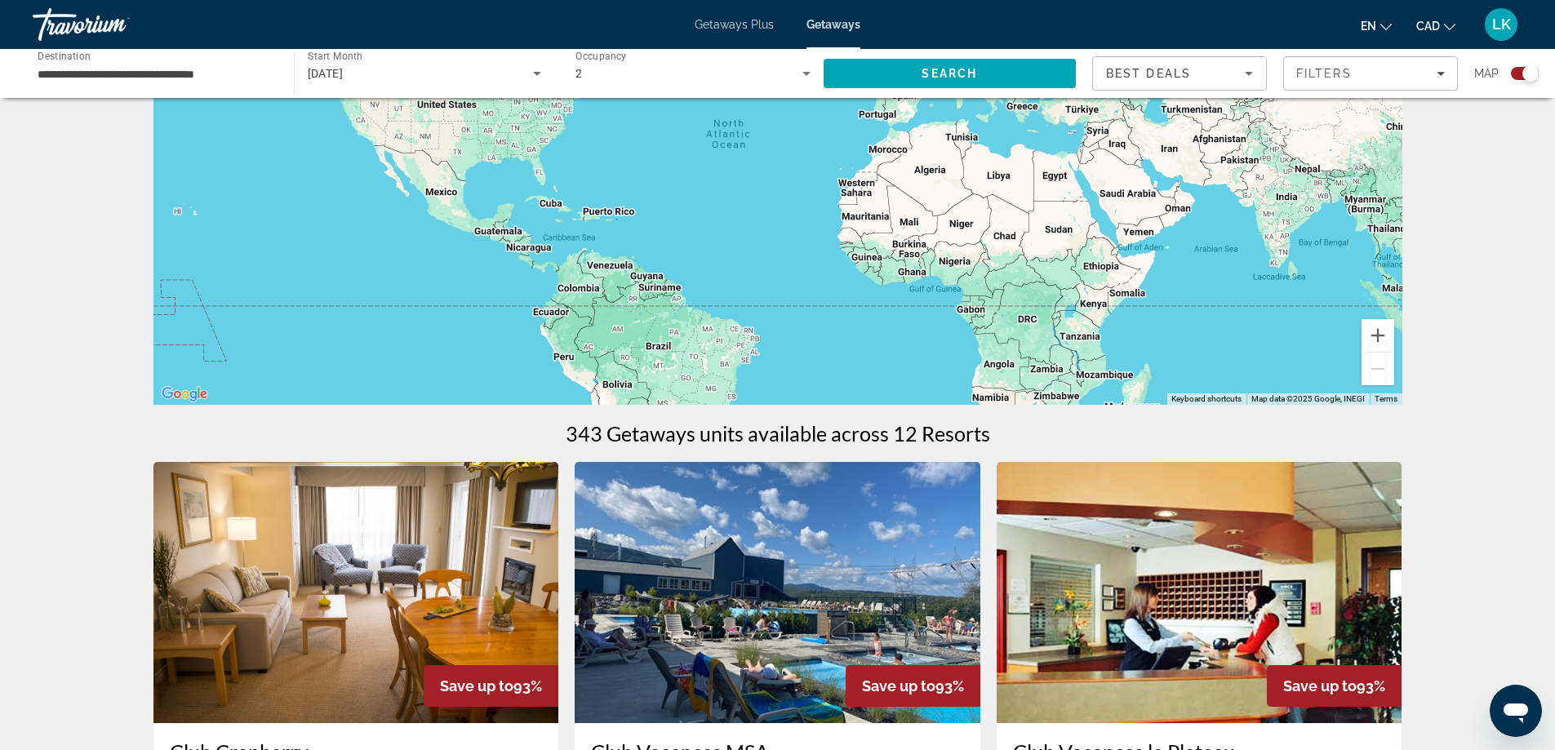
scroll to position [163, 0]
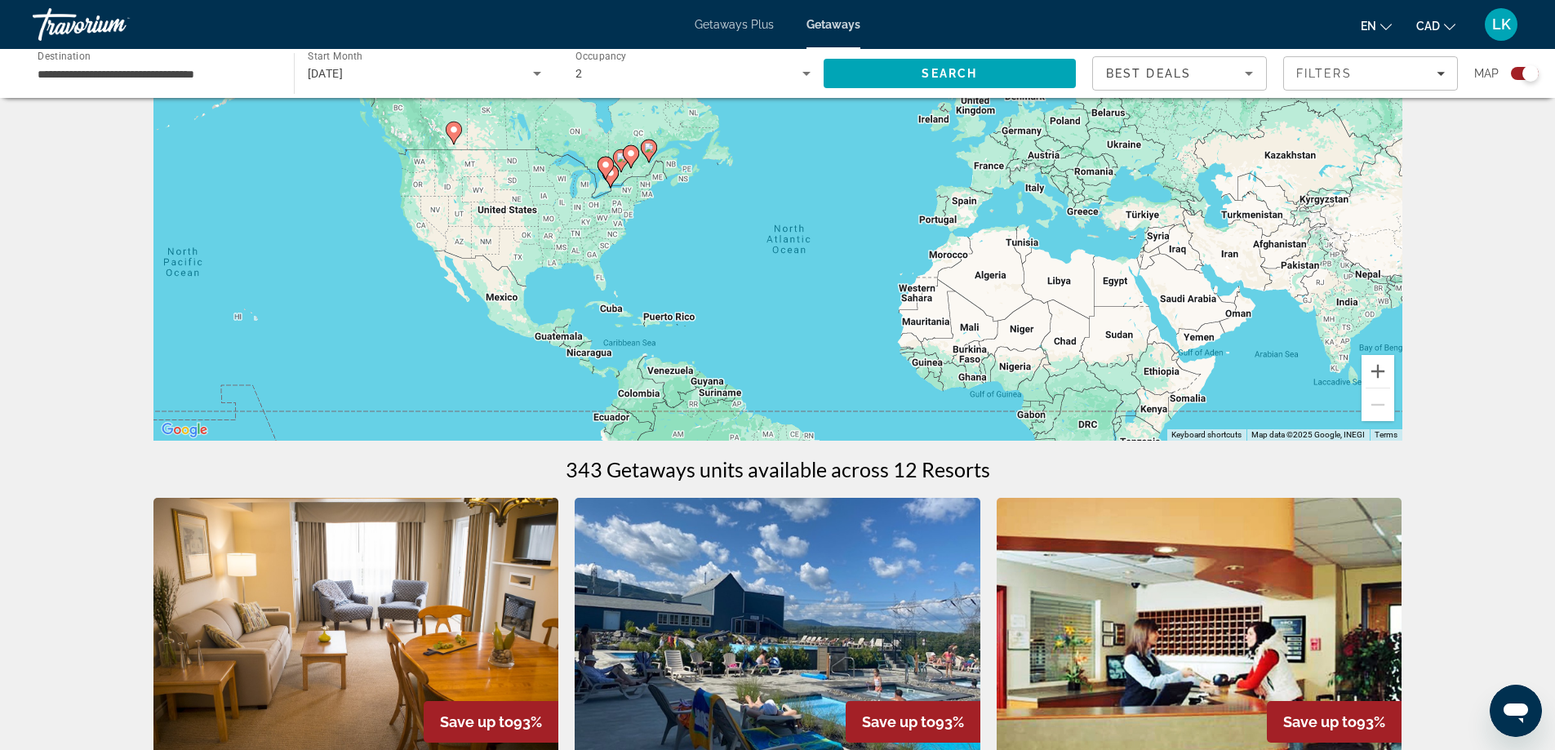
drag, startPoint x: 668, startPoint y: 351, endPoint x: 734, endPoint y: 419, distance: 94.1
click at [733, 420] on div "To activate drag with keyboard, press Alt + Enter. Once in keyboard drag state,…" at bounding box center [777, 196] width 1249 height 490
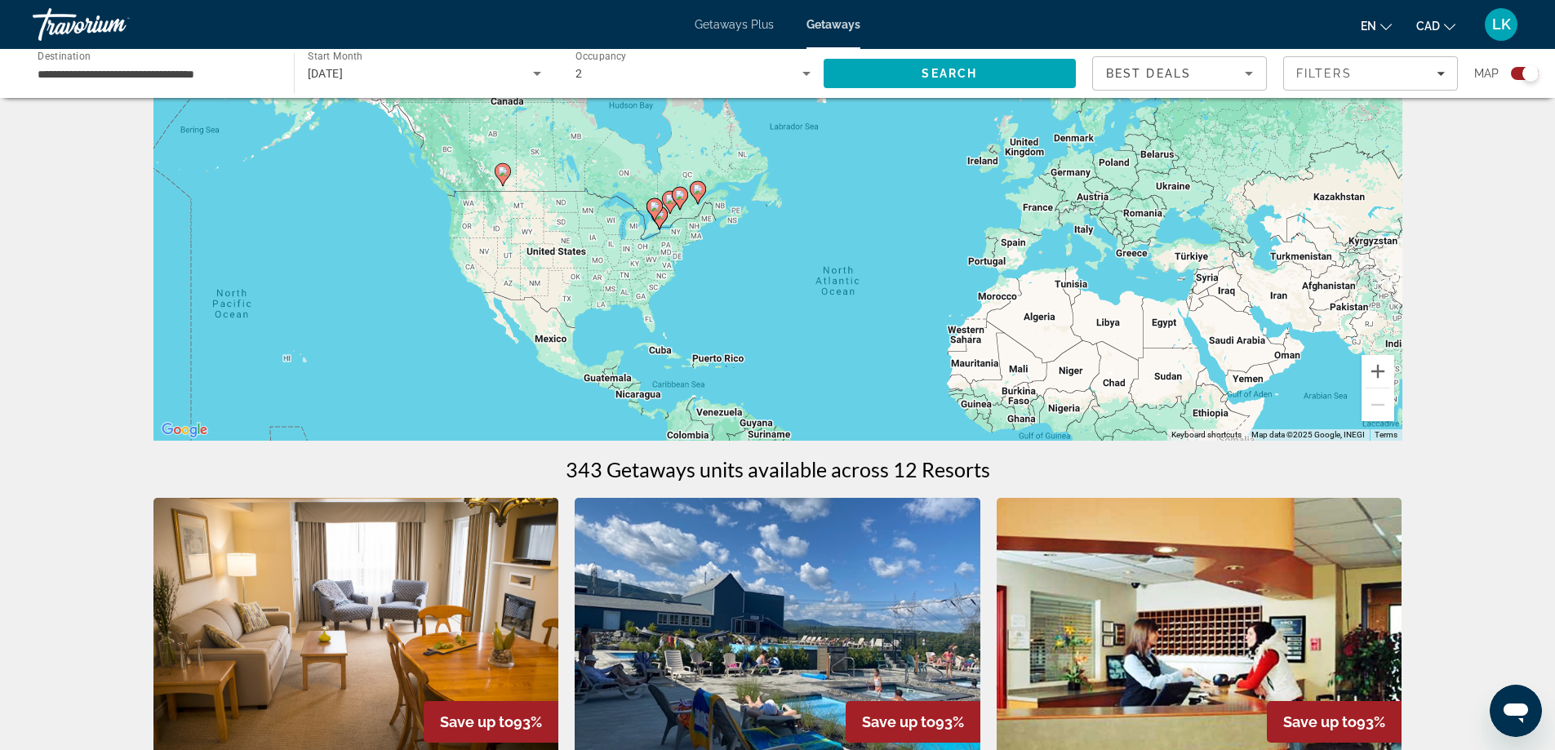
drag, startPoint x: 678, startPoint y: 279, endPoint x: 868, endPoint y: 322, distance: 195.0
click at [722, 328] on div "To activate drag with keyboard, press Alt + Enter. Once in keyboard drag state,…" at bounding box center [777, 196] width 1249 height 490
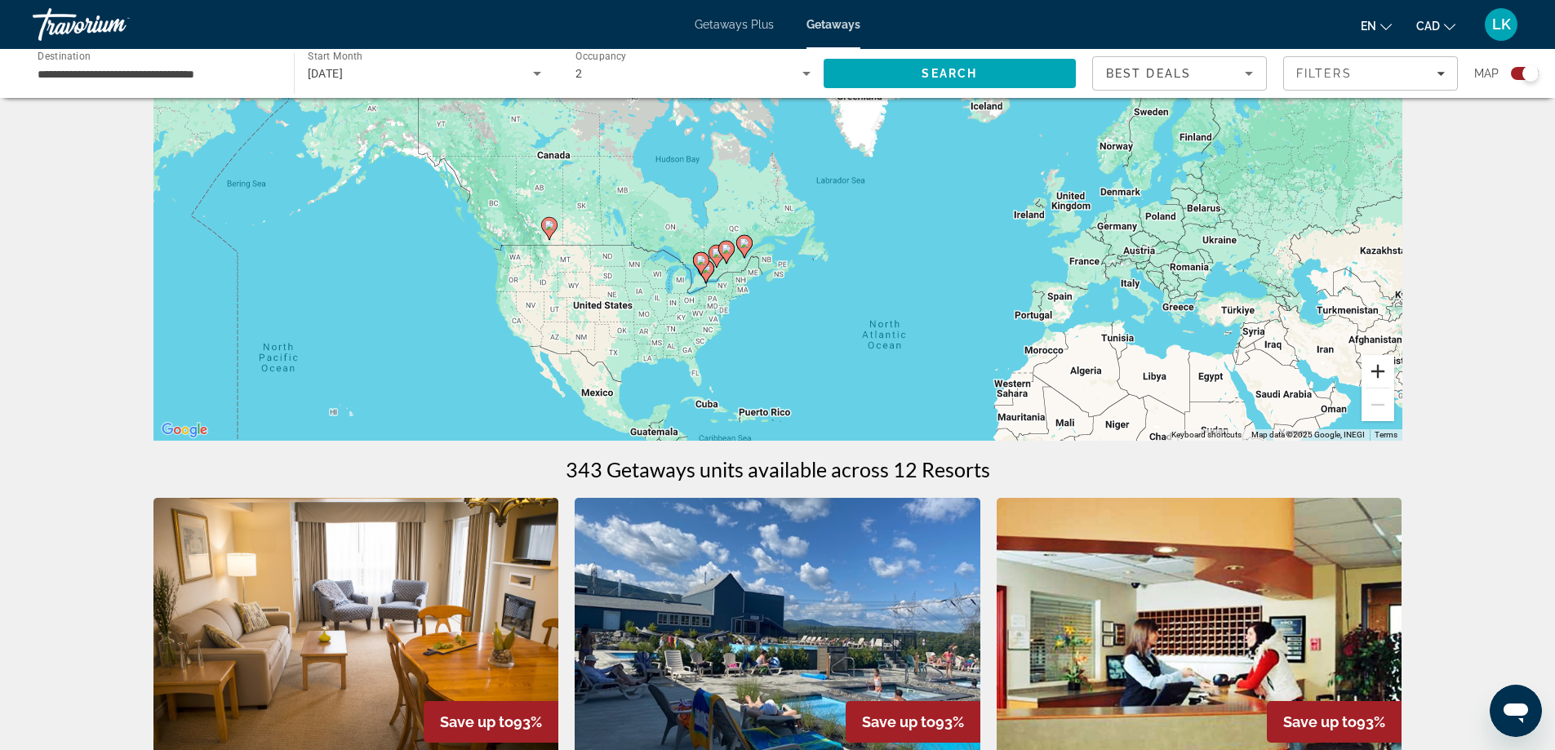
click at [1375, 386] on button "Zoom in" at bounding box center [1377, 371] width 33 height 33
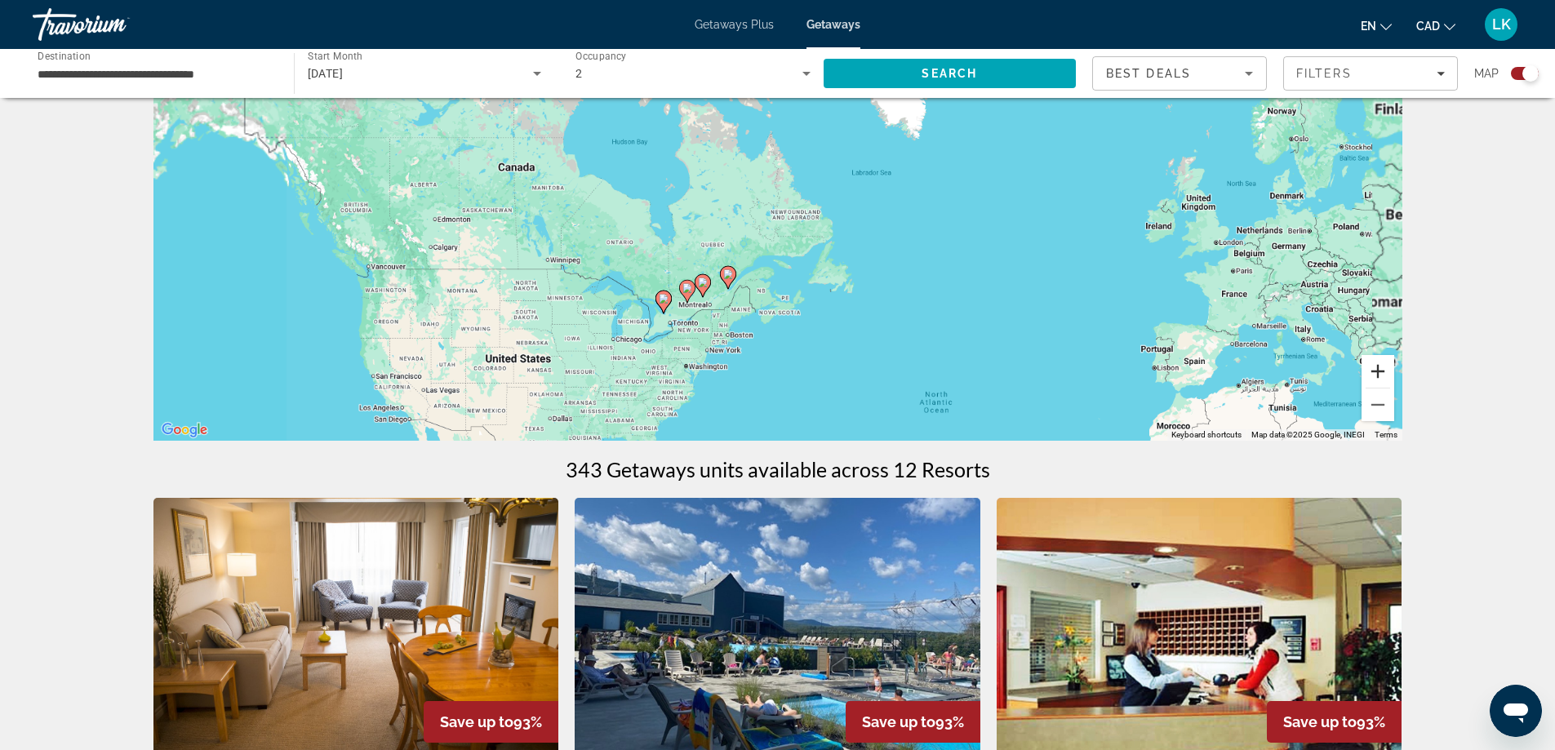
click at [1376, 380] on button "Zoom in" at bounding box center [1377, 371] width 33 height 33
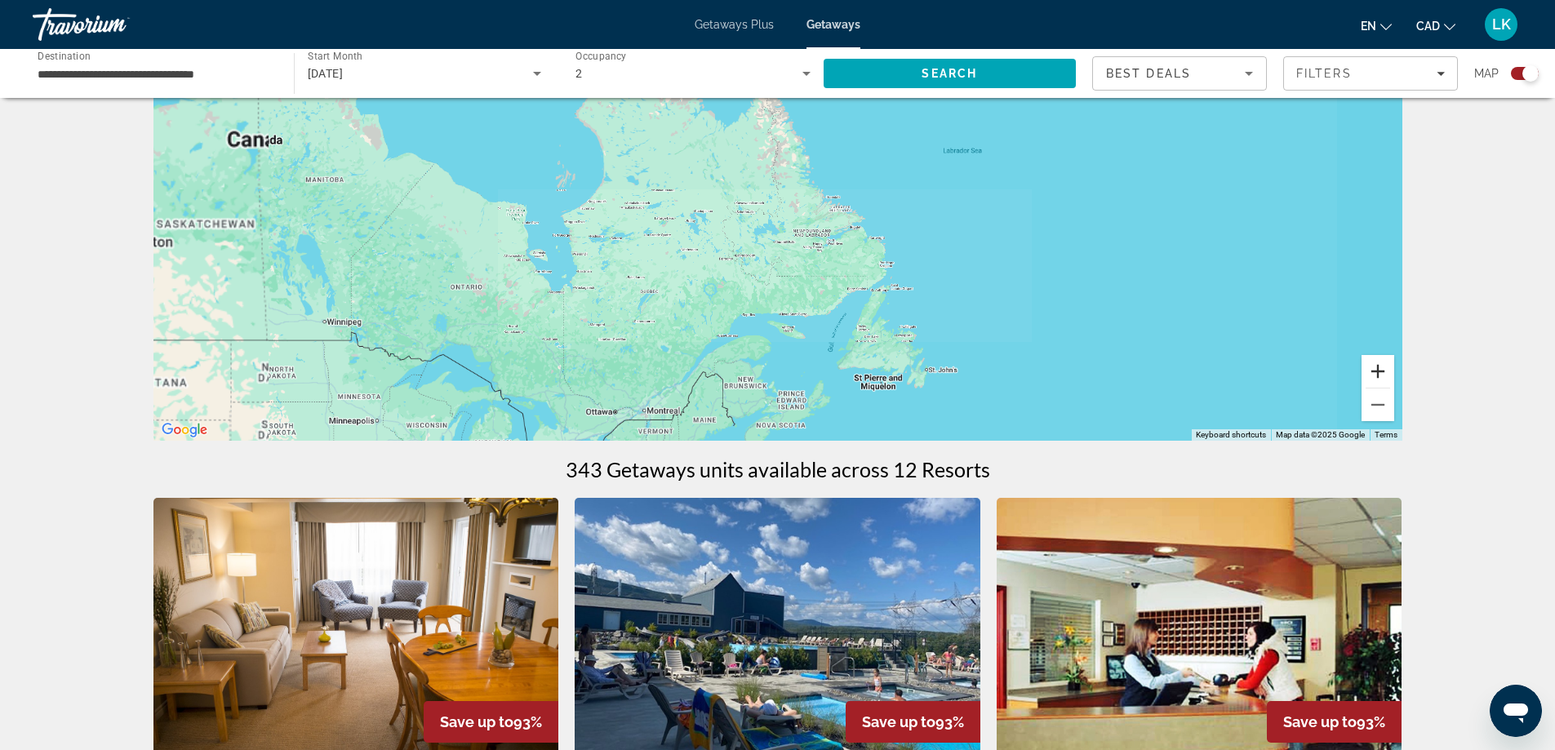
click at [1376, 380] on button "Zoom in" at bounding box center [1377, 371] width 33 height 33
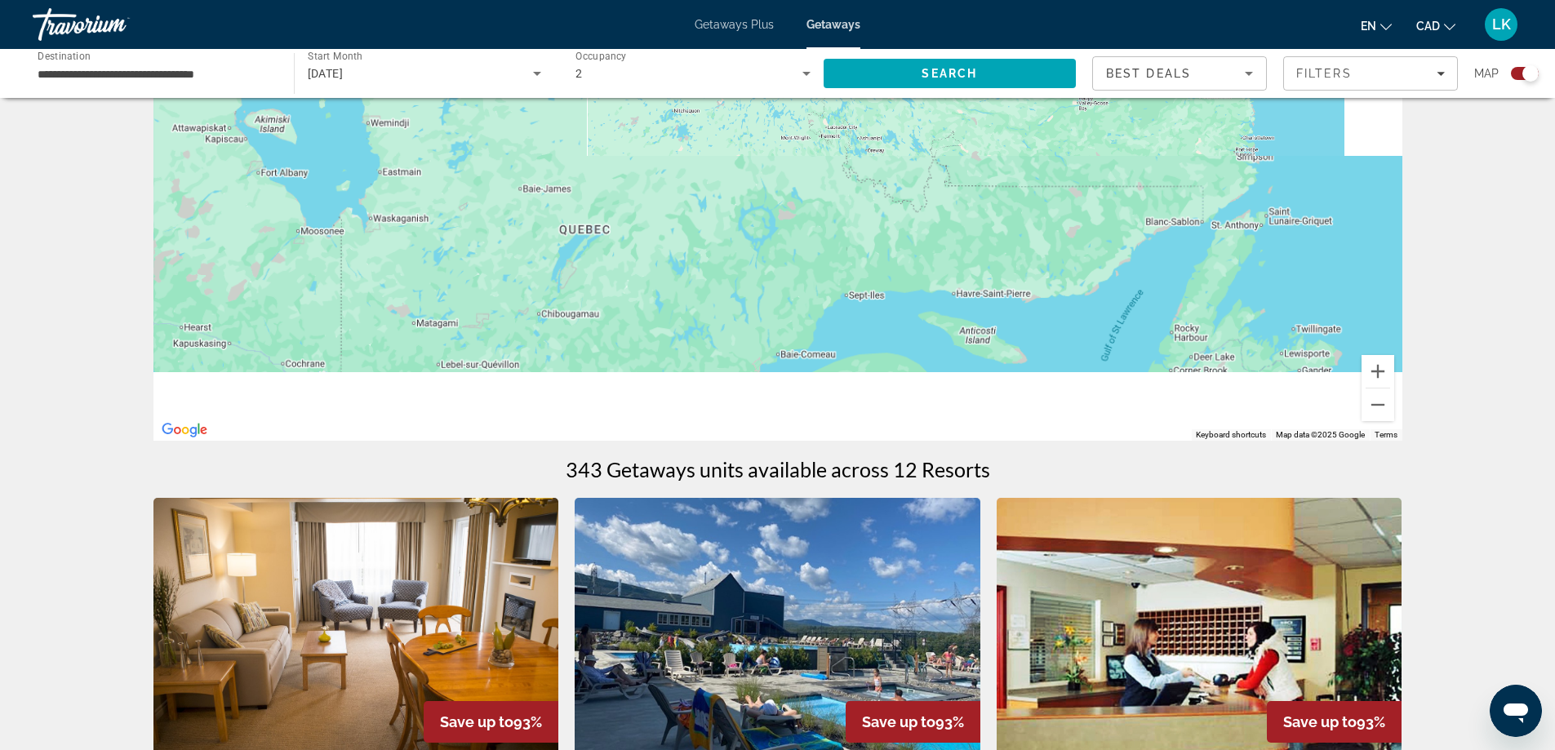
drag, startPoint x: 766, startPoint y: 272, endPoint x: 879, endPoint y: 139, distance: 174.8
click at [878, 140] on div "Main content" at bounding box center [777, 196] width 1249 height 490
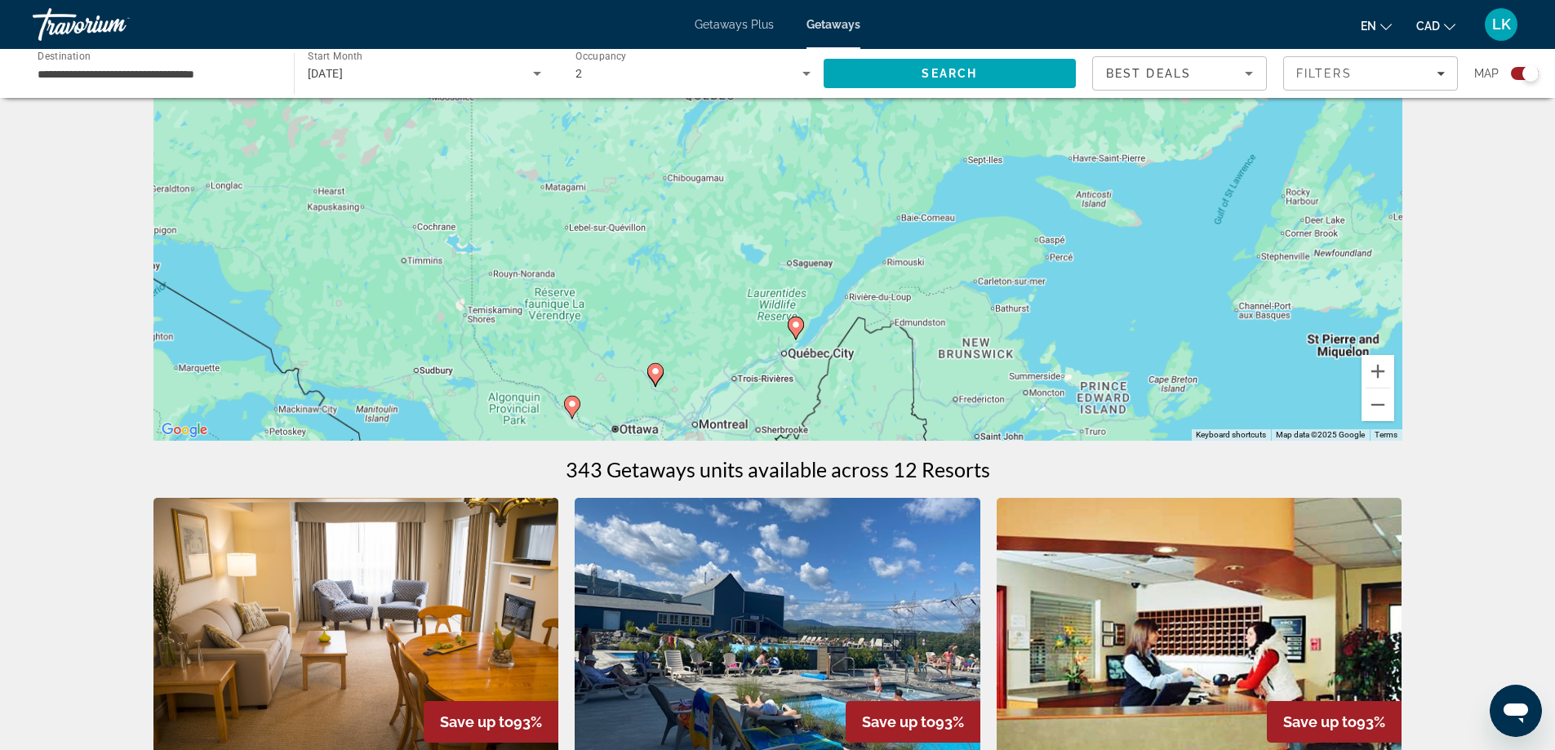
drag, startPoint x: 779, startPoint y: 252, endPoint x: 871, endPoint y: 143, distance: 143.1
click at [865, 149] on div "To activate drag with keyboard, press Alt + Enter. Once in keyboard drag state,…" at bounding box center [777, 196] width 1249 height 490
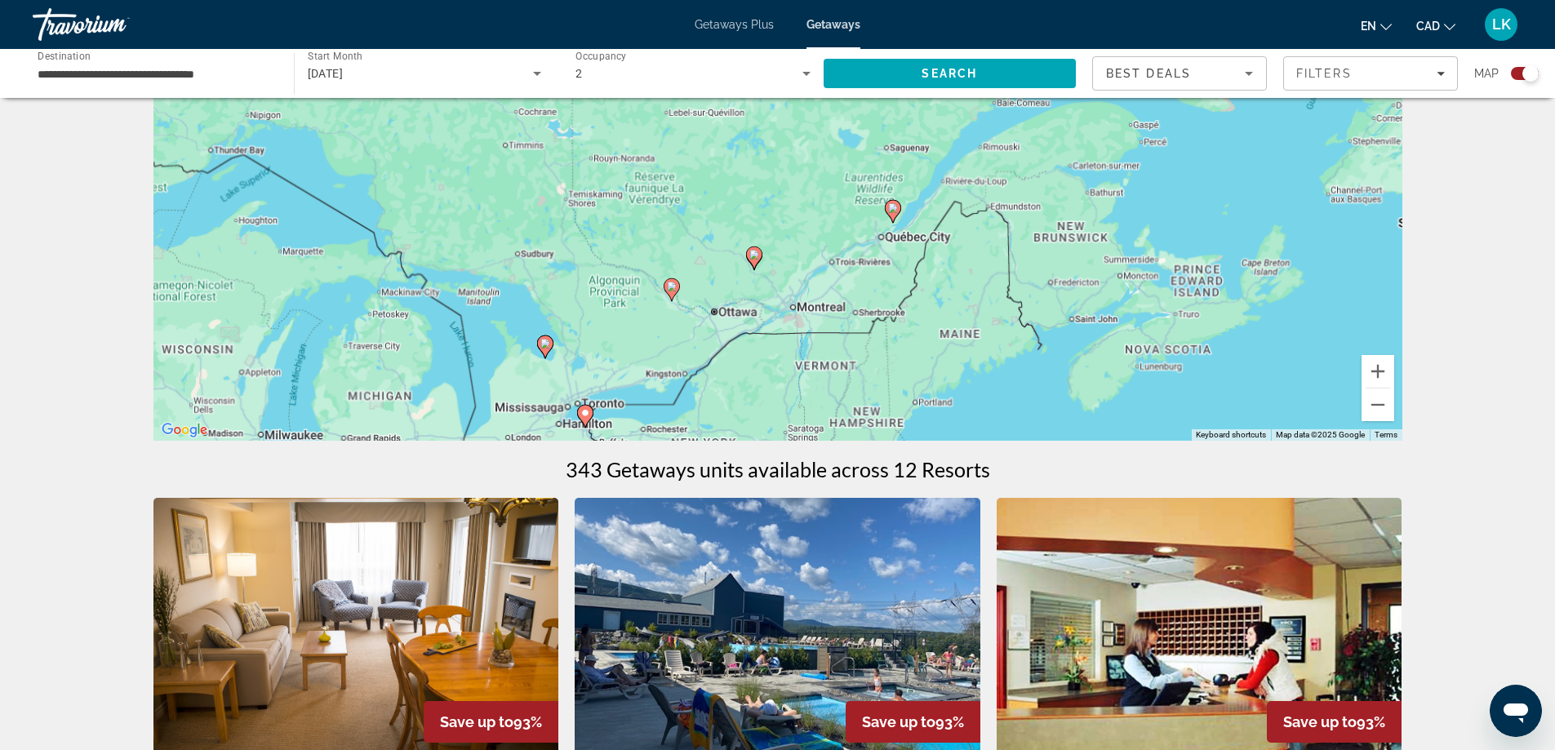
drag, startPoint x: 878, startPoint y: 300, endPoint x: 946, endPoint y: 242, distance: 89.7
click at [946, 242] on div "To activate drag with keyboard, press Alt + Enter. Once in keyboard drag state,…" at bounding box center [777, 196] width 1249 height 490
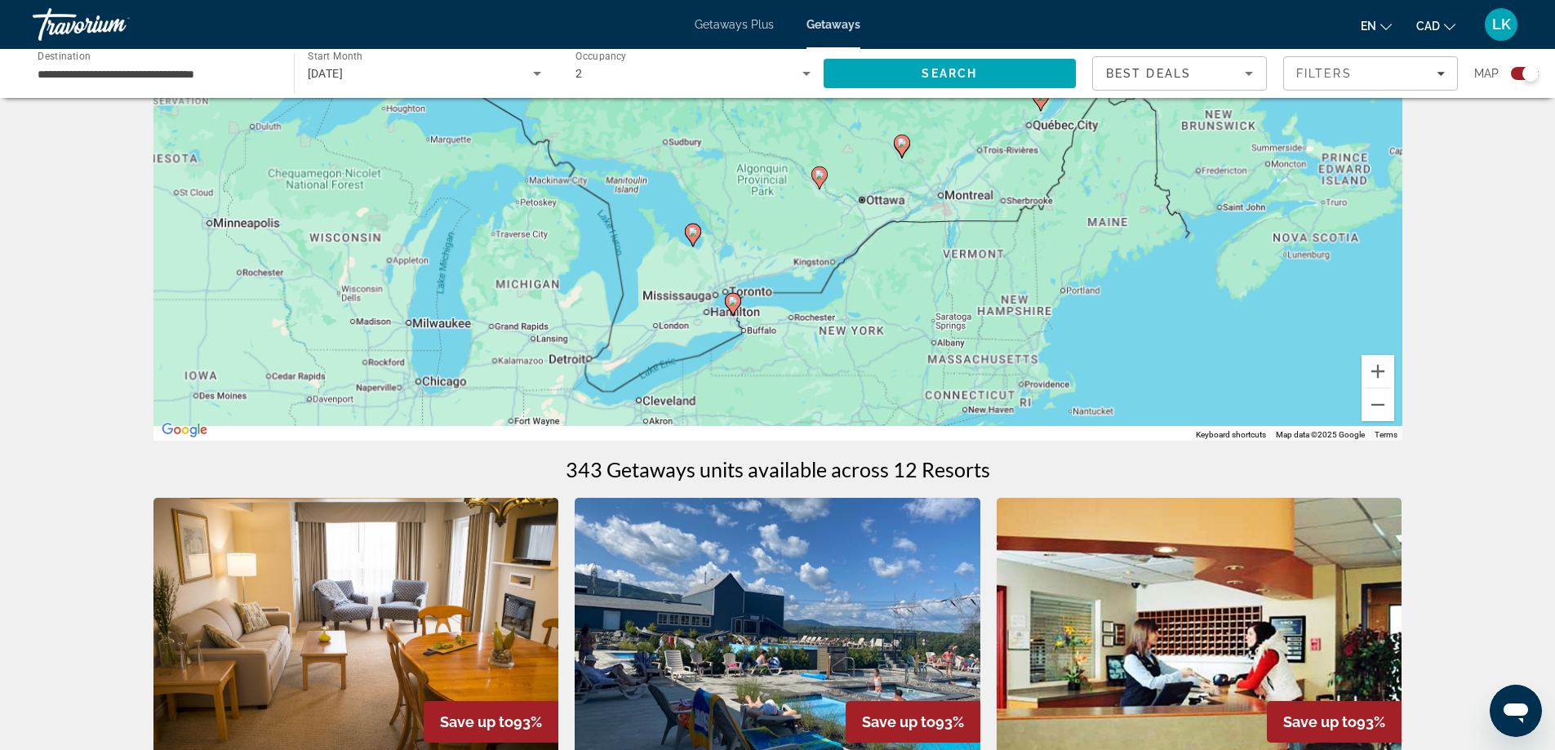
drag, startPoint x: 877, startPoint y: 330, endPoint x: 975, endPoint y: 251, distance: 125.4
click at [966, 254] on div "To activate drag with keyboard, press Alt + Enter. Once in keyboard drag state,…" at bounding box center [777, 196] width 1249 height 490
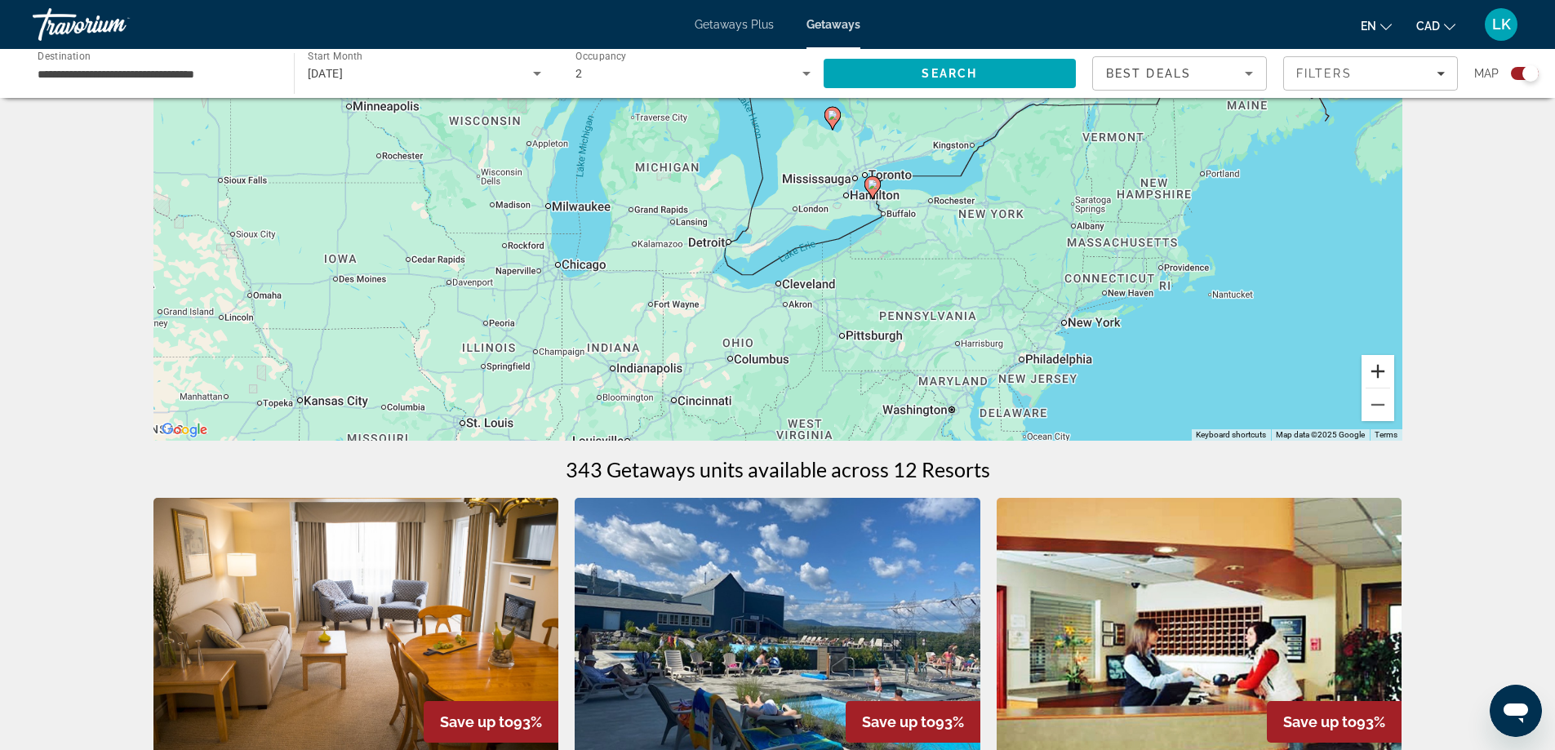
click at [1364, 372] on button "Zoom in" at bounding box center [1377, 371] width 33 height 33
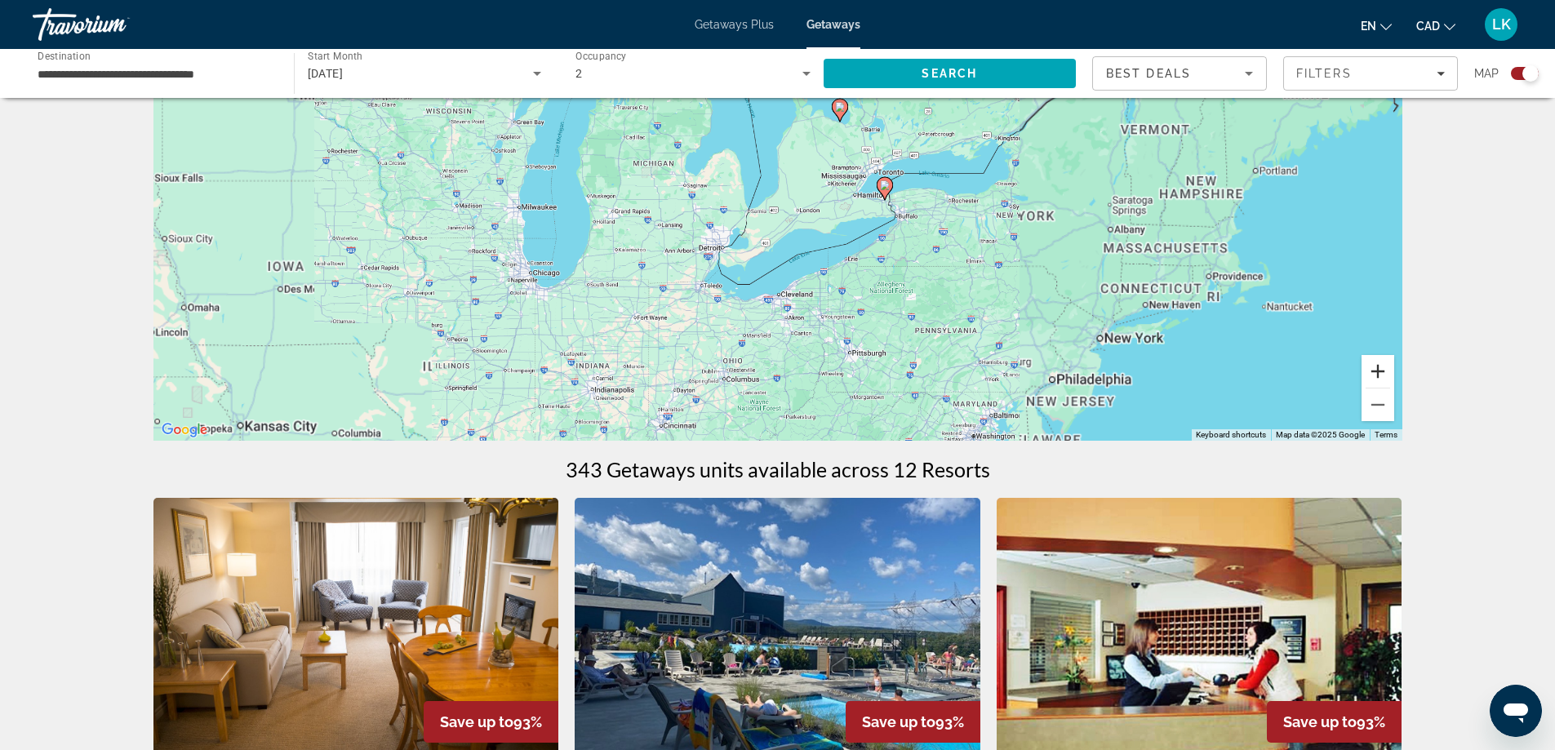
click at [1364, 372] on button "Zoom in" at bounding box center [1377, 371] width 33 height 33
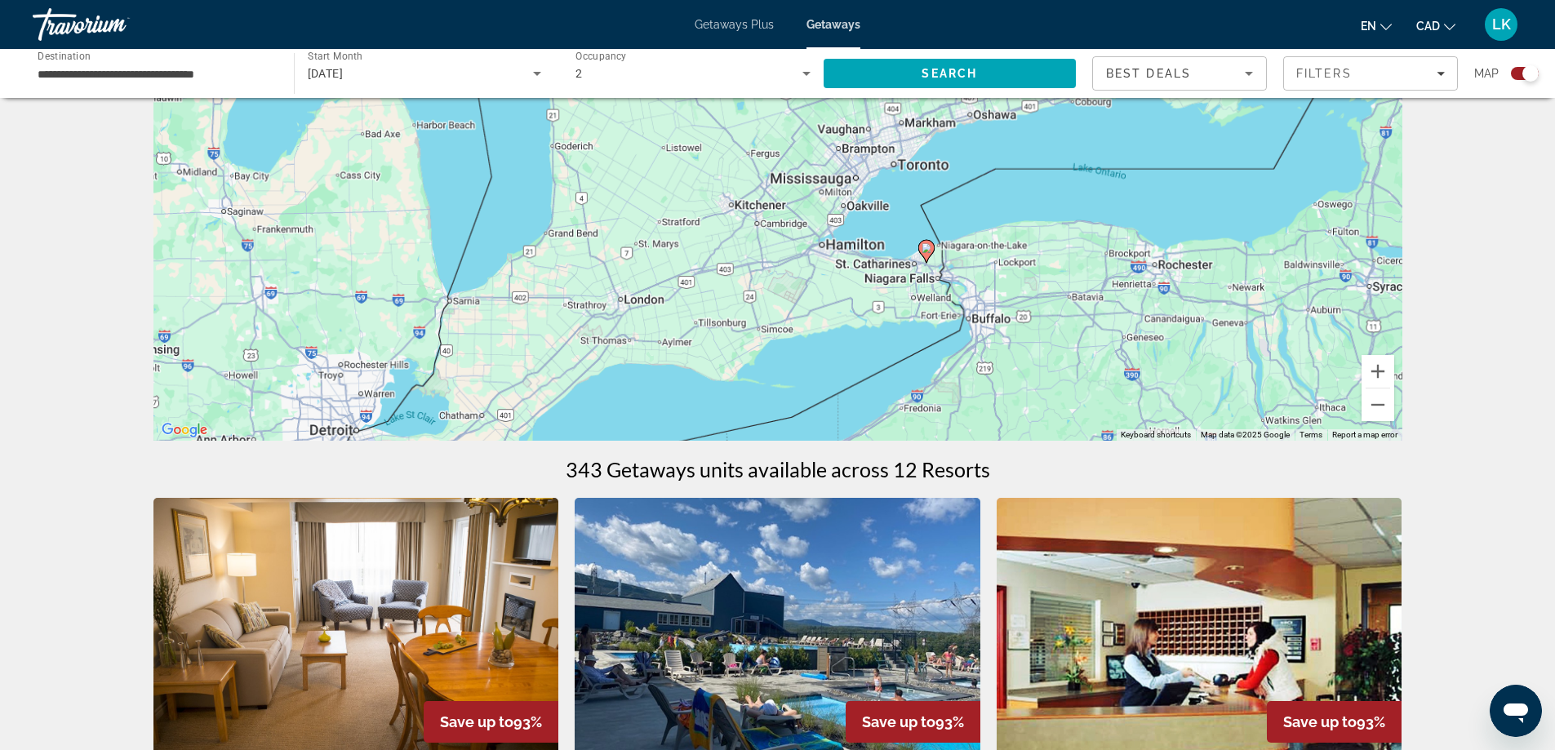
drag, startPoint x: 1005, startPoint y: 272, endPoint x: 774, endPoint y: 321, distance: 236.1
click at [774, 322] on div "To activate drag with keyboard, press Alt + Enter. Once in keyboard drag state,…" at bounding box center [777, 196] width 1249 height 490
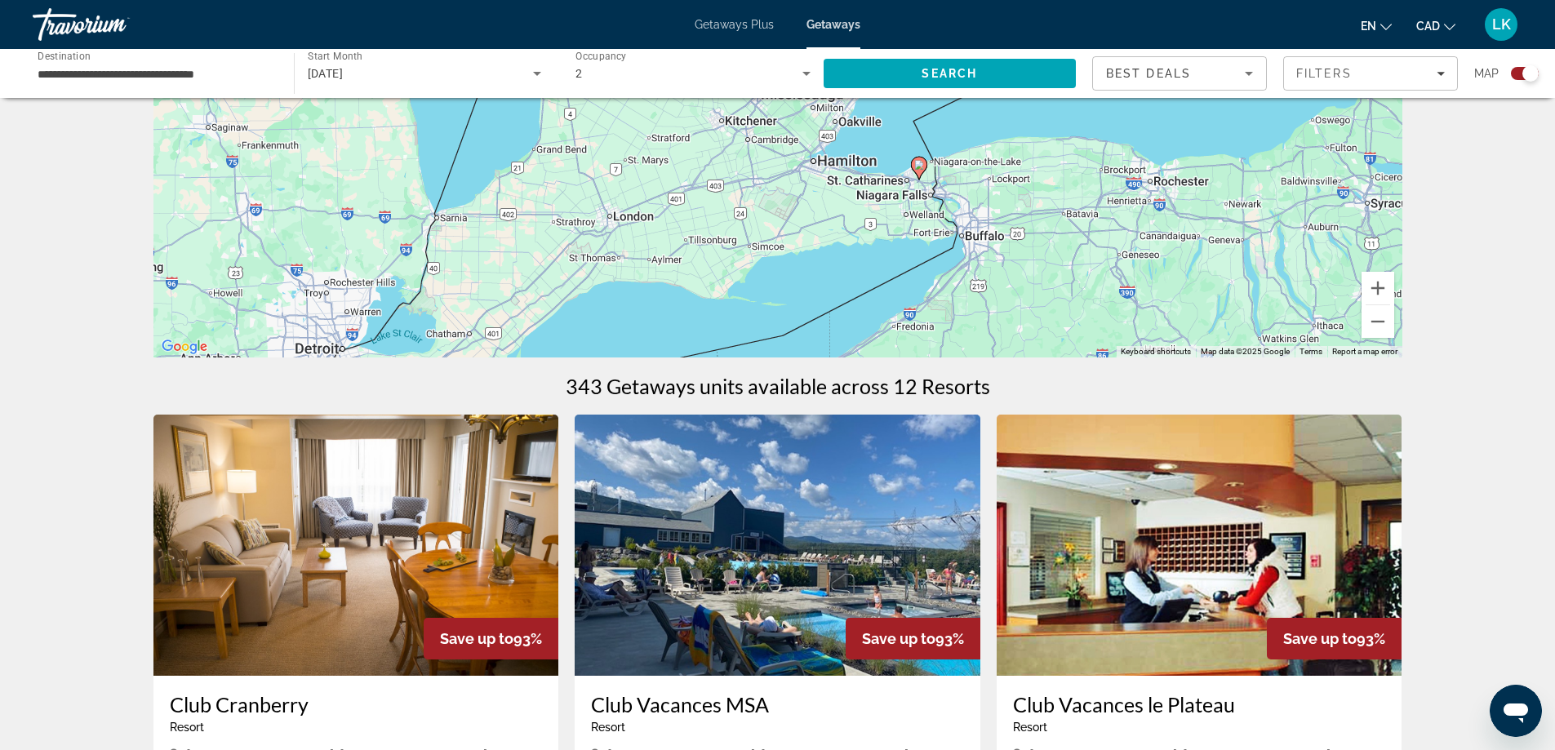
scroll to position [245, 0]
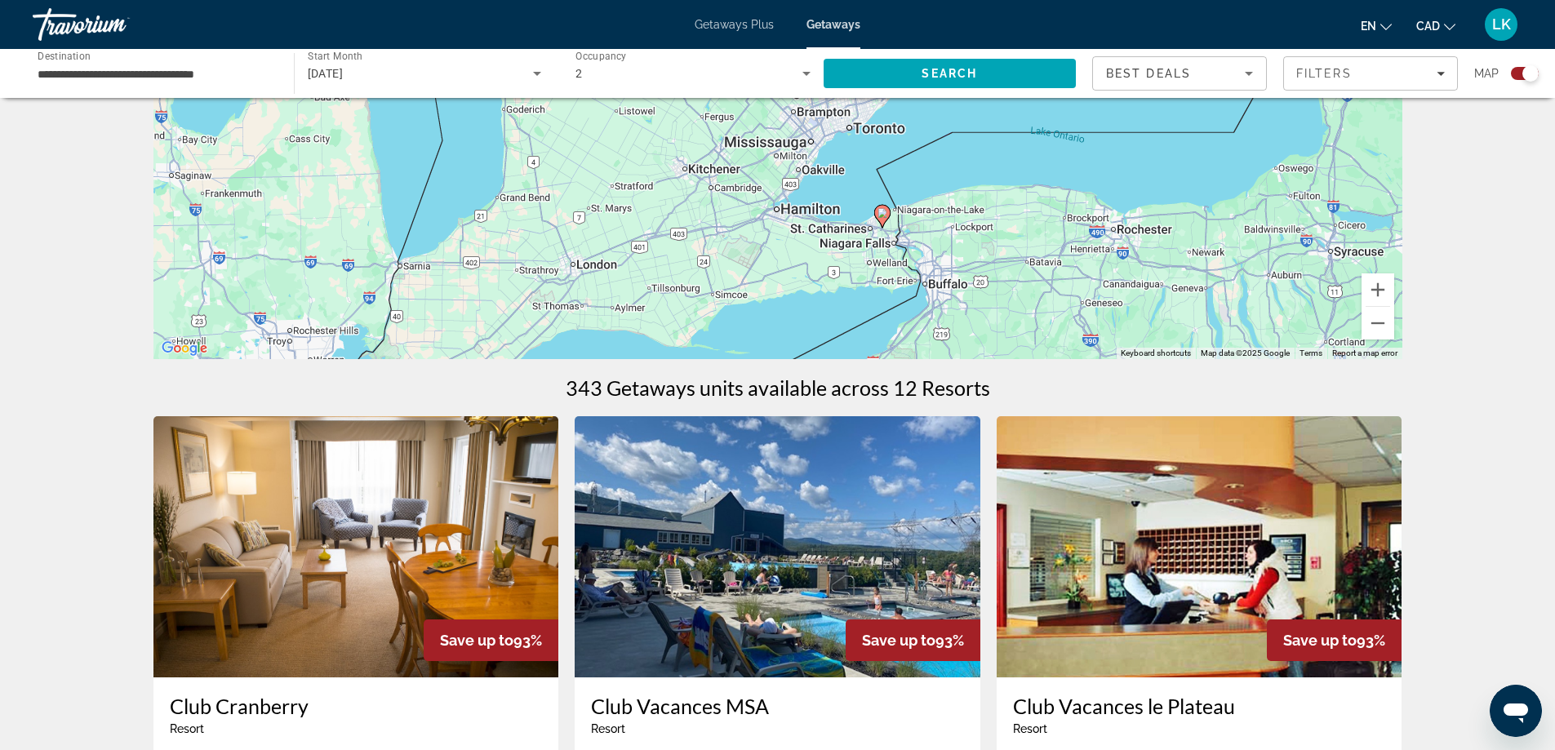
drag, startPoint x: 795, startPoint y: 256, endPoint x: 791, endPoint y: 267, distance: 11.4
click at [788, 267] on div "To activate drag with keyboard, press Alt + Enter. Once in keyboard drag state,…" at bounding box center [777, 114] width 1249 height 490
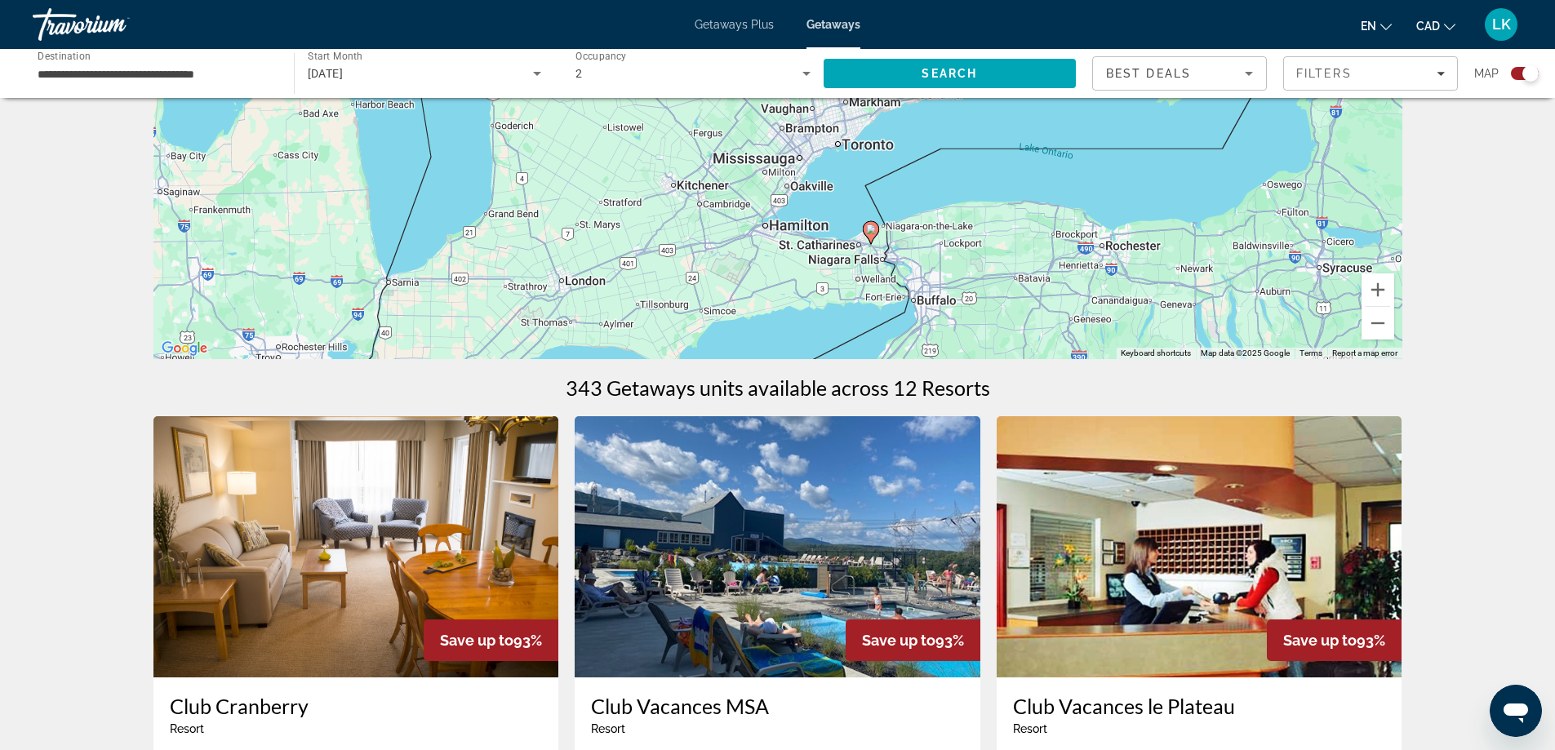
click at [878, 243] on gmp-advanced-marker "Main content" at bounding box center [871, 232] width 16 height 24
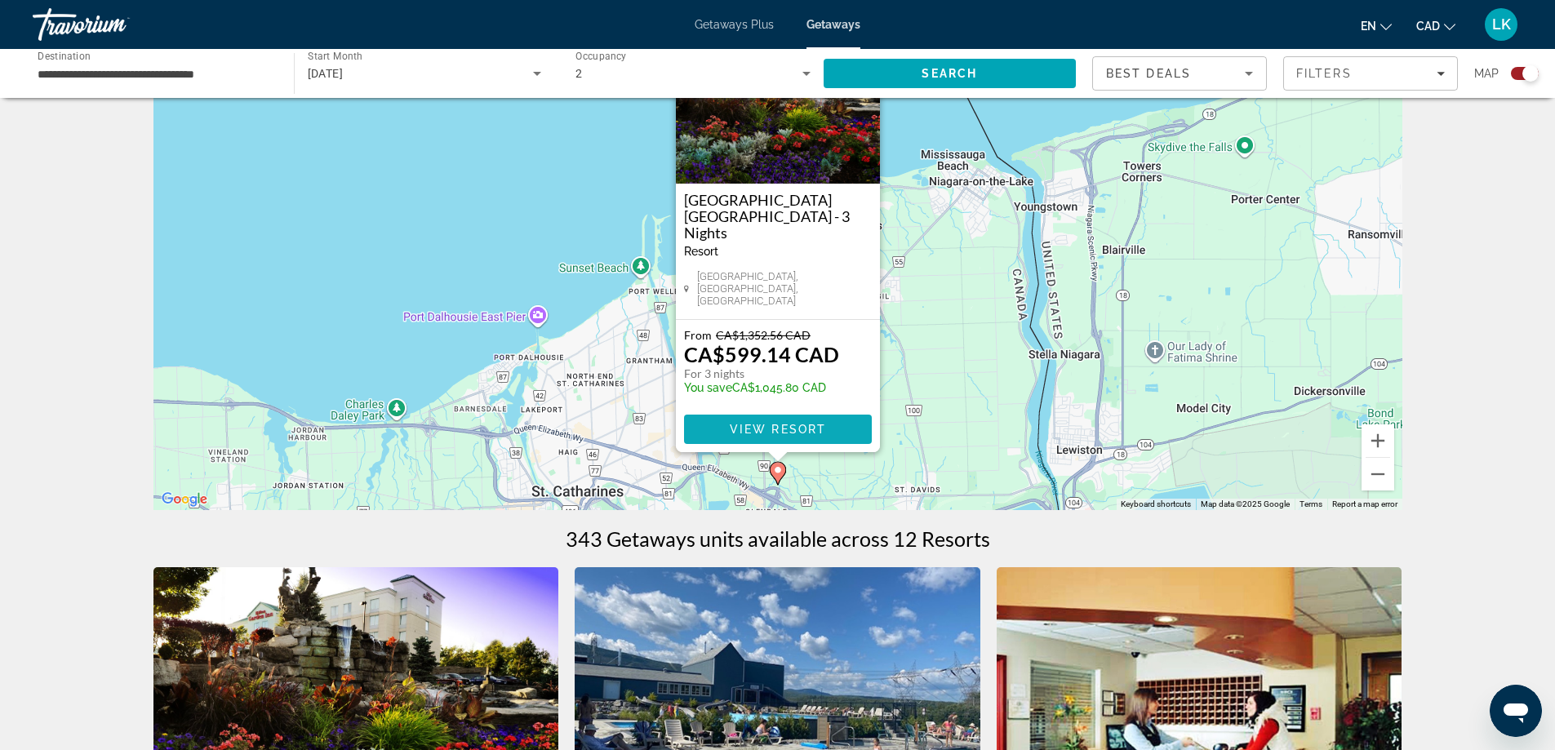
scroll to position [82, 0]
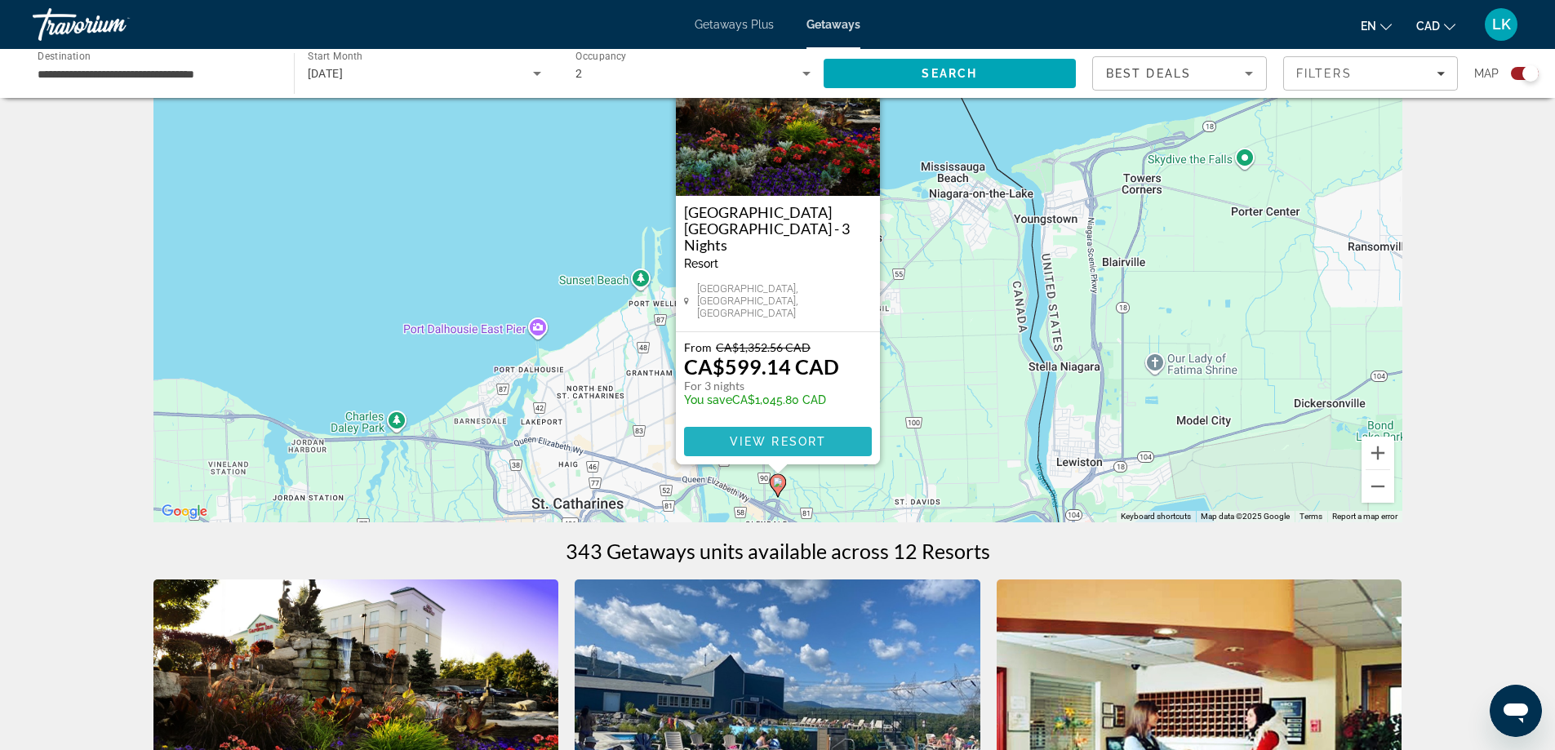
click at [806, 443] on span "View Resort" at bounding box center [777, 441] width 96 height 13
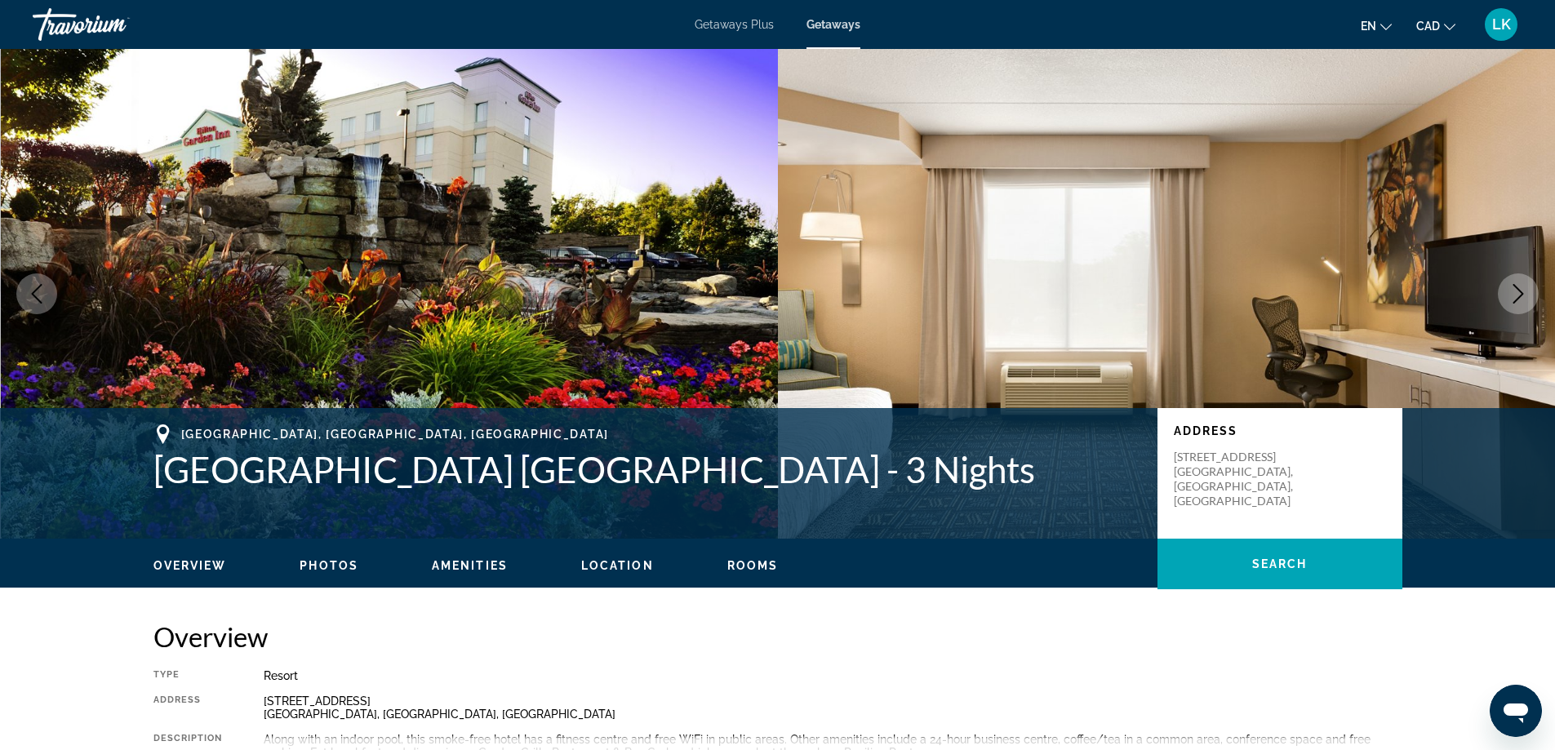
click at [1516, 290] on icon "Next image" at bounding box center [1518, 294] width 20 height 20
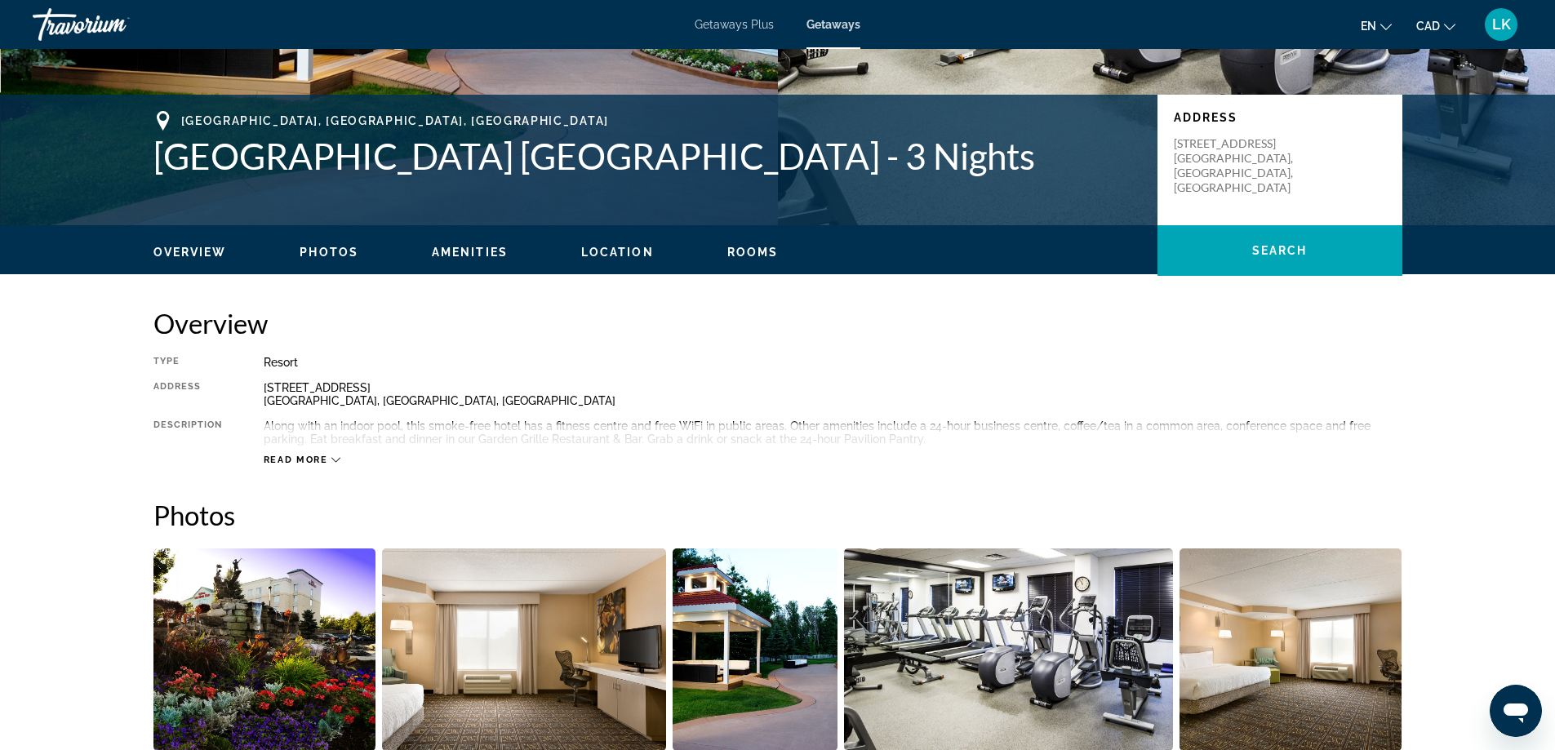
scroll to position [75, 0]
